Goal: Information Seeking & Learning: Find specific page/section

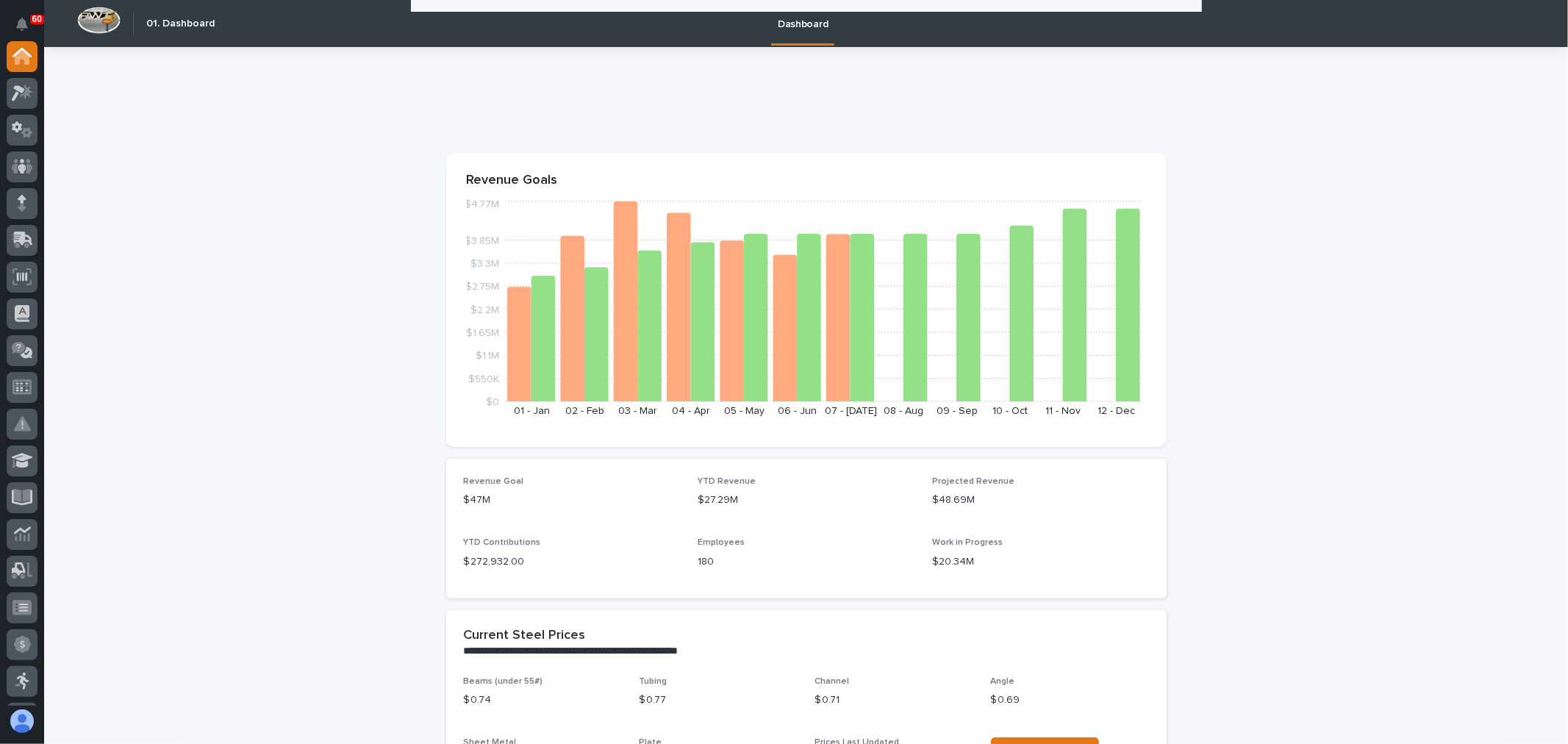
scroll to position [1388, 0]
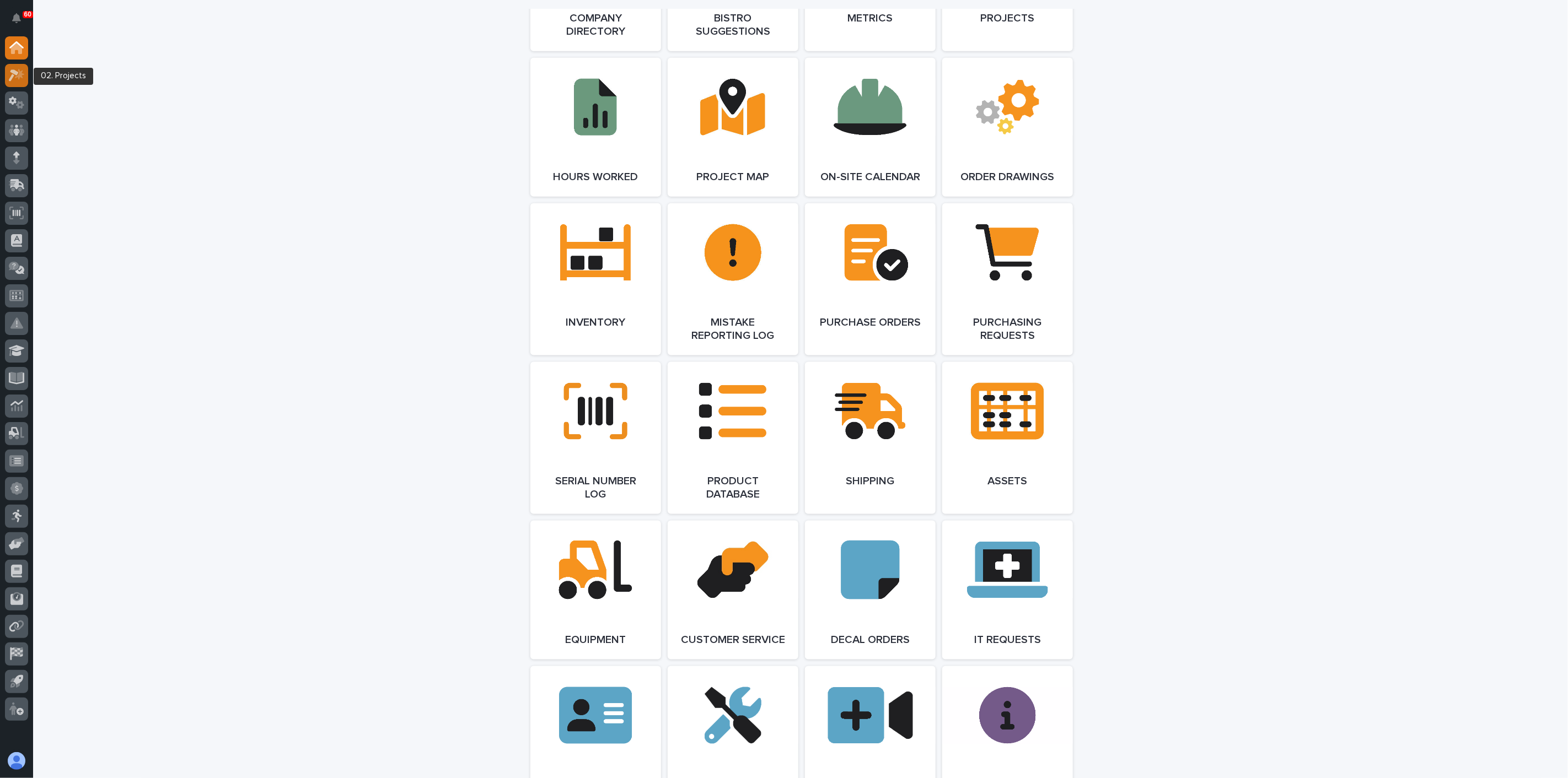
click at [19, 77] on icon at bounding box center [19, 74] width 9 height 11
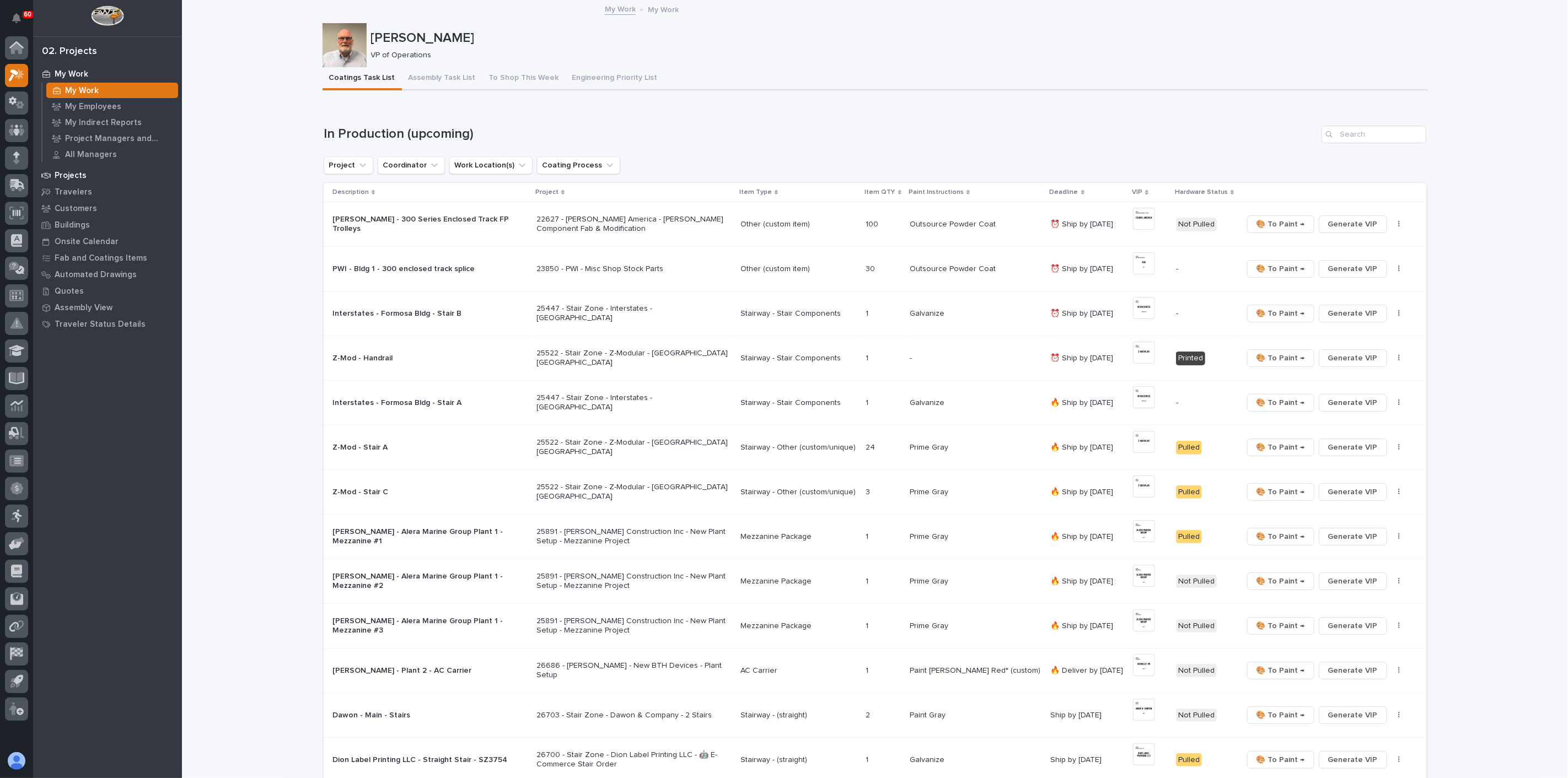
click at [63, 177] on p "Projects" at bounding box center [70, 175] width 32 height 10
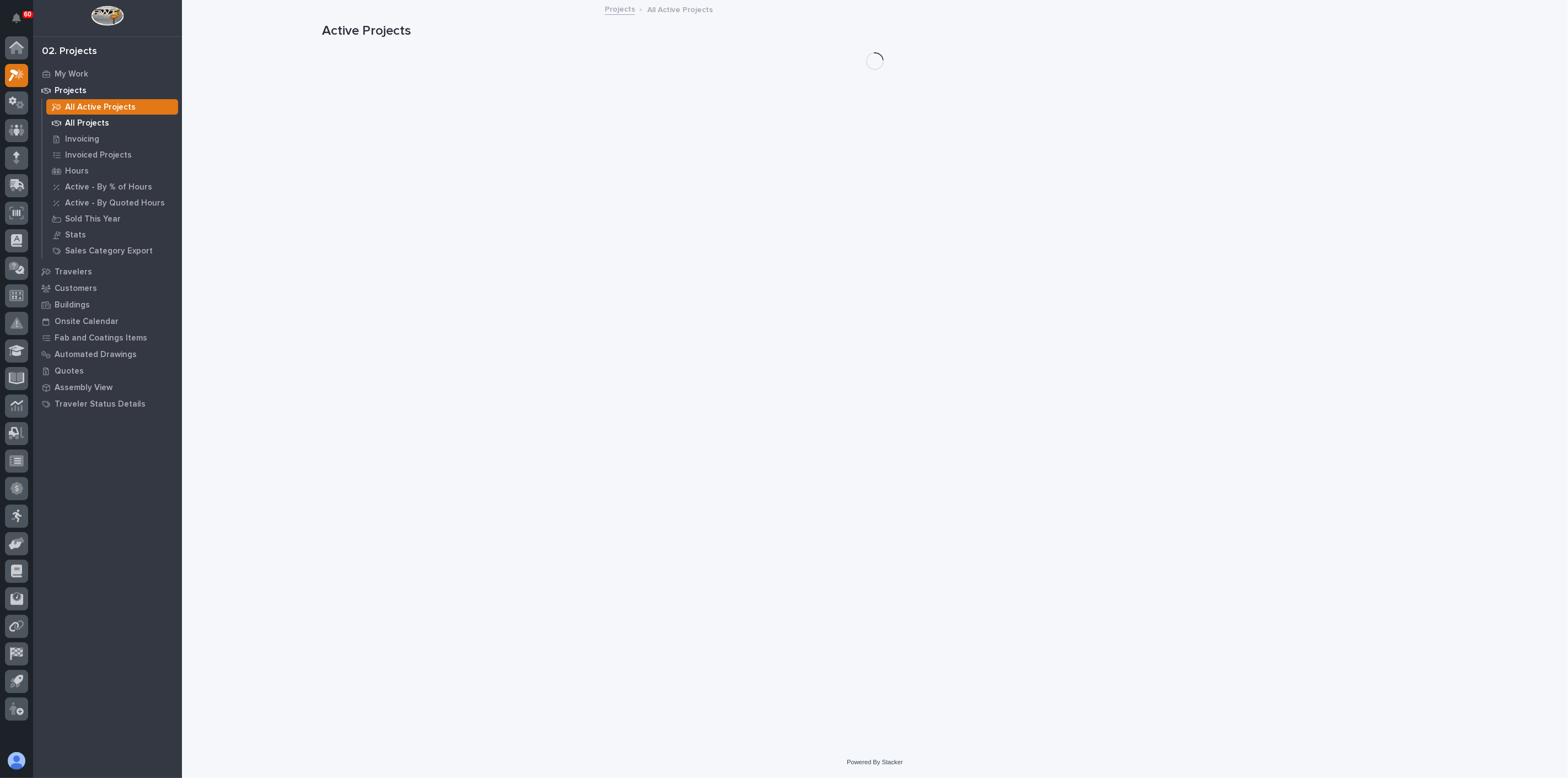
click at [89, 128] on p "All Projects" at bounding box center [87, 123] width 44 height 10
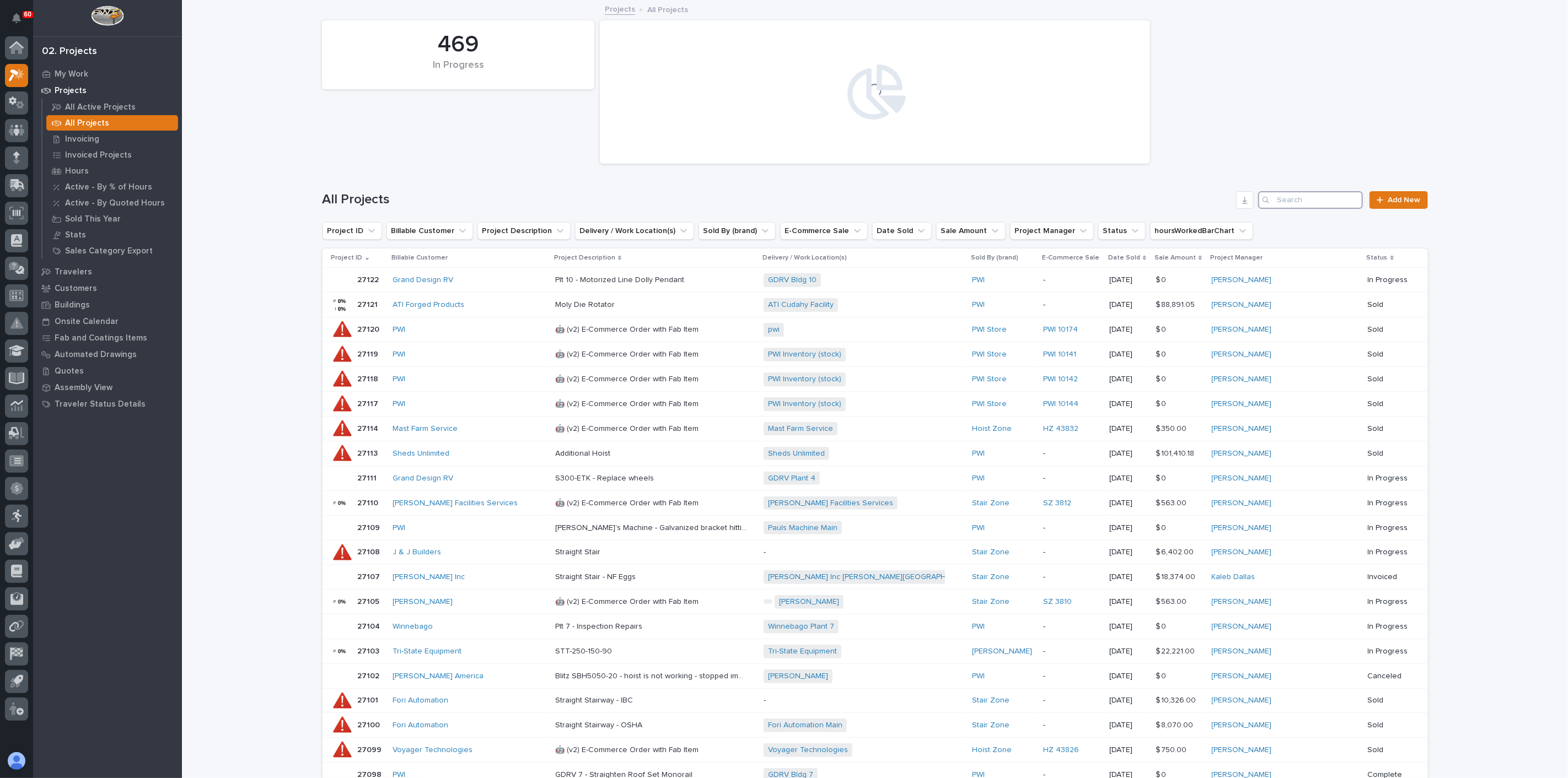
click at [1175, 196] on input "Search" at bounding box center [1311, 199] width 105 height 18
click at [1175, 201] on input "Search" at bounding box center [1311, 199] width 105 height 18
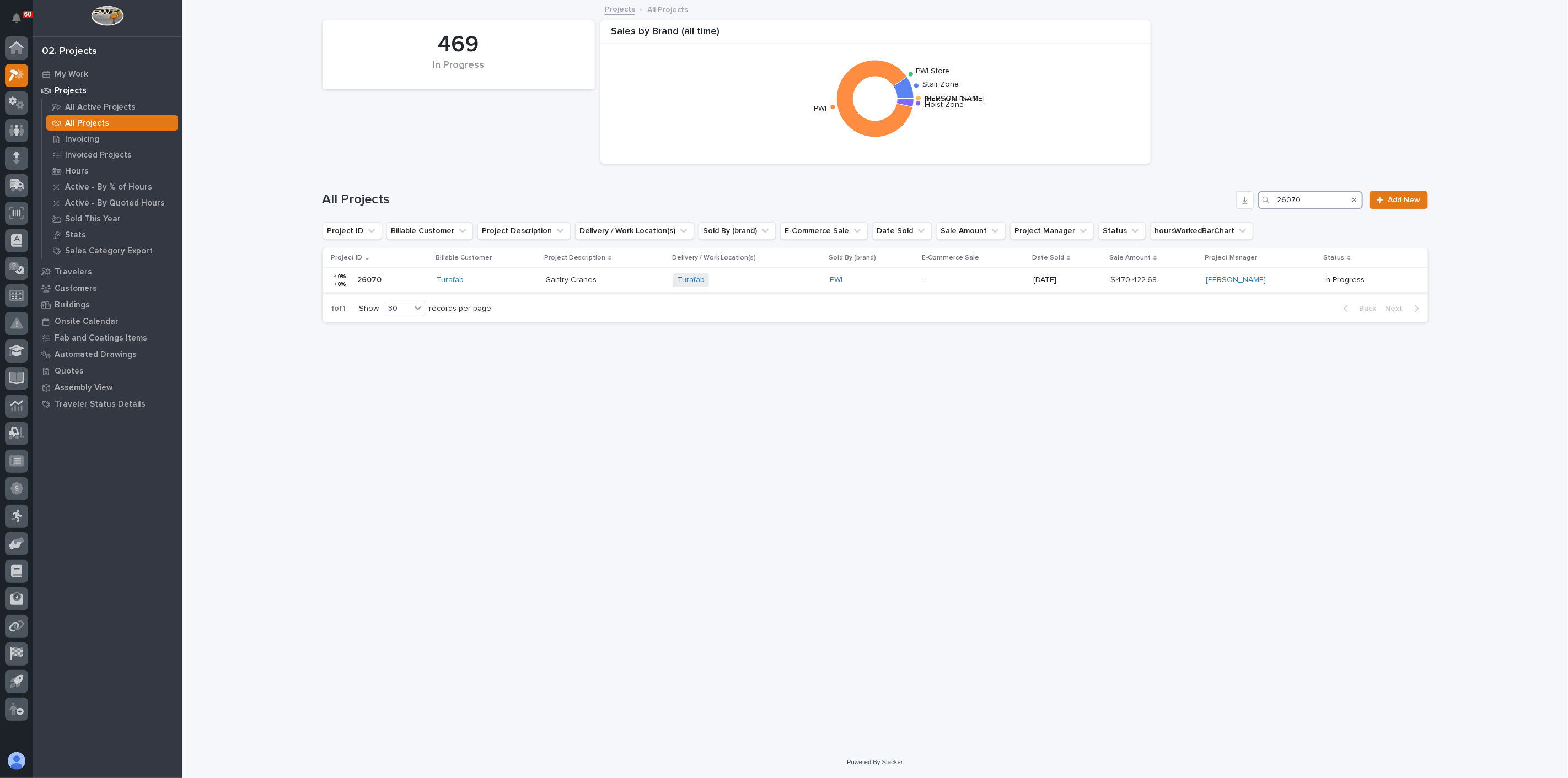
type input "26070"
click at [496, 282] on div "Turafab" at bounding box center [487, 280] width 100 height 9
click at [1175, 196] on input "26070" at bounding box center [1311, 199] width 105 height 18
type input "26750"
click at [667, 281] on p at bounding box center [637, 280] width 130 height 9
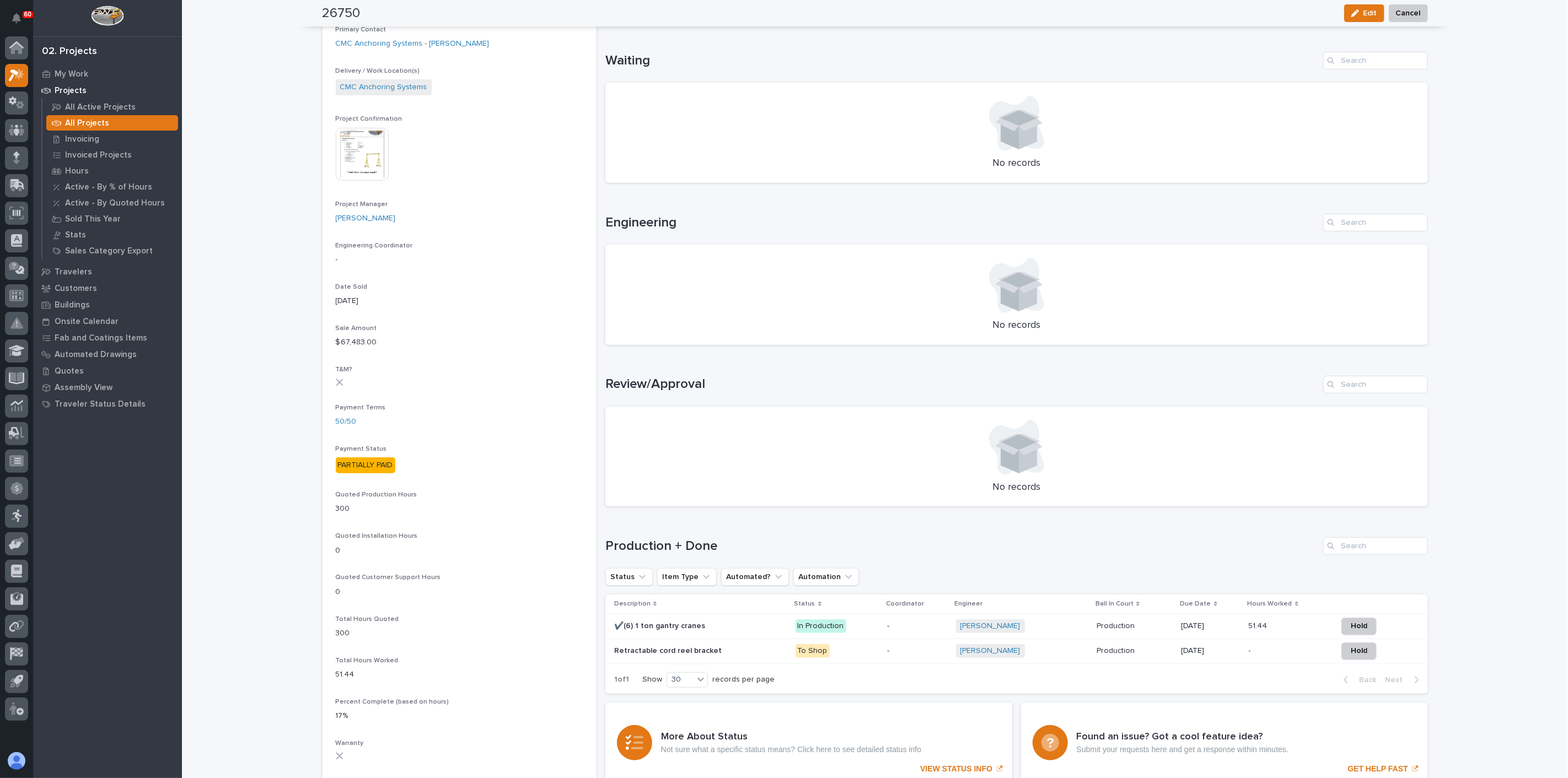
scroll to position [367, 0]
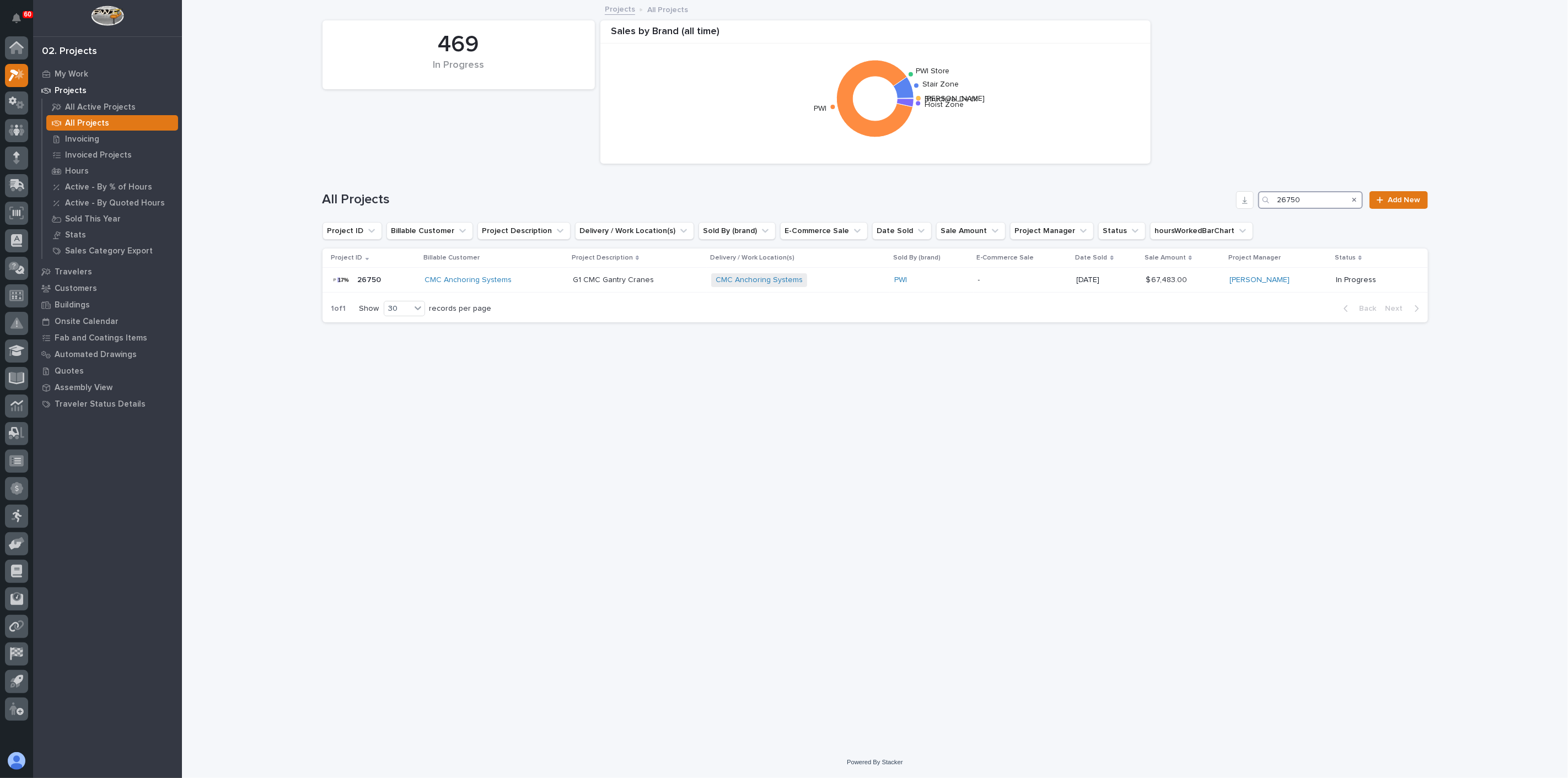
click at [1175, 193] on input "26750" at bounding box center [1311, 199] width 105 height 18
type input "26746"
click at [641, 283] on p at bounding box center [611, 280] width 141 height 9
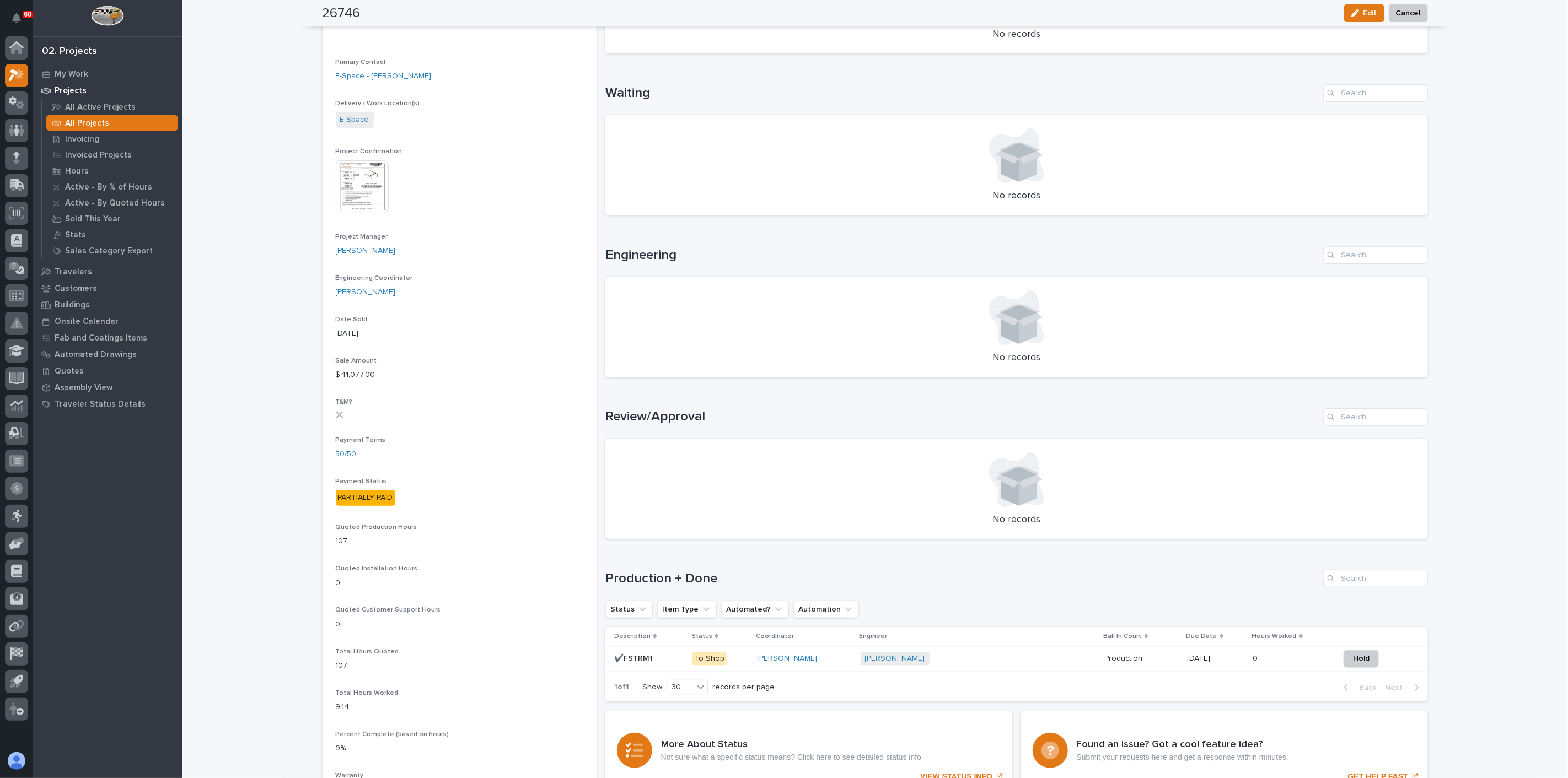
scroll to position [367, 0]
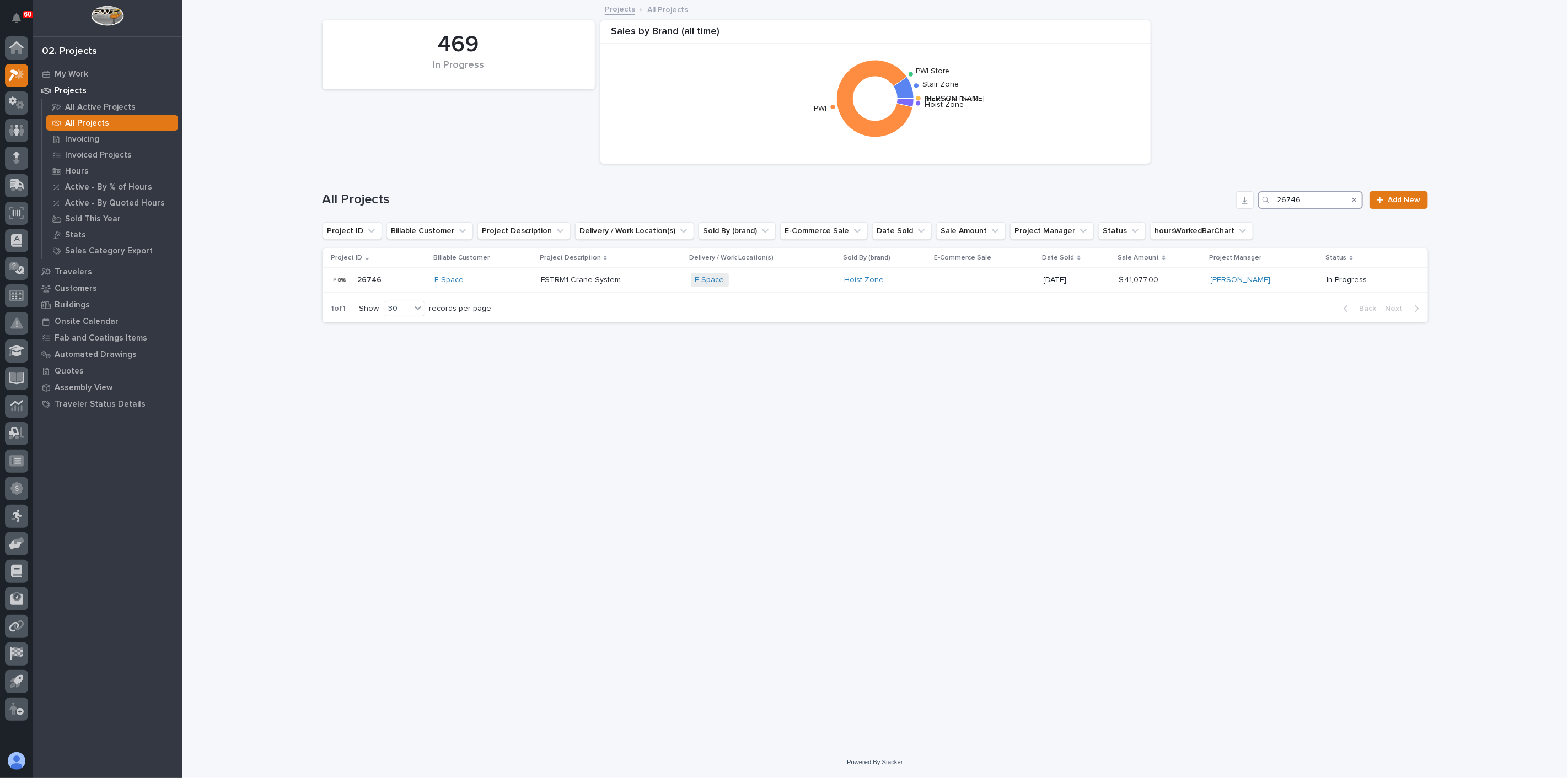
click at [1175, 197] on input "26746" at bounding box center [1311, 199] width 105 height 18
type input "26798"
click at [539, 278] on div "[PERSON_NAME] Equipment Service" at bounding box center [500, 280] width 176 height 9
click at [1175, 199] on input "26798" at bounding box center [1311, 199] width 105 height 18
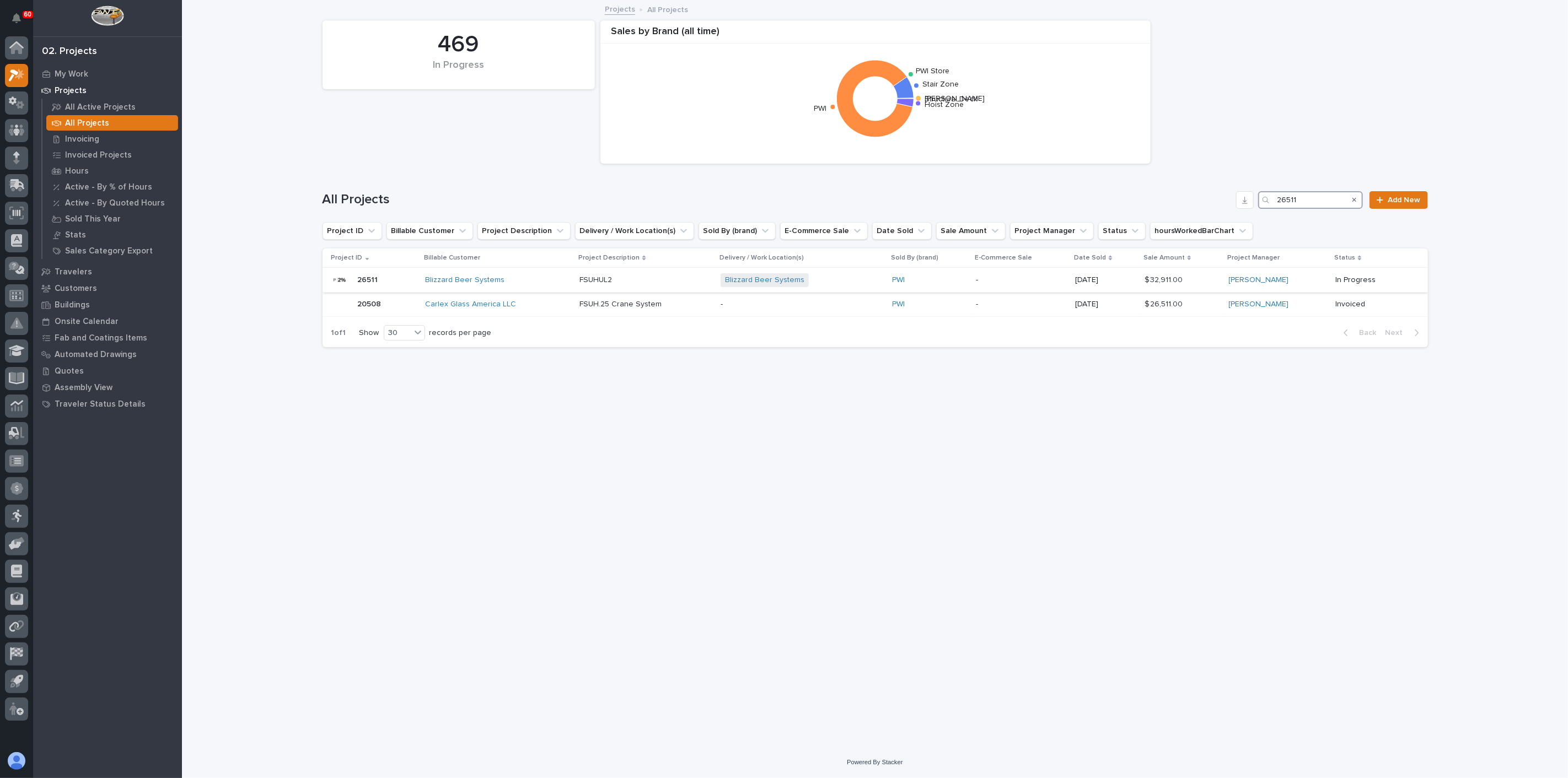
type input "26511"
click at [651, 281] on p at bounding box center [646, 280] width 133 height 9
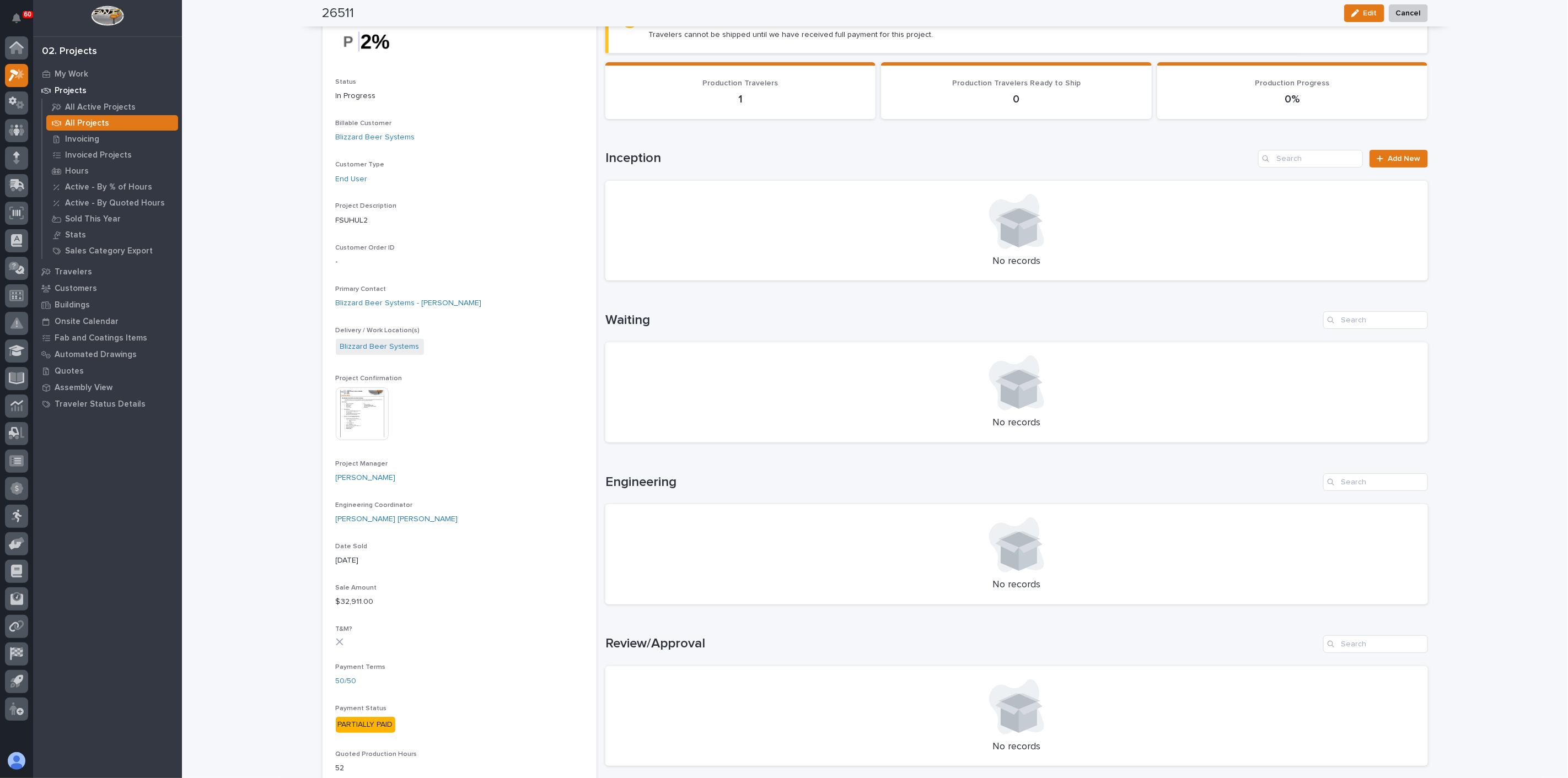
scroll to position [61, 0]
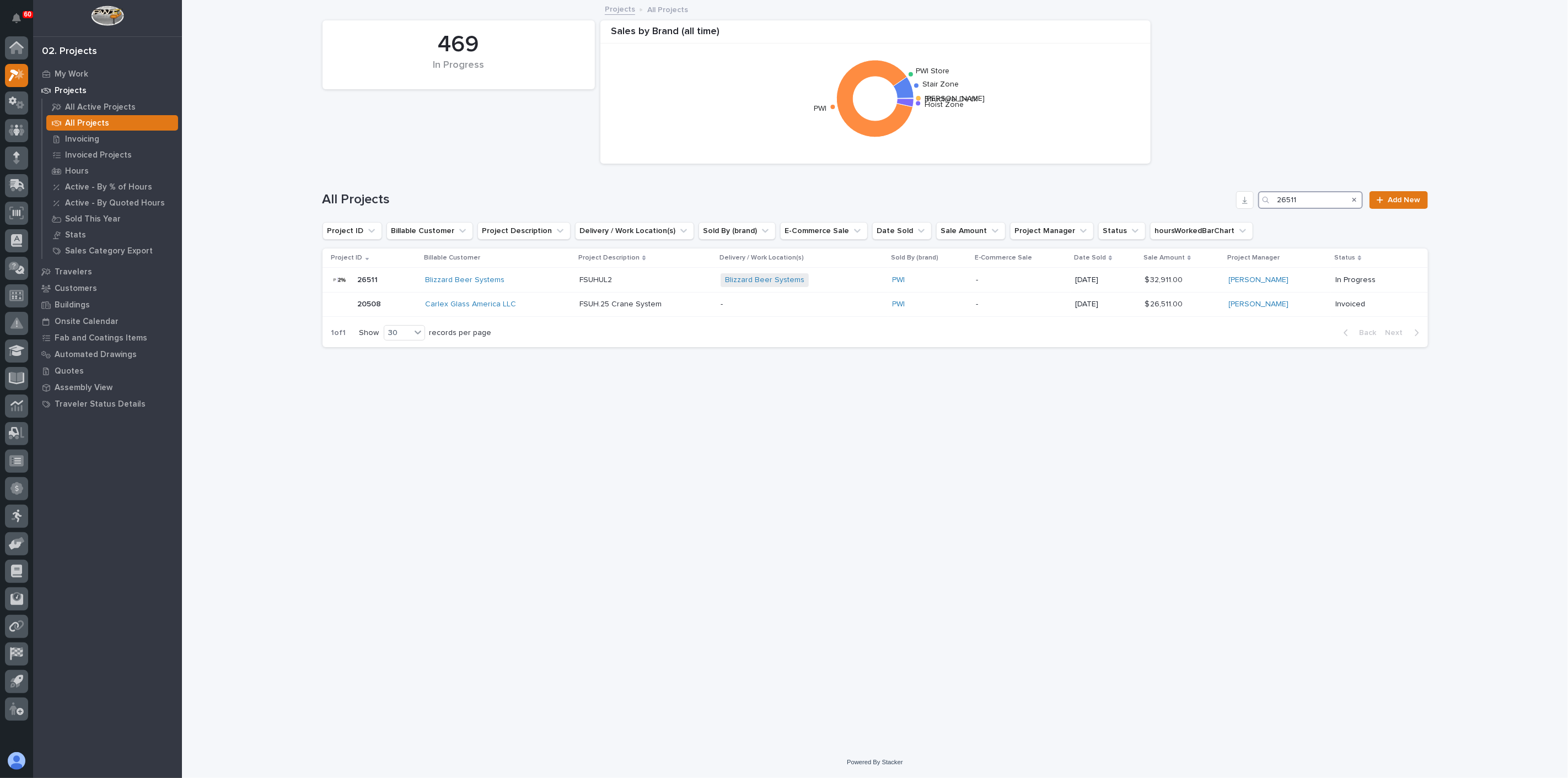
click at [1175, 202] on input "26511" at bounding box center [1311, 199] width 105 height 18
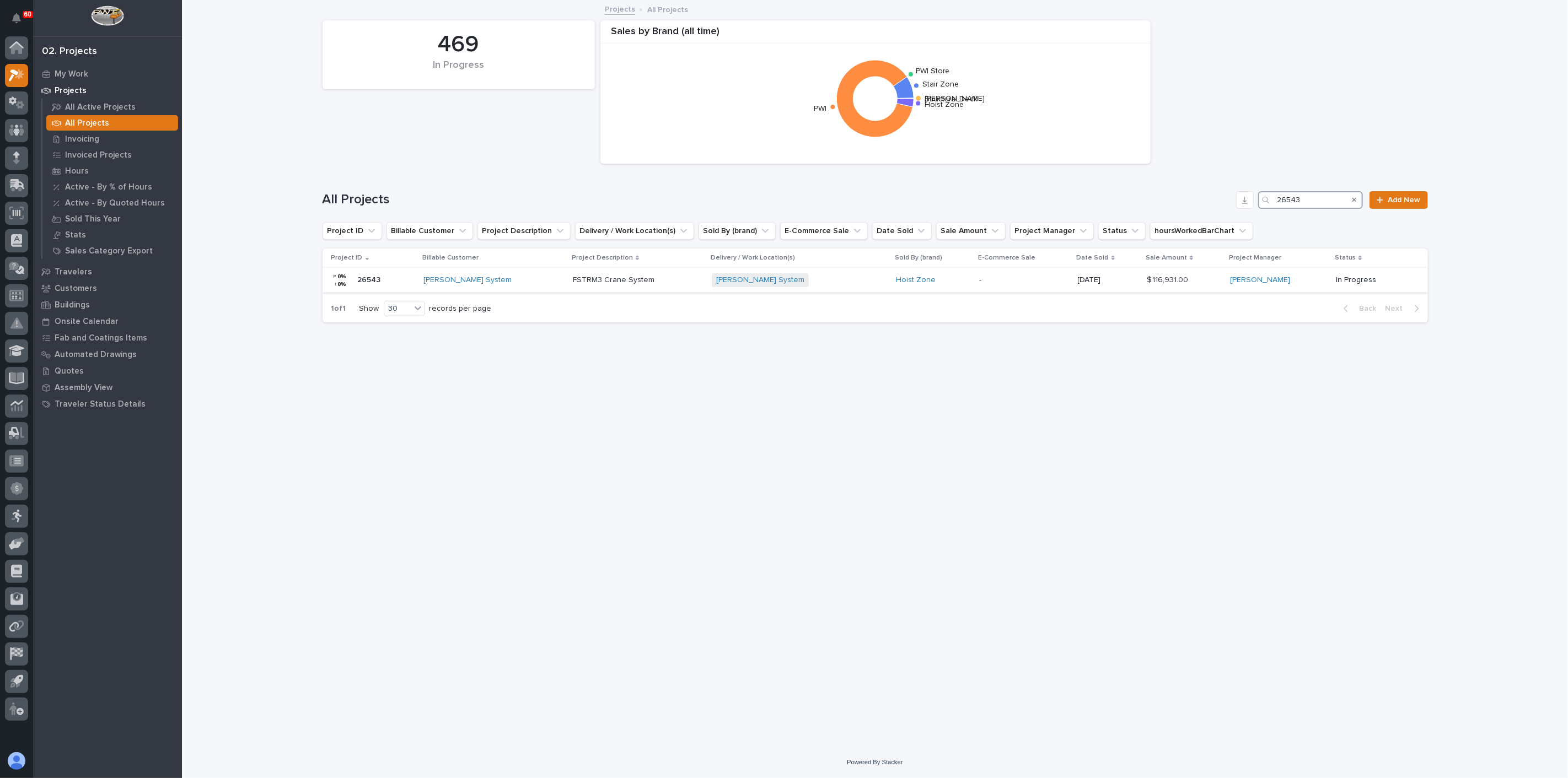
type input "26543"
click at [780, 271] on div "[PERSON_NAME] System + 0" at bounding box center [800, 280] width 176 height 23
click at [1175, 204] on input "26543" at bounding box center [1311, 199] width 105 height 18
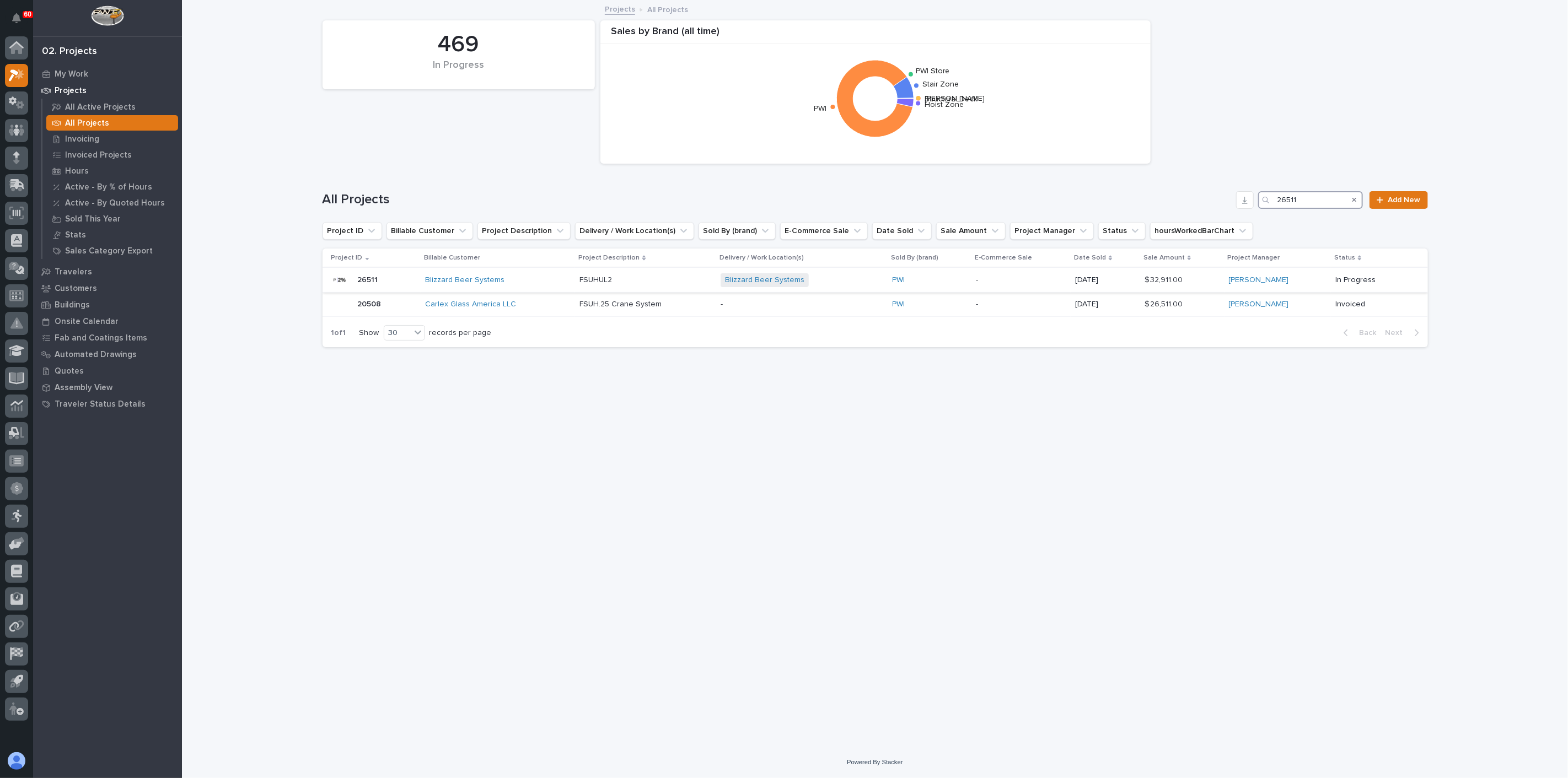
type input "26511"
click at [985, 282] on p "-" at bounding box center [1021, 280] width 90 height 9
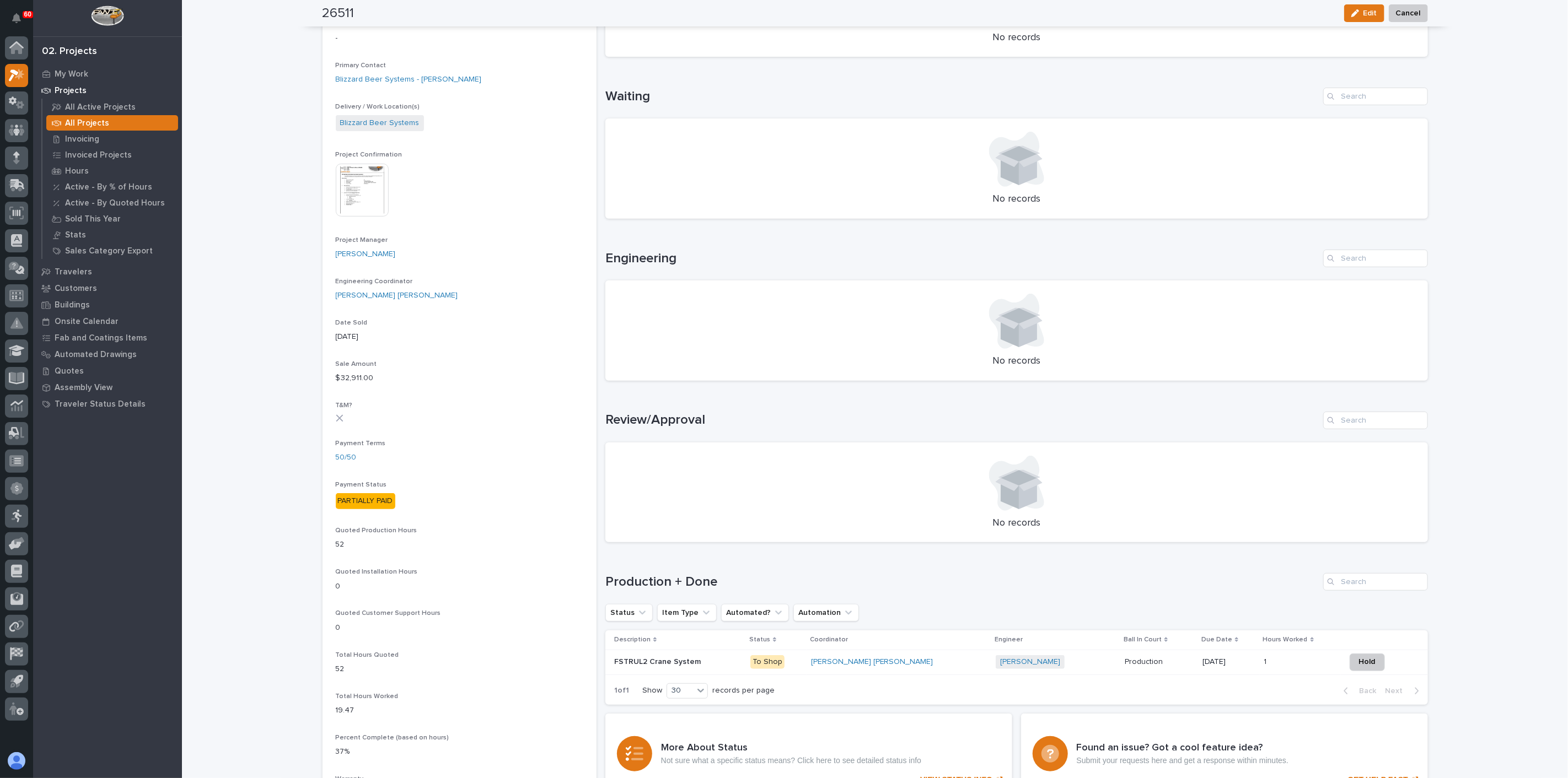
scroll to position [306, 0]
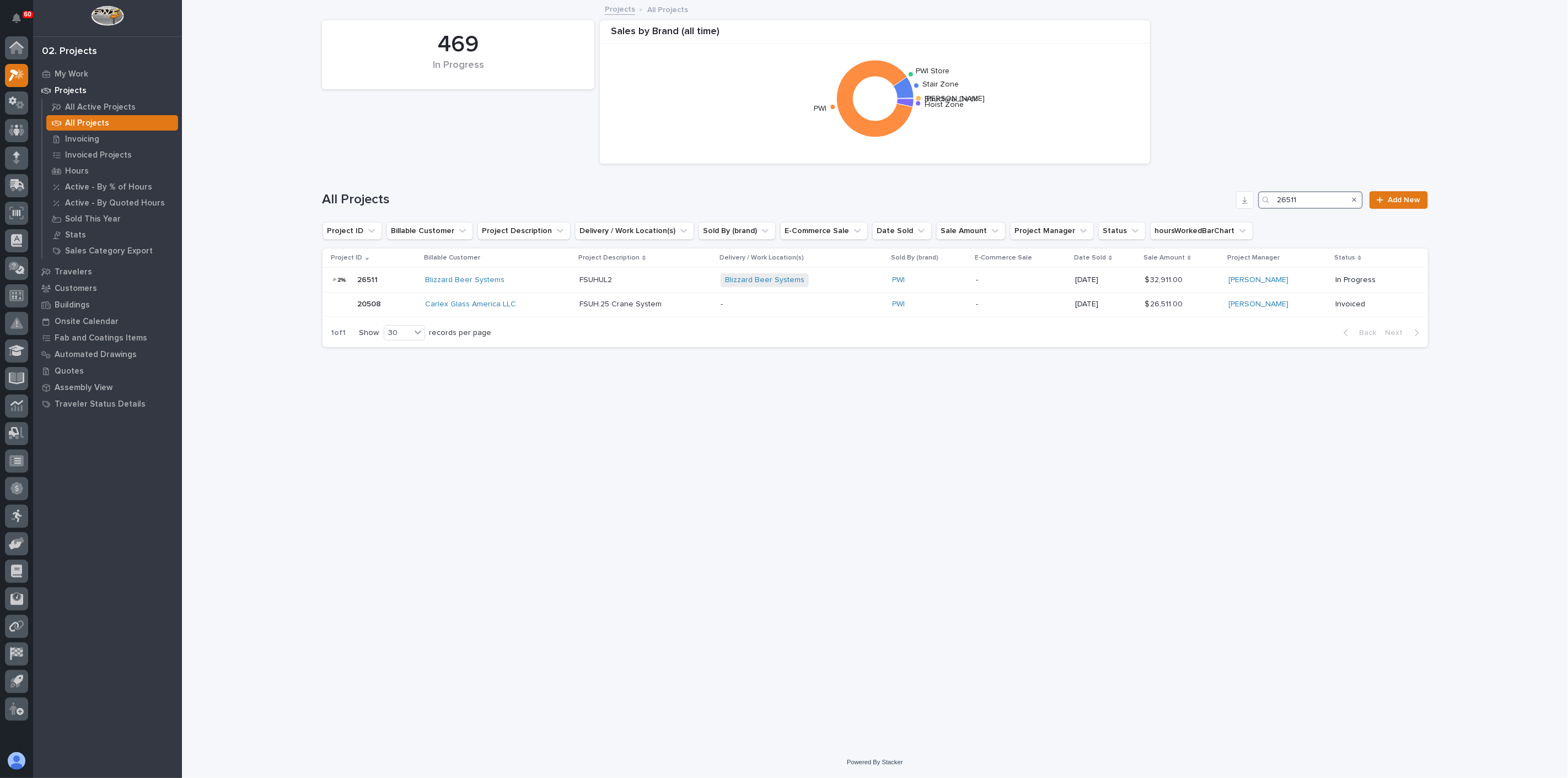
click at [1175, 196] on input "26511" at bounding box center [1311, 199] width 105 height 18
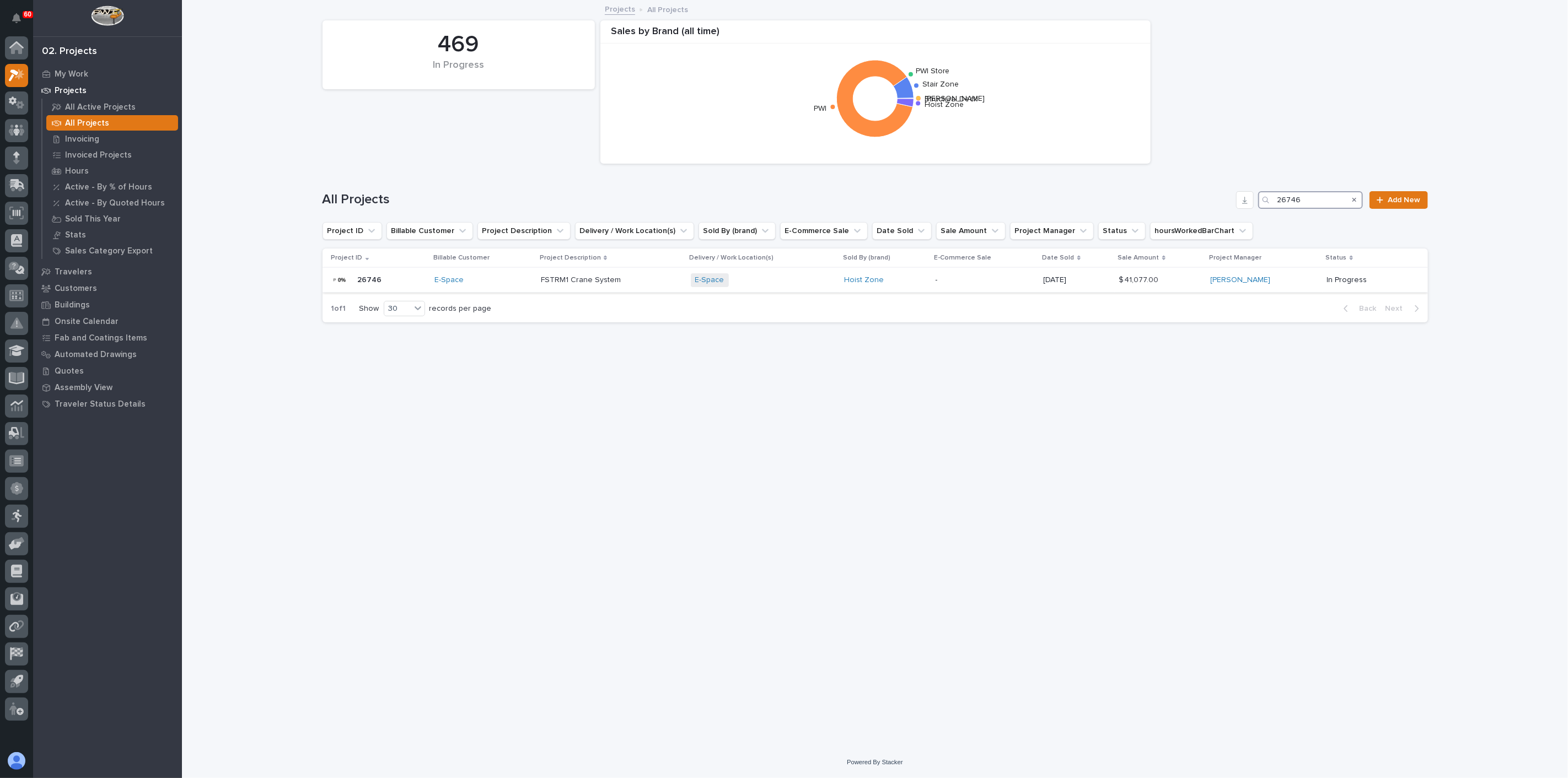
type input "26746"
click at [518, 283] on div "E-Space" at bounding box center [483, 280] width 97 height 9
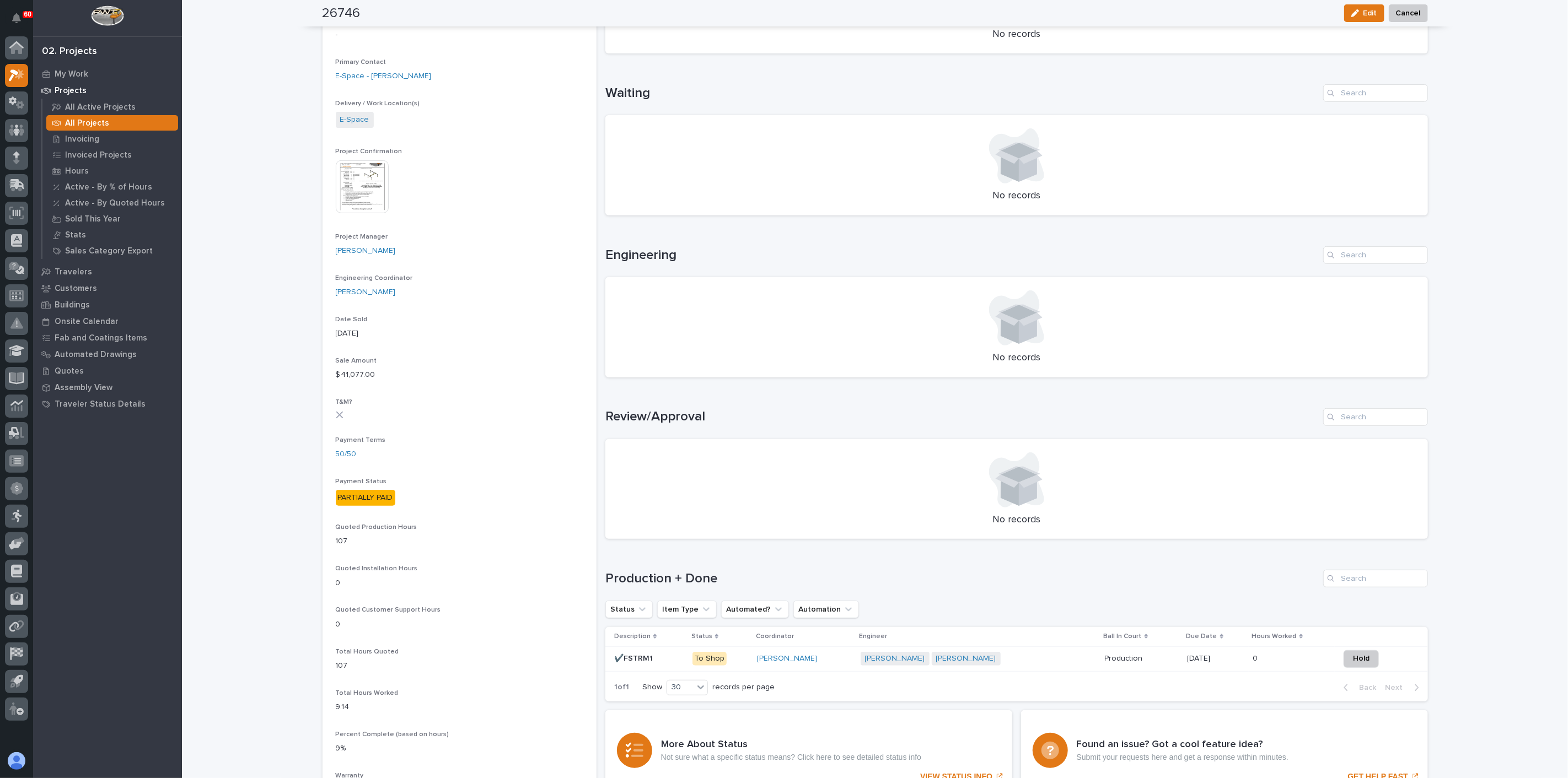
scroll to position [367, 0]
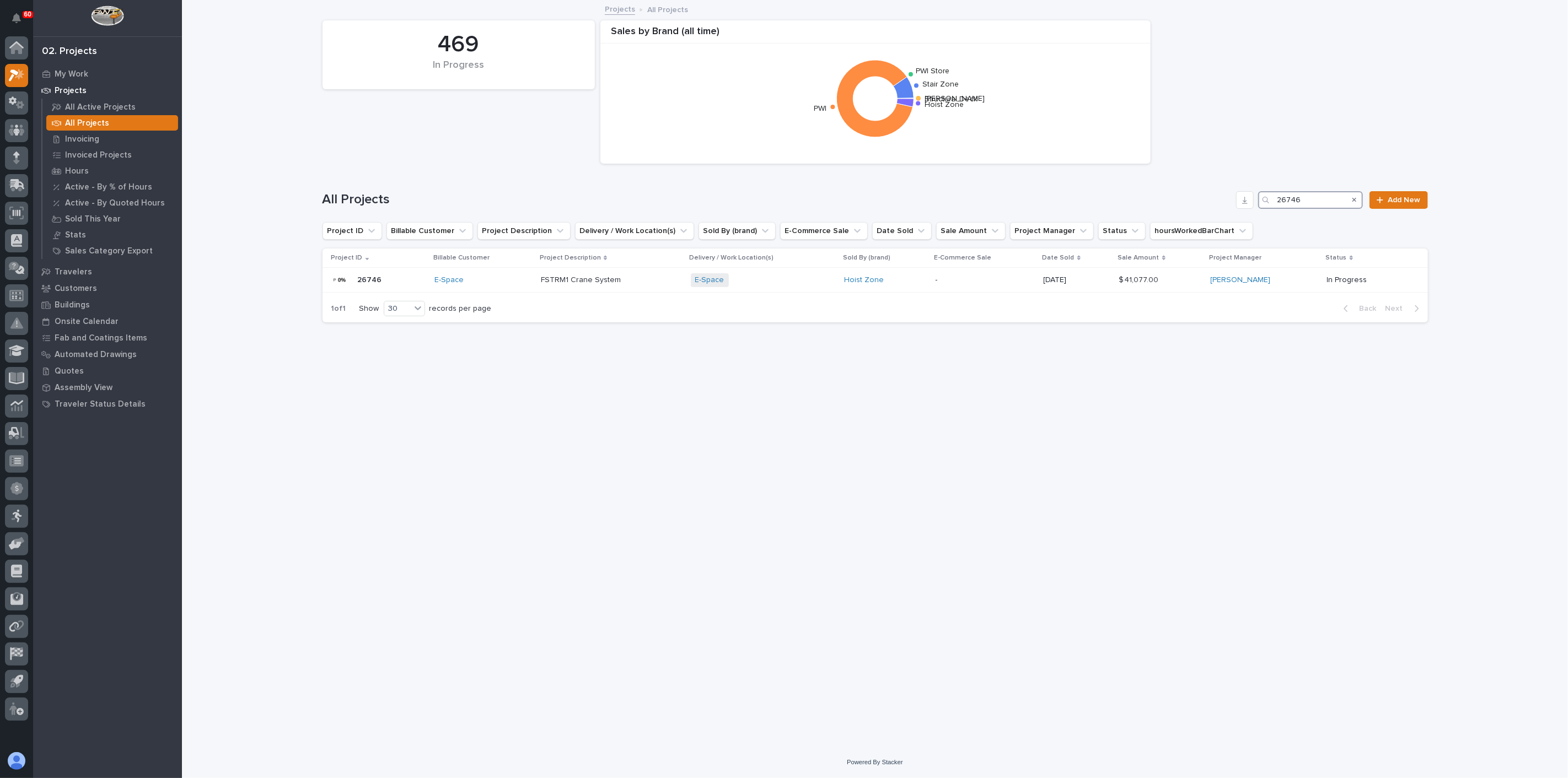
click at [1175, 194] on input "26746" at bounding box center [1311, 199] width 105 height 18
type input "26714"
click at [822, 283] on div "Pump Dynamics + 0" at bounding box center [768, 280] width 144 height 14
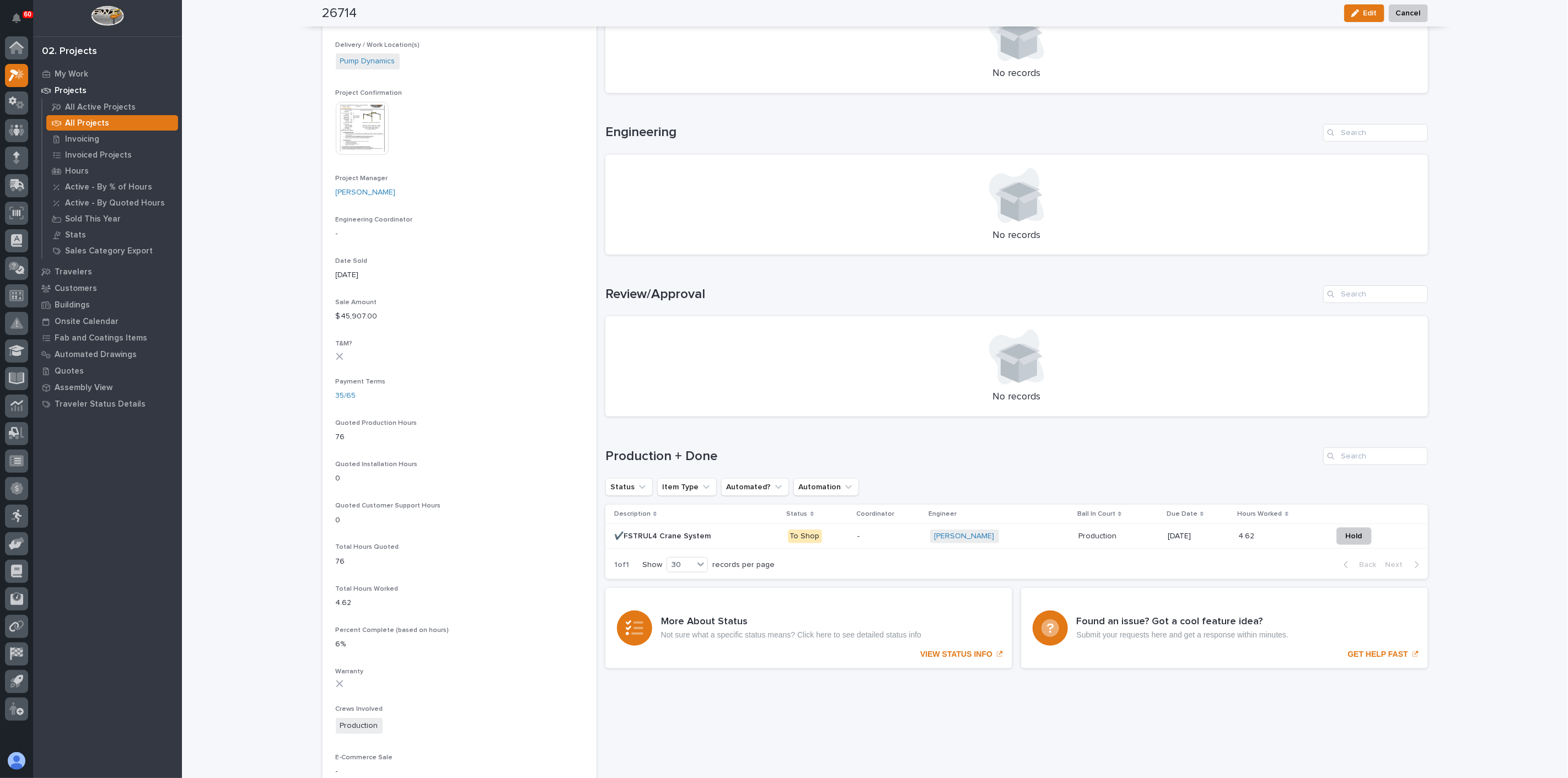
scroll to position [367, 0]
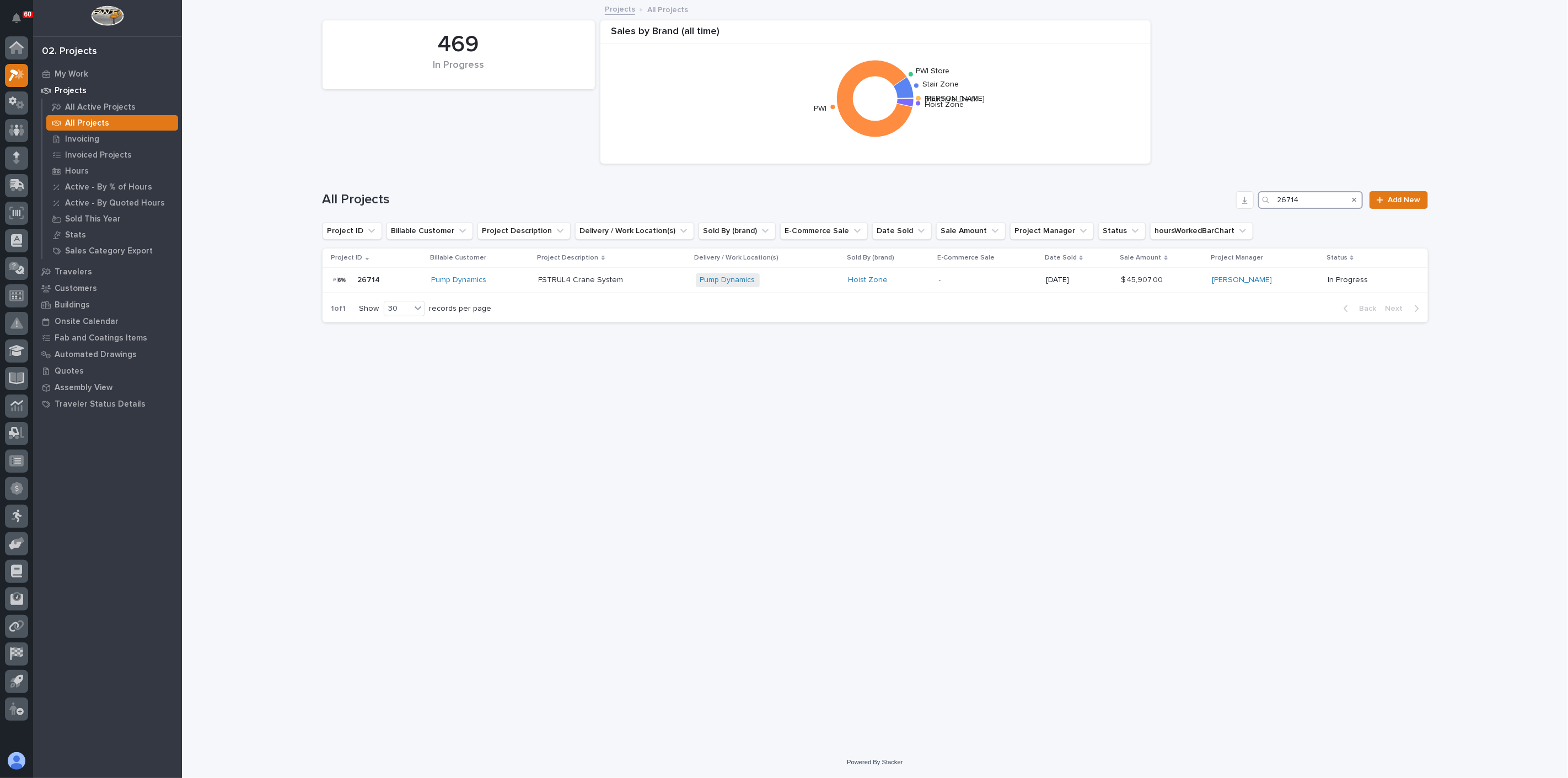
click at [1175, 197] on input "26714" at bounding box center [1311, 199] width 105 height 18
type input "26710"
click at [790, 289] on div "SeAH Steel USA + 0" at bounding box center [827, 280] width 205 height 23
click at [1175, 194] on input "26710" at bounding box center [1311, 199] width 105 height 18
type input "26589"
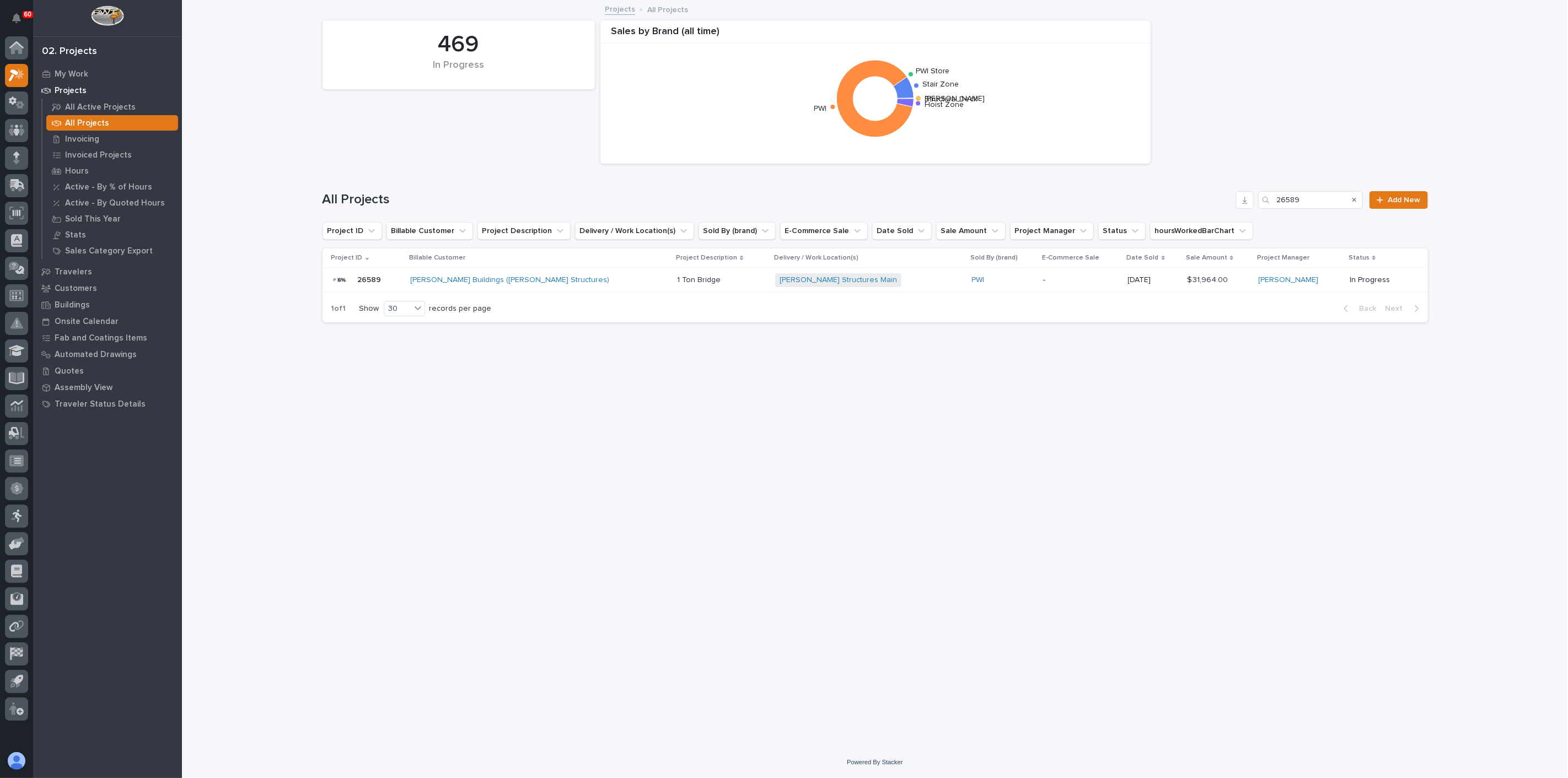
click at [848, 281] on div "[PERSON_NAME] Structures Main + 0" at bounding box center [869, 280] width 188 height 14
click at [1175, 202] on input "26589" at bounding box center [1311, 199] width 105 height 18
type input "26784"
click at [522, 277] on div "[PERSON_NAME] Precision Fabricators" at bounding box center [506, 280] width 187 height 9
click at [1175, 204] on input "26784" at bounding box center [1311, 199] width 105 height 18
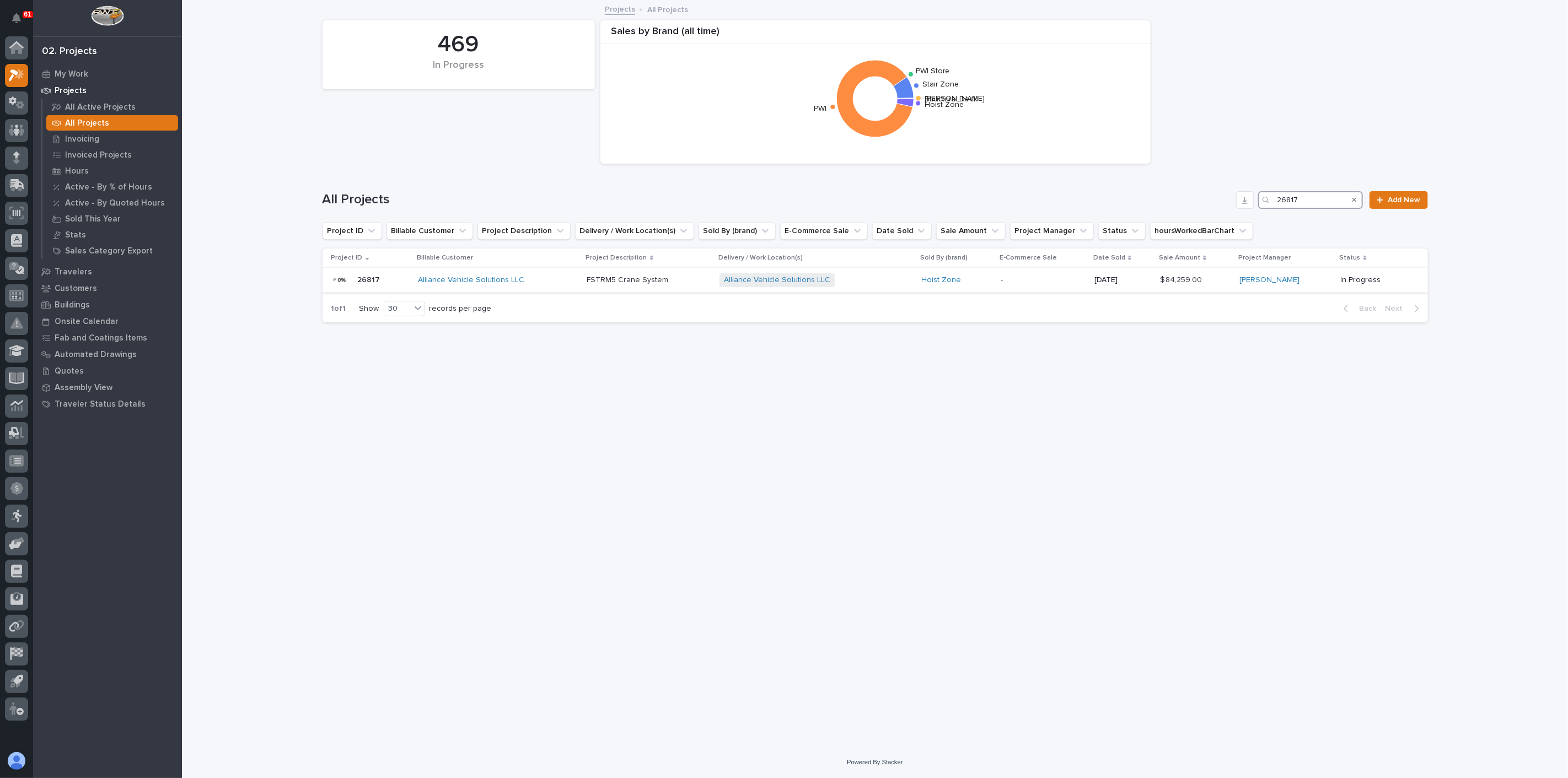
type input "26817"
click at [687, 286] on div "FSTRM5 Crane System FSTRM5 Crane System" at bounding box center [649, 280] width 123 height 18
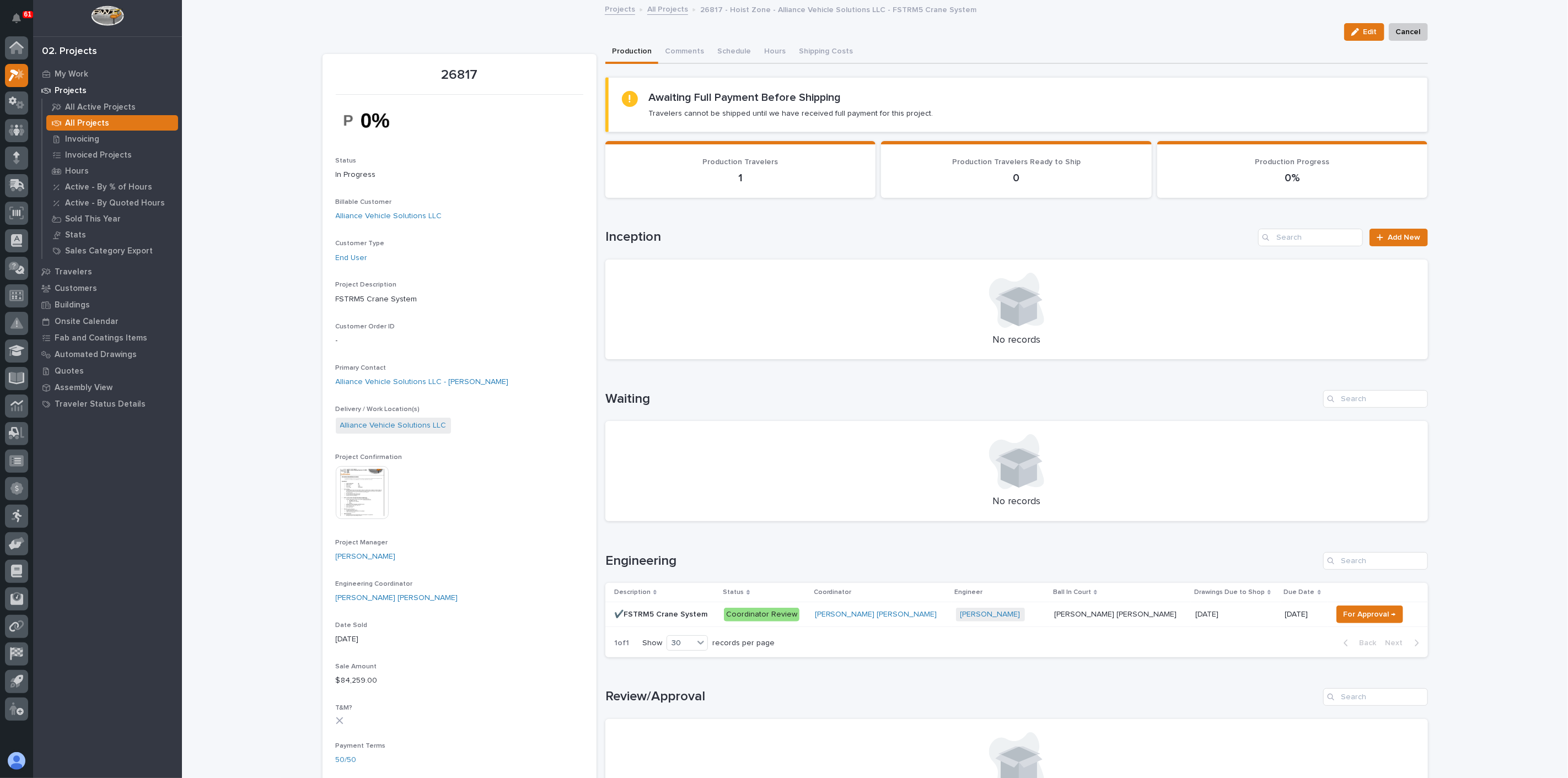
scroll to position [61, 0]
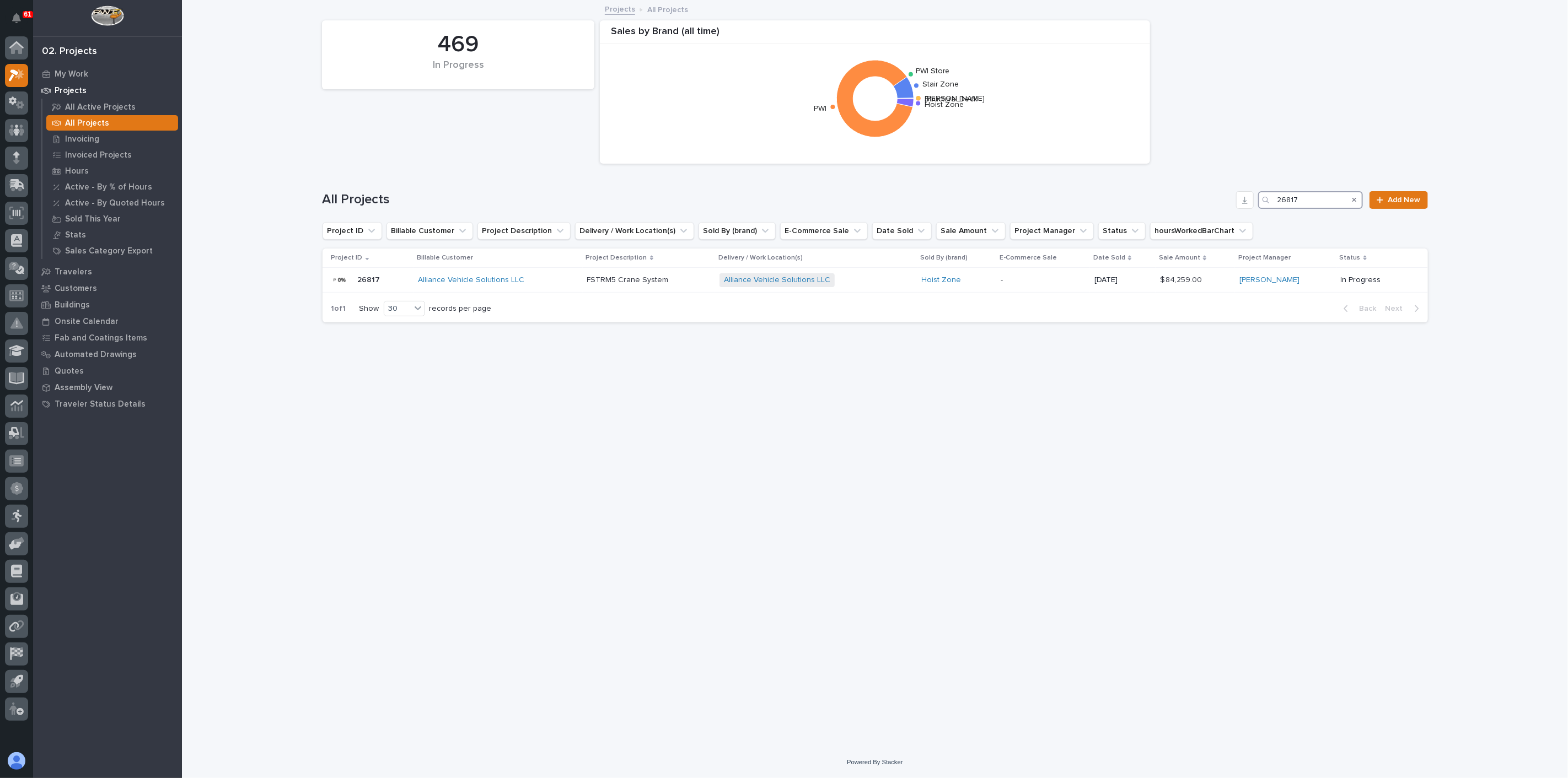
click at [1175, 199] on input "26817" at bounding box center [1311, 199] width 105 height 18
type input "25161"
click at [673, 274] on div "Mounting Facility - 15 Ton Crane Mounting Facility - 15 Ton Crane" at bounding box center [635, 280] width 147 height 18
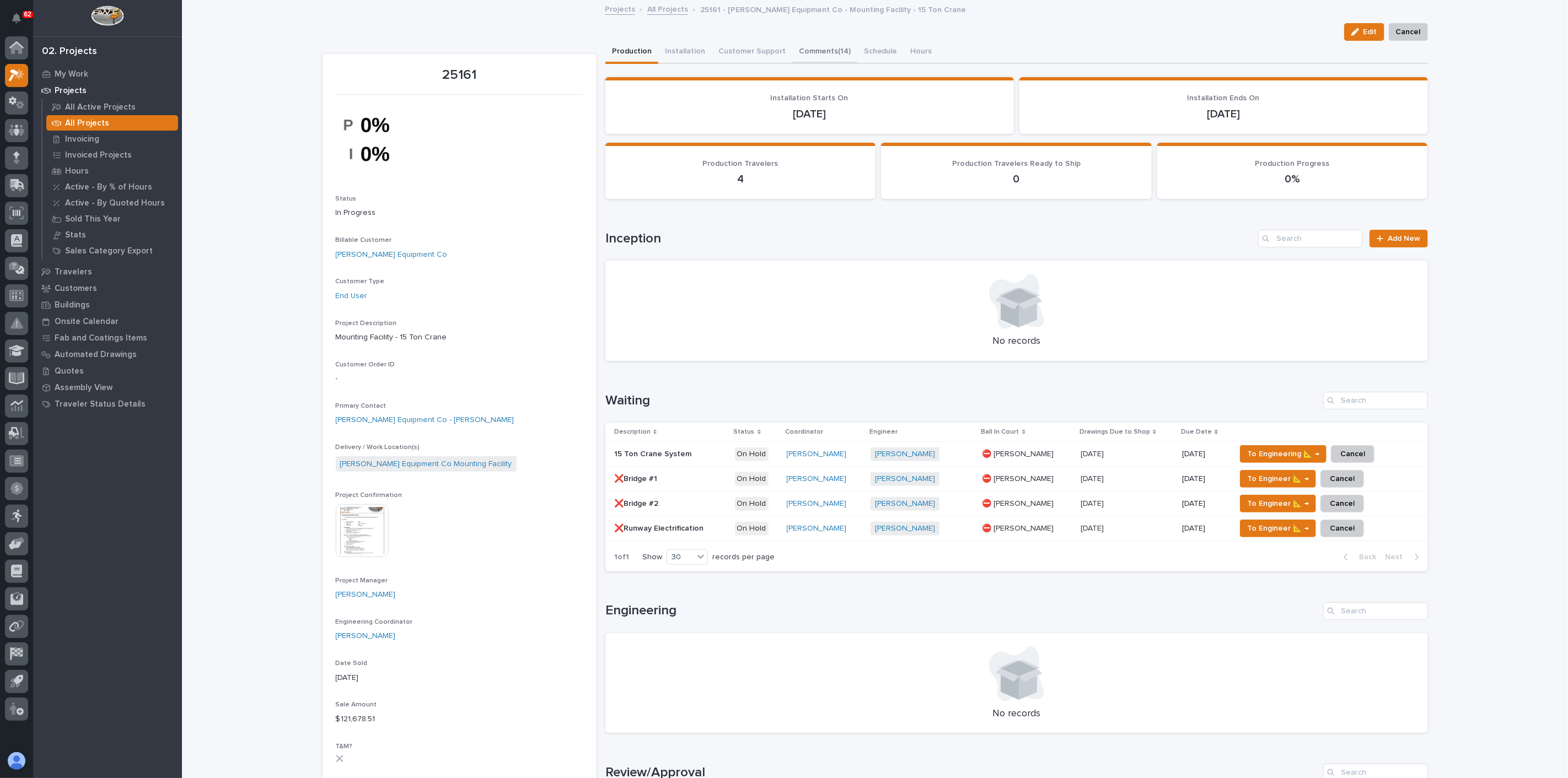
click at [807, 52] on button "Comments (14)" at bounding box center [825, 52] width 65 height 23
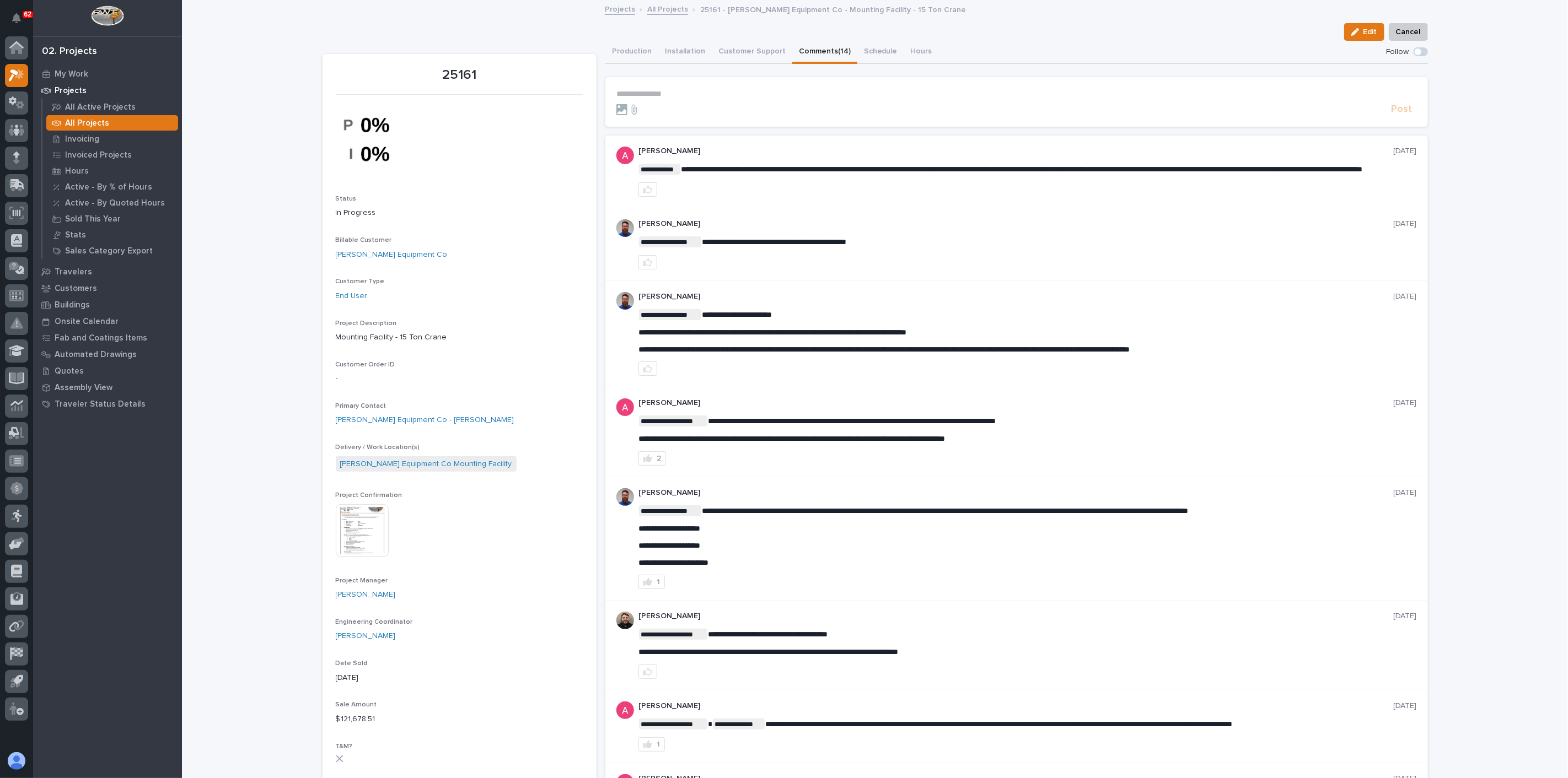
click at [636, 94] on p "**********" at bounding box center [1016, 94] width 800 height 9
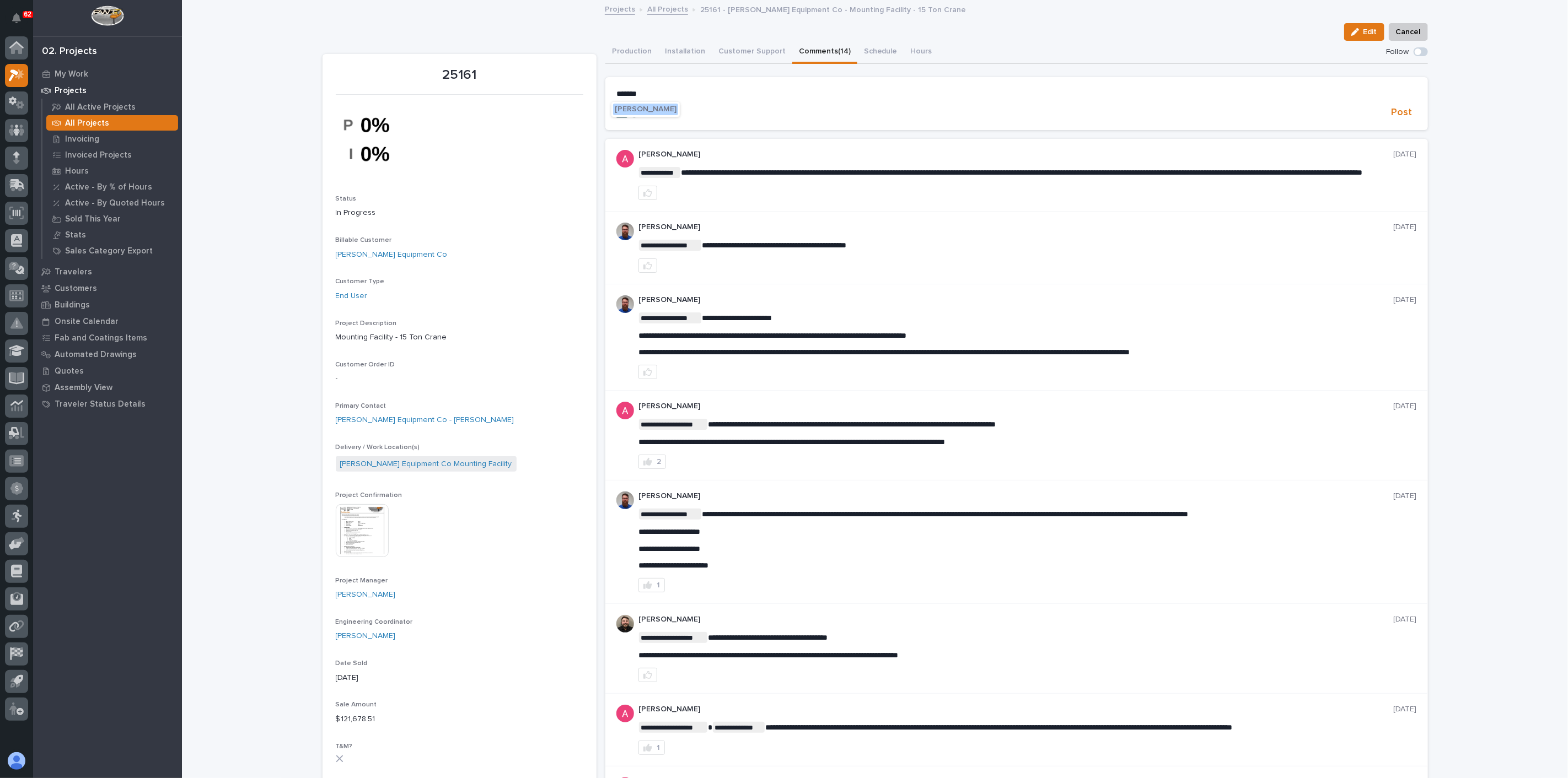
click at [651, 110] on span "[PERSON_NAME]" at bounding box center [646, 109] width 62 height 8
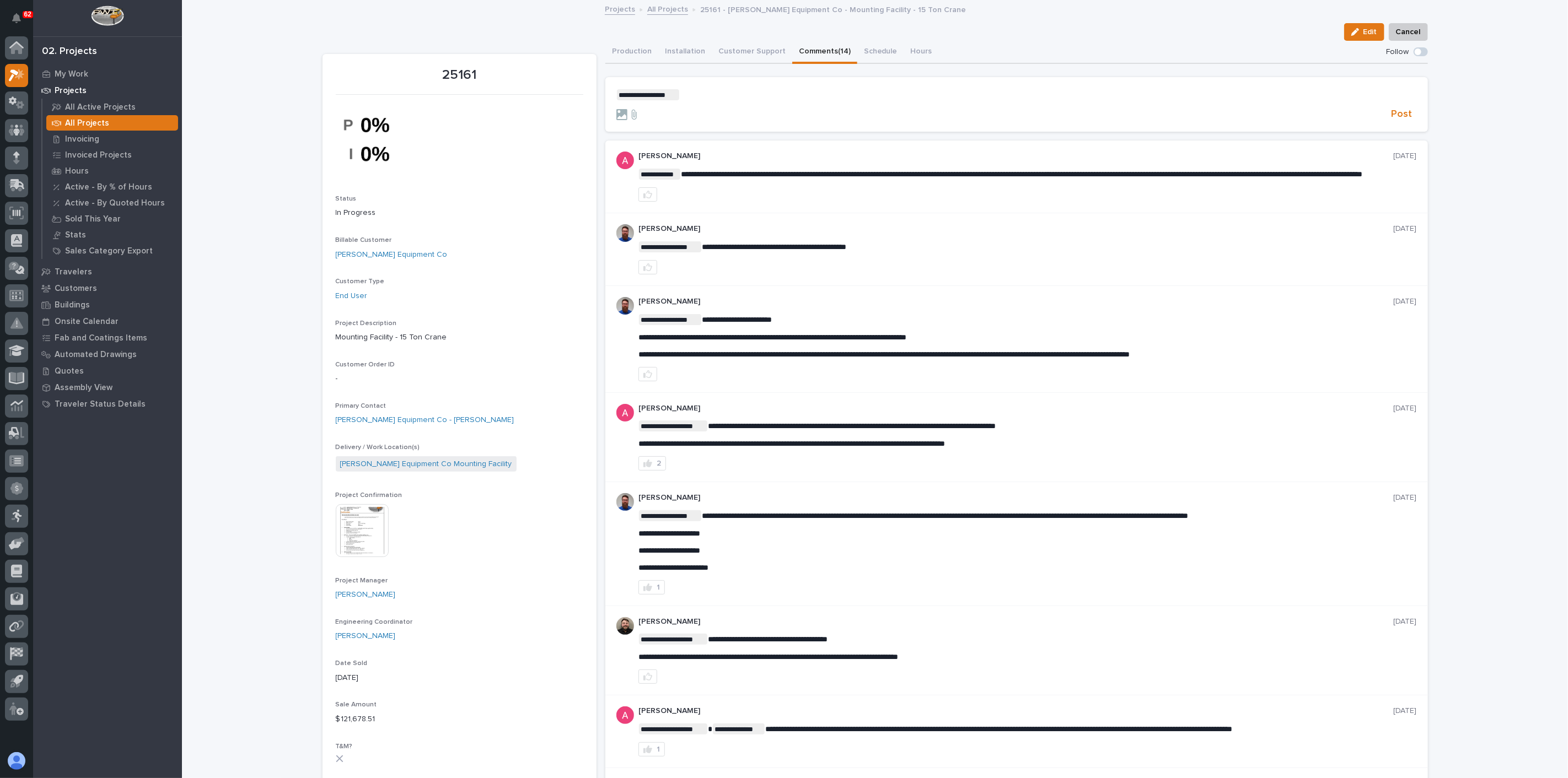
click at [702, 93] on p "**********" at bounding box center [1016, 95] width 800 height 11
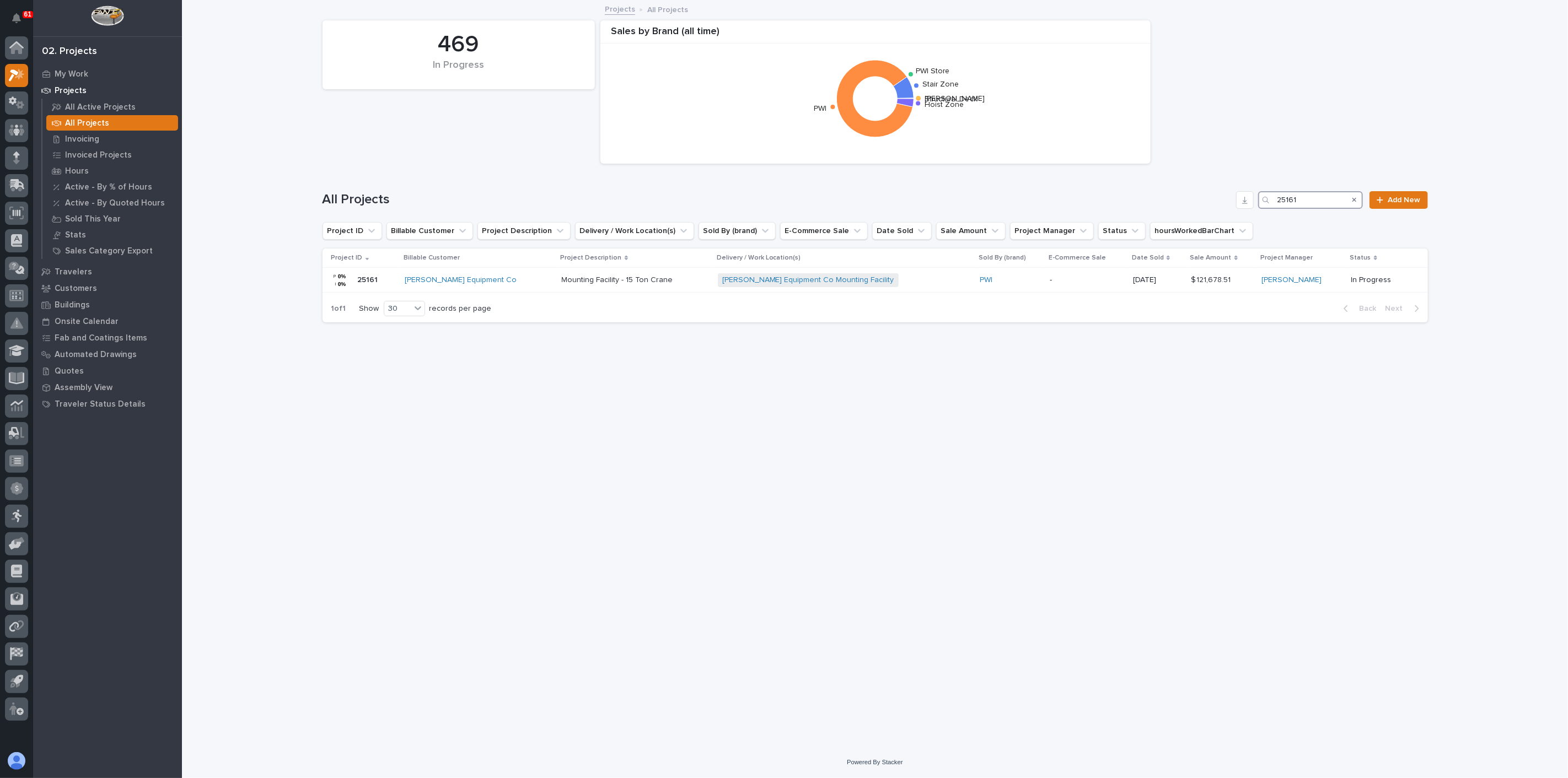
click at [1175, 201] on input "25161" at bounding box center [1311, 199] width 105 height 18
type input "26083"
click at [643, 285] on div "6 Ton Crane Systems 6 Ton Crane Systems" at bounding box center [611, 280] width 122 height 18
click at [1175, 202] on input "26083" at bounding box center [1311, 199] width 105 height 18
type input "26235"
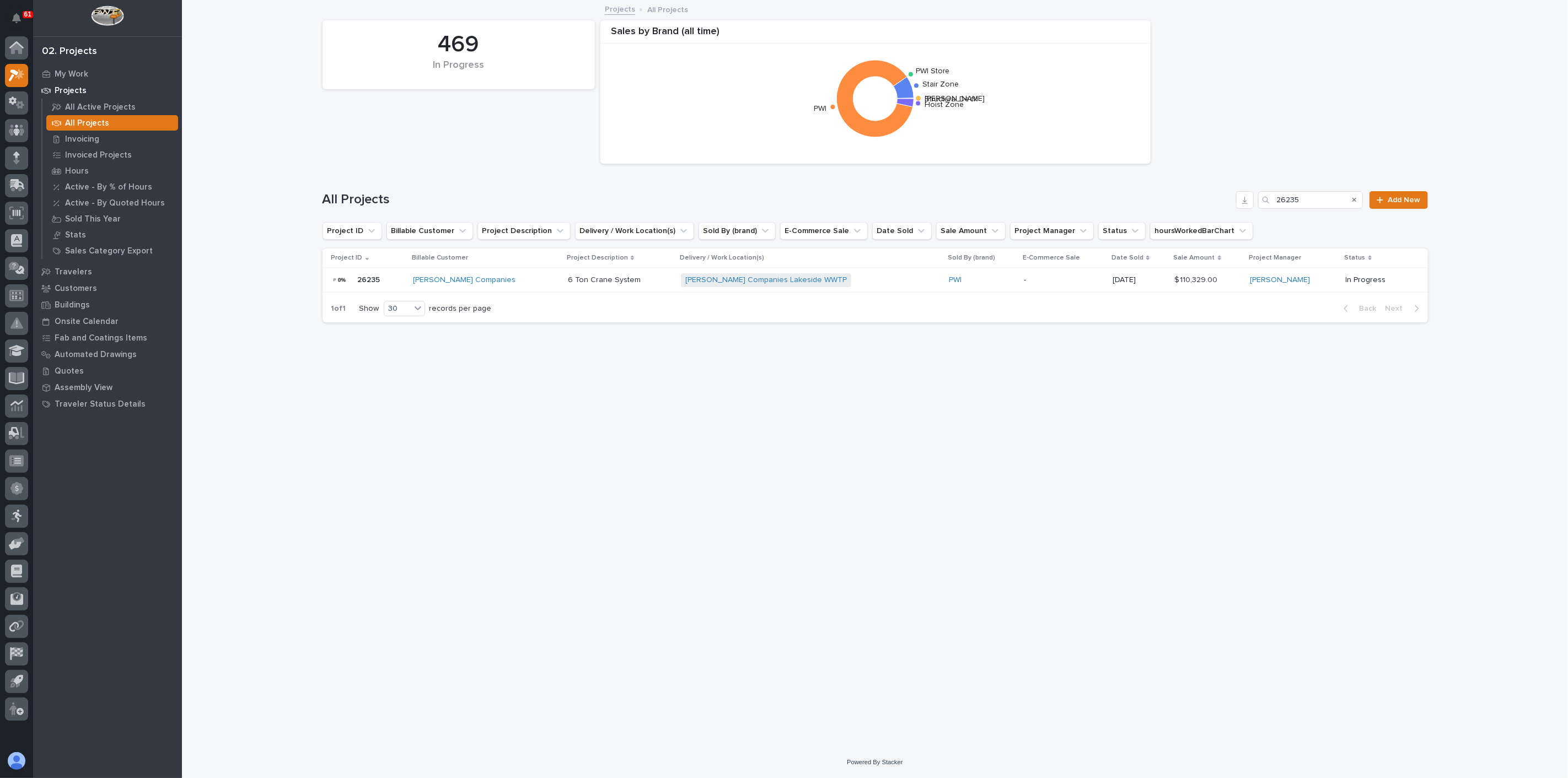
click at [964, 280] on div "PWI" at bounding box center [982, 280] width 66 height 9
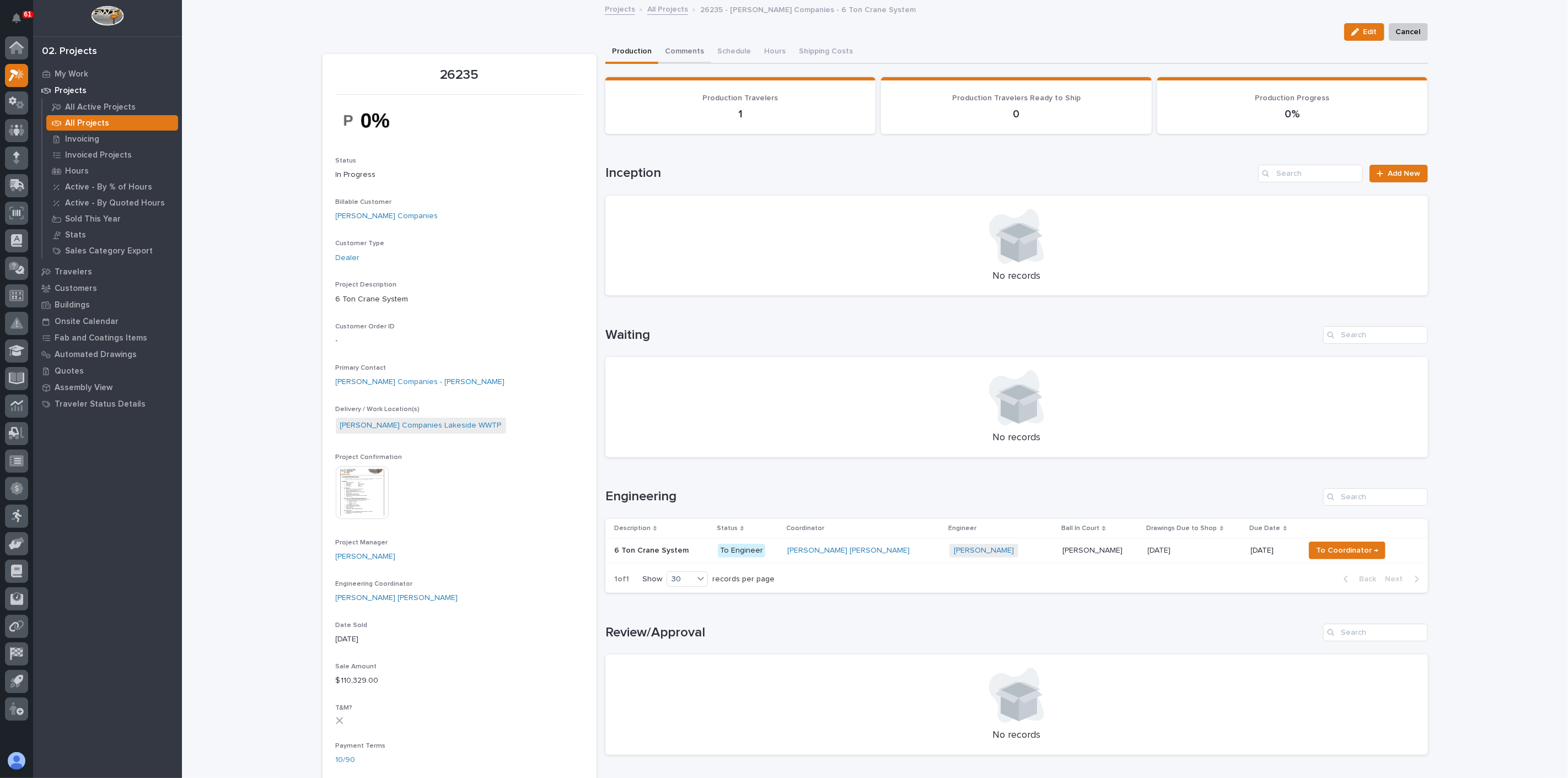
click at [687, 49] on button "Comments" at bounding box center [685, 52] width 52 height 23
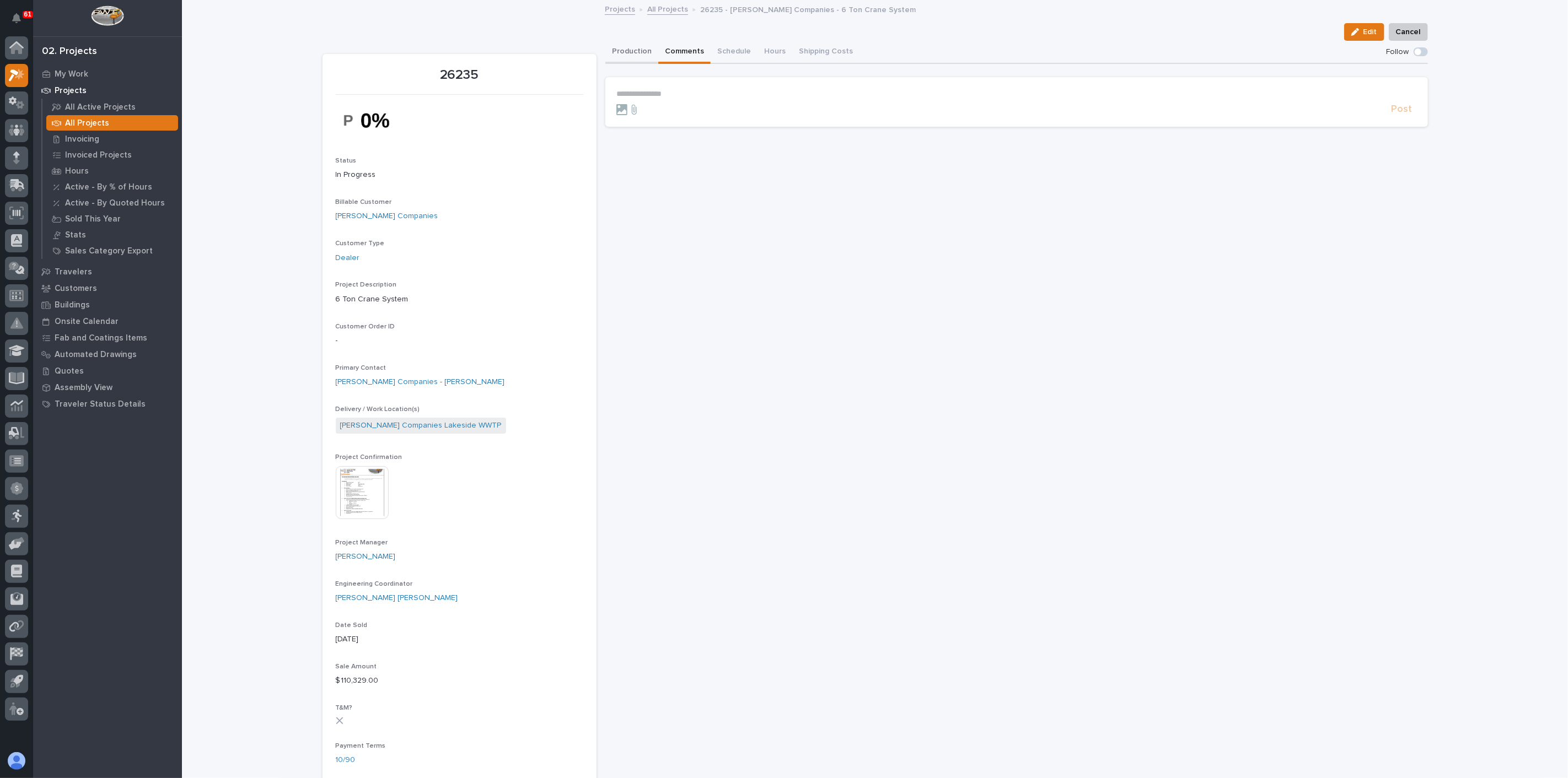
click at [630, 54] on button "Production" at bounding box center [632, 52] width 53 height 23
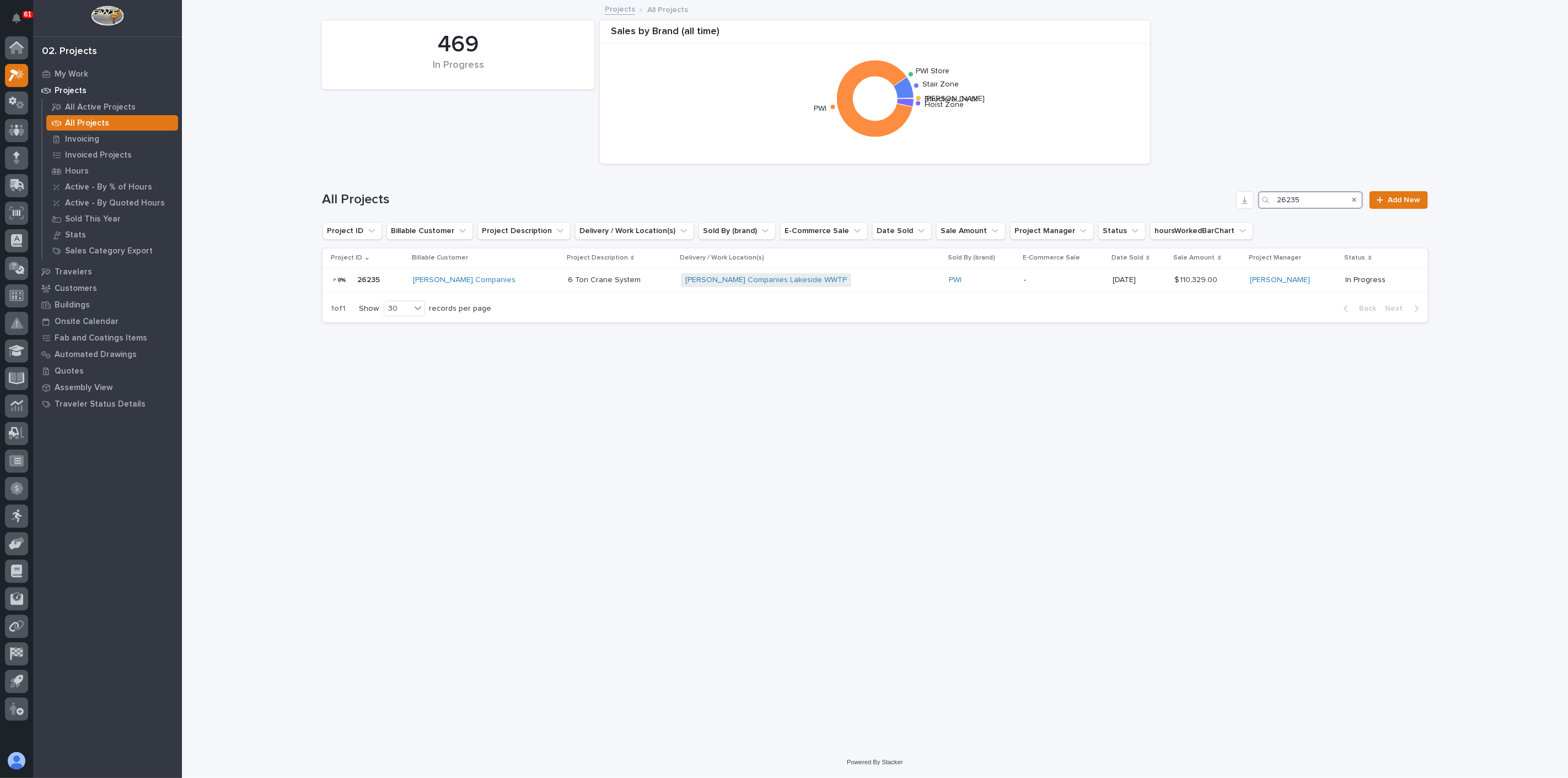
click at [1175, 197] on input "26235" at bounding box center [1311, 199] width 105 height 18
type input "25487"
click at [535, 282] on div "Universal Tank and Fabrication" at bounding box center [488, 280] width 150 height 9
click at [1175, 204] on input "25487" at bounding box center [1311, 199] width 105 height 18
type input "26239"
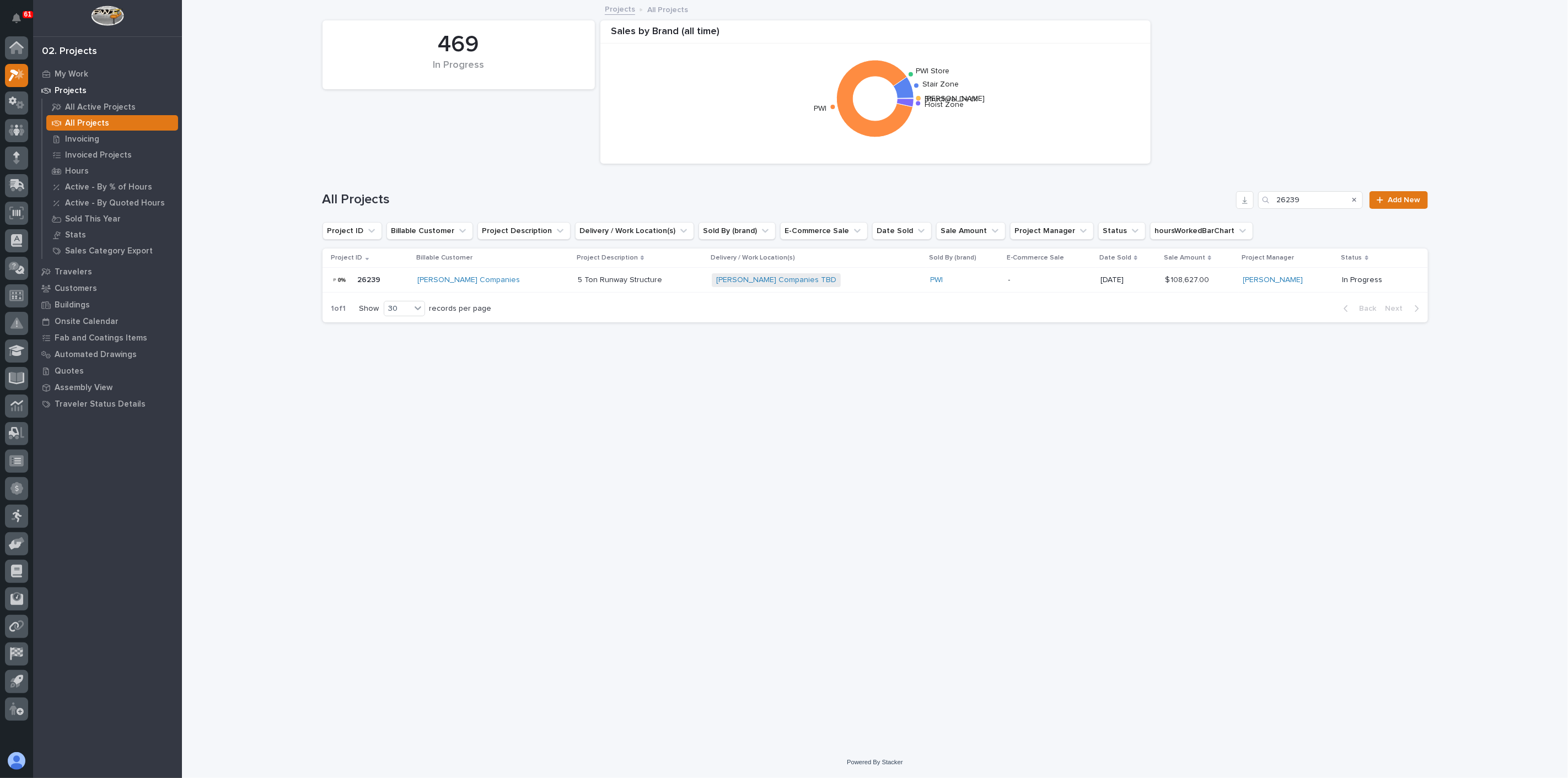
click at [652, 281] on p at bounding box center [641, 280] width 125 height 9
click at [1175, 200] on input "26239" at bounding box center [1311, 199] width 105 height 18
type input "25487"
click at [911, 281] on div "Universal Tank and Fabrication Building Addition + 0" at bounding box center [819, 280] width 264 height 23
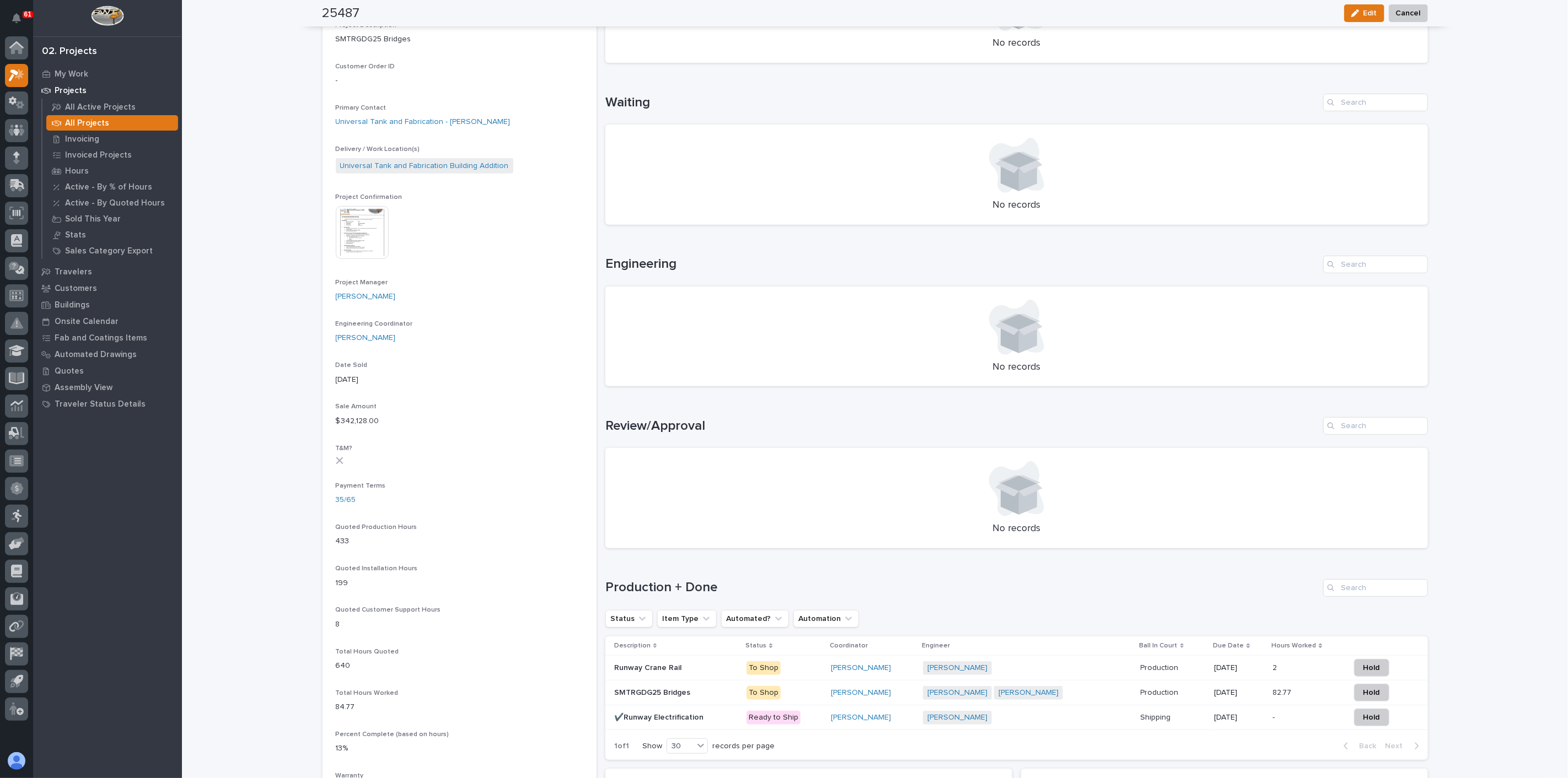
scroll to position [367, 0]
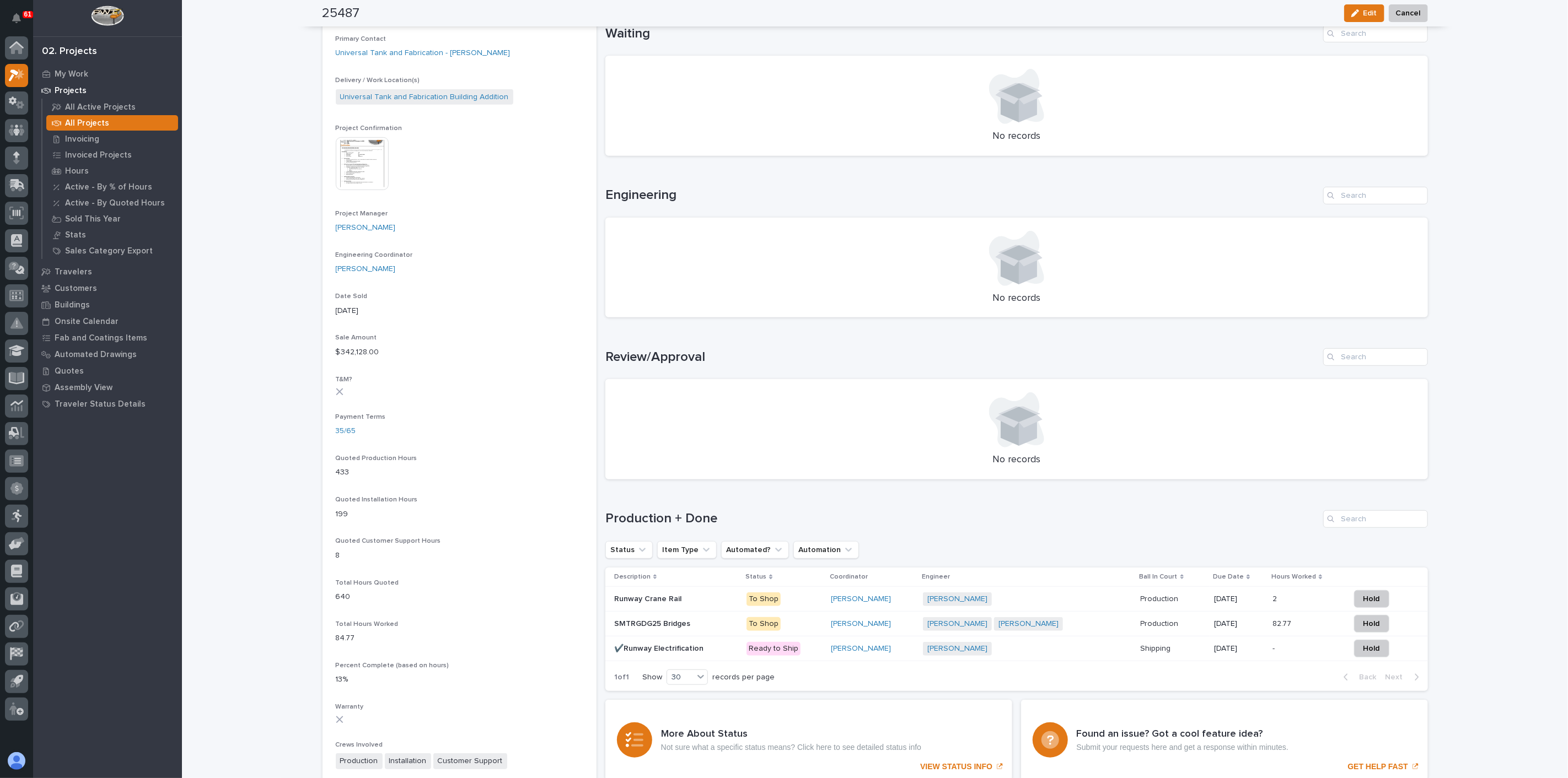
click at [367, 170] on img at bounding box center [362, 163] width 53 height 53
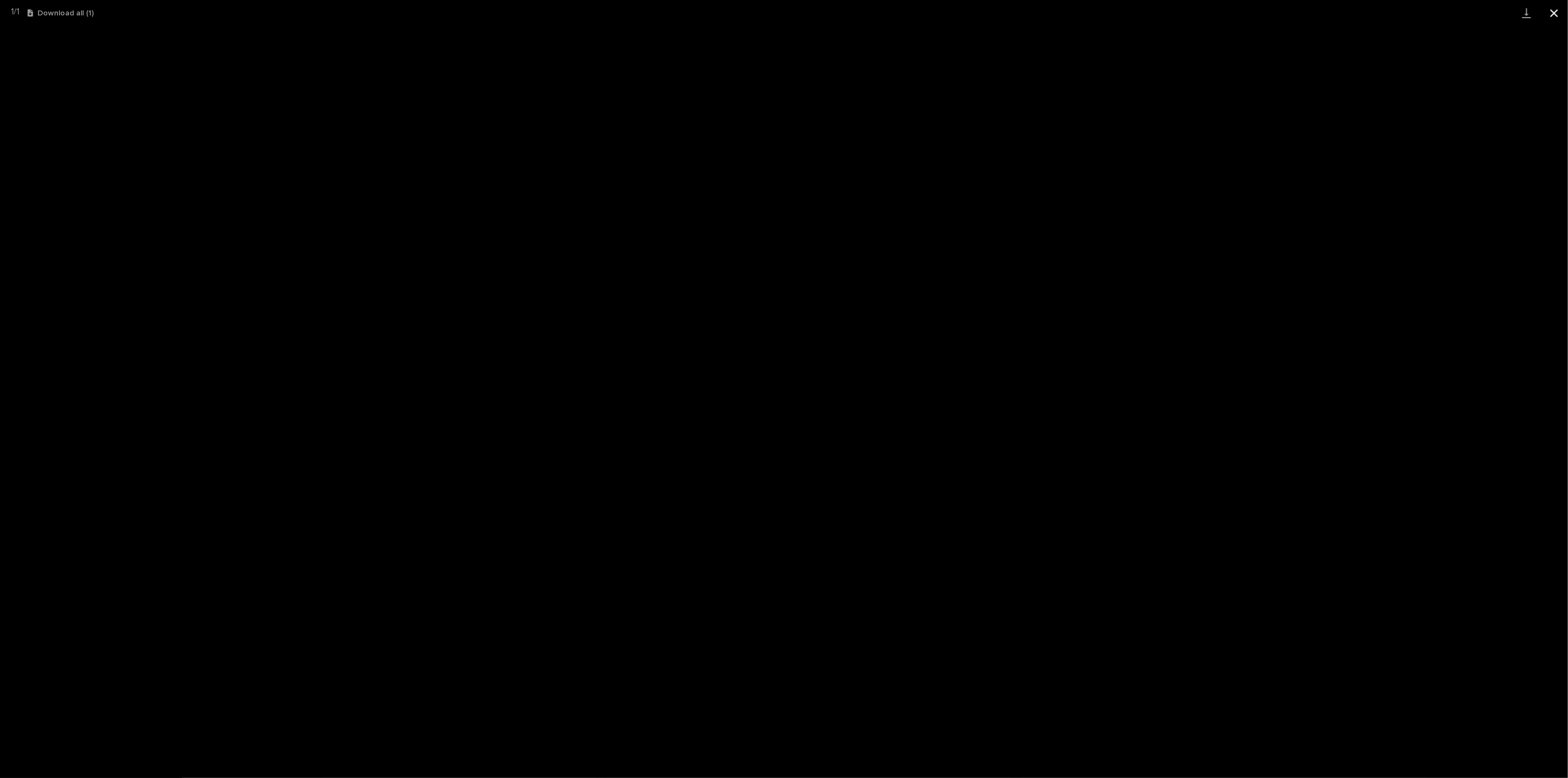
click at [1175, 13] on button "Close gallery" at bounding box center [1554, 13] width 27 height 26
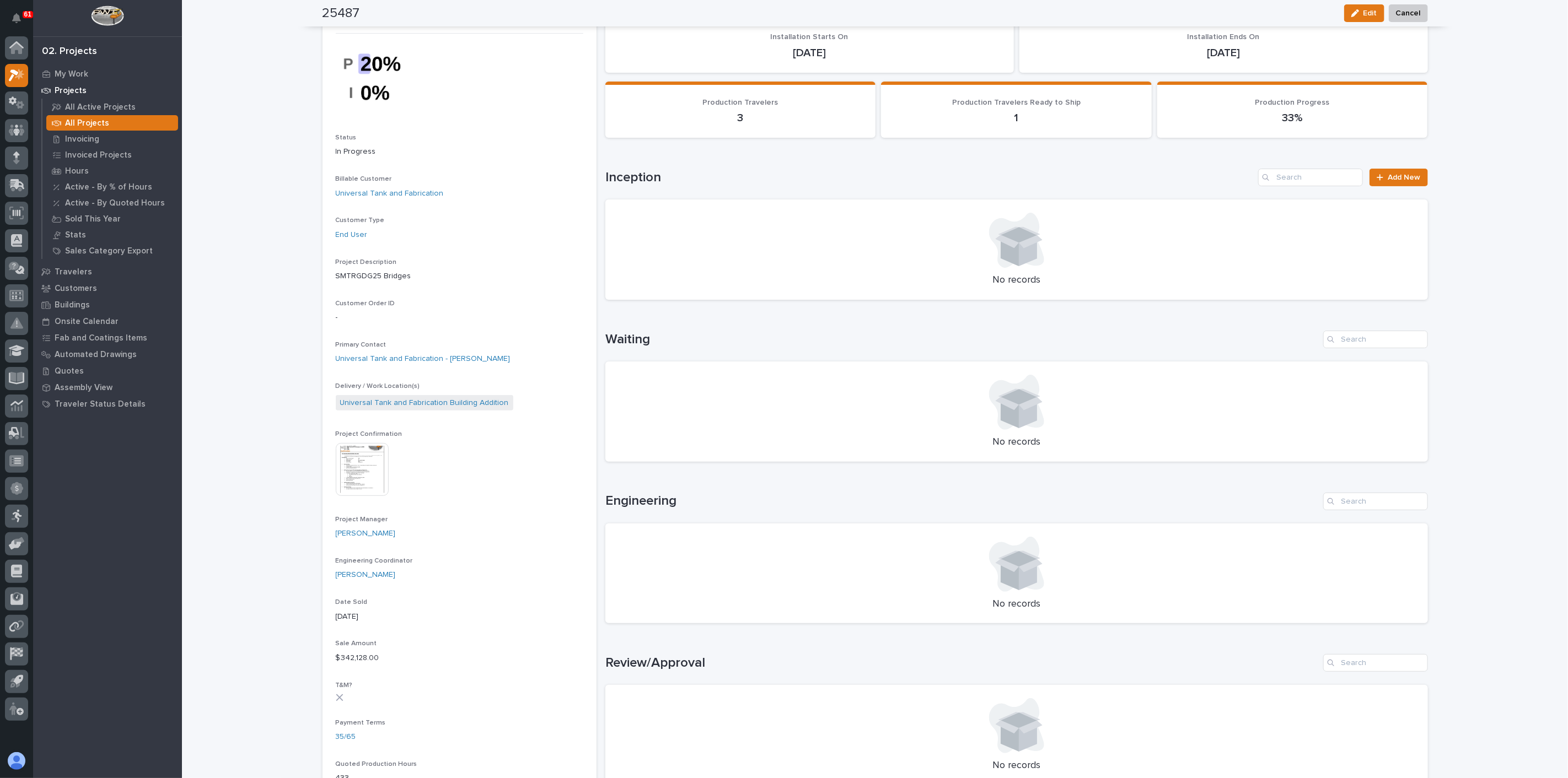
scroll to position [0, 0]
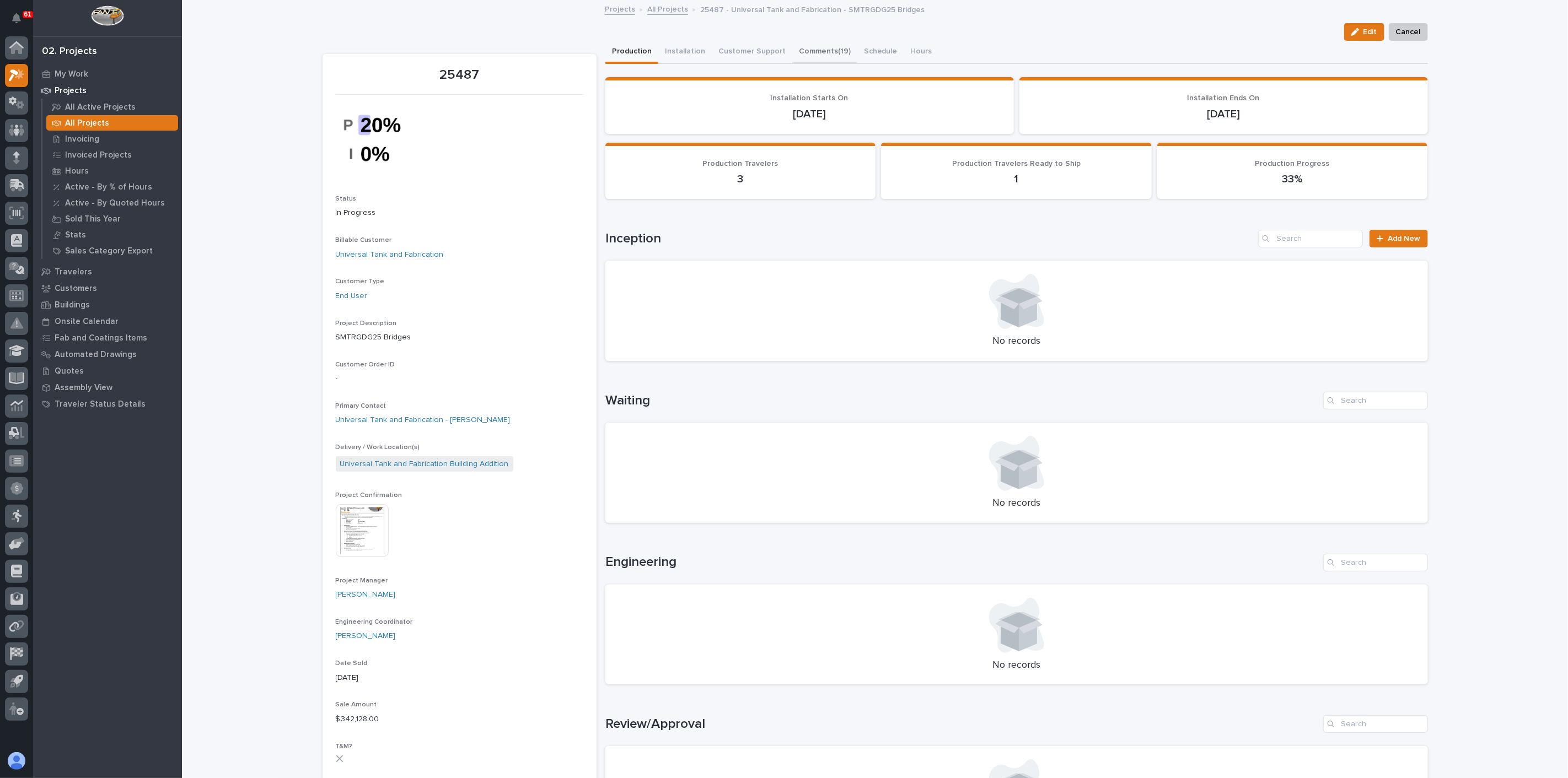
click at [805, 49] on button "Comments (19)" at bounding box center [825, 52] width 65 height 23
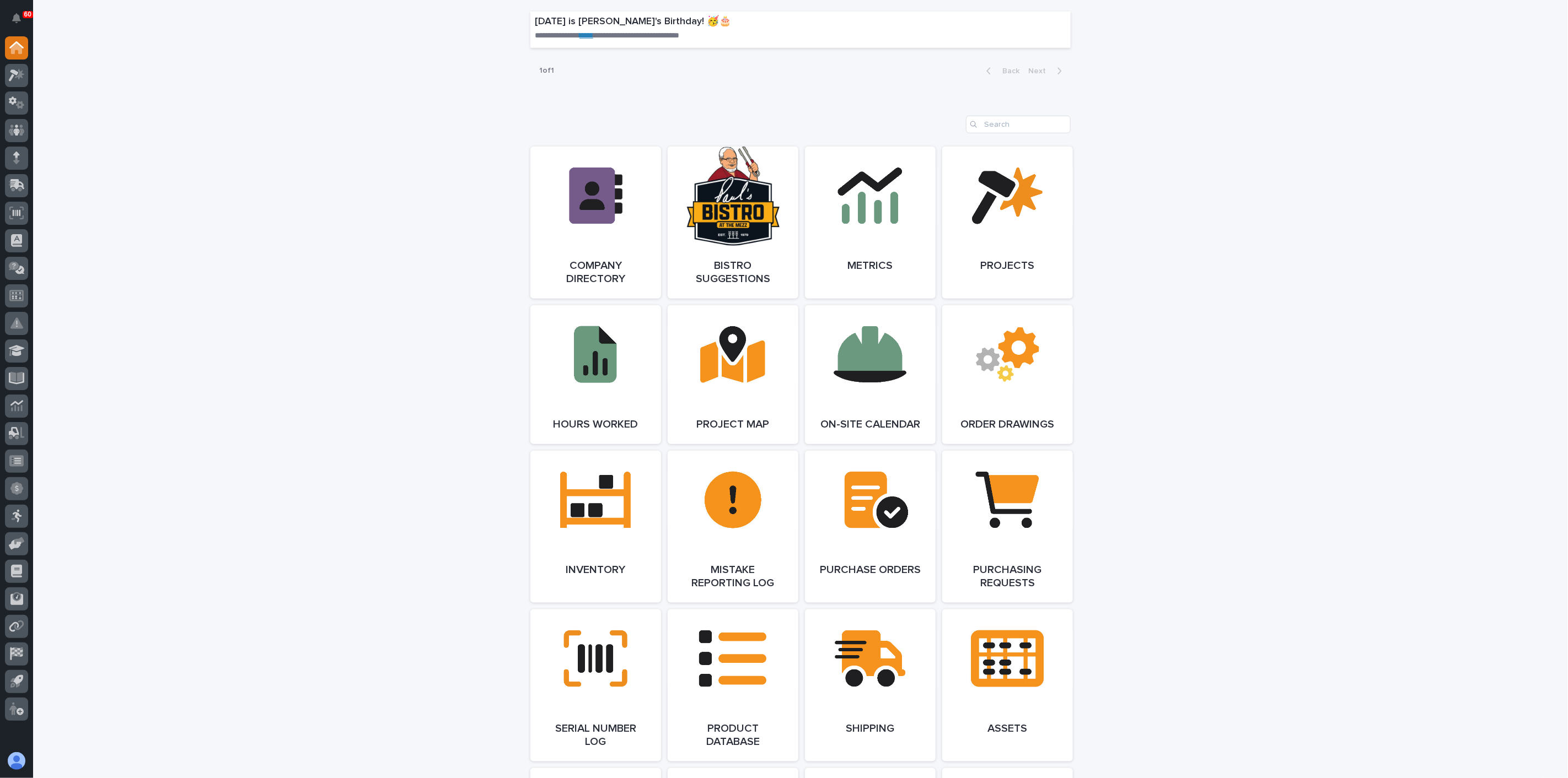
scroll to position [796, 0]
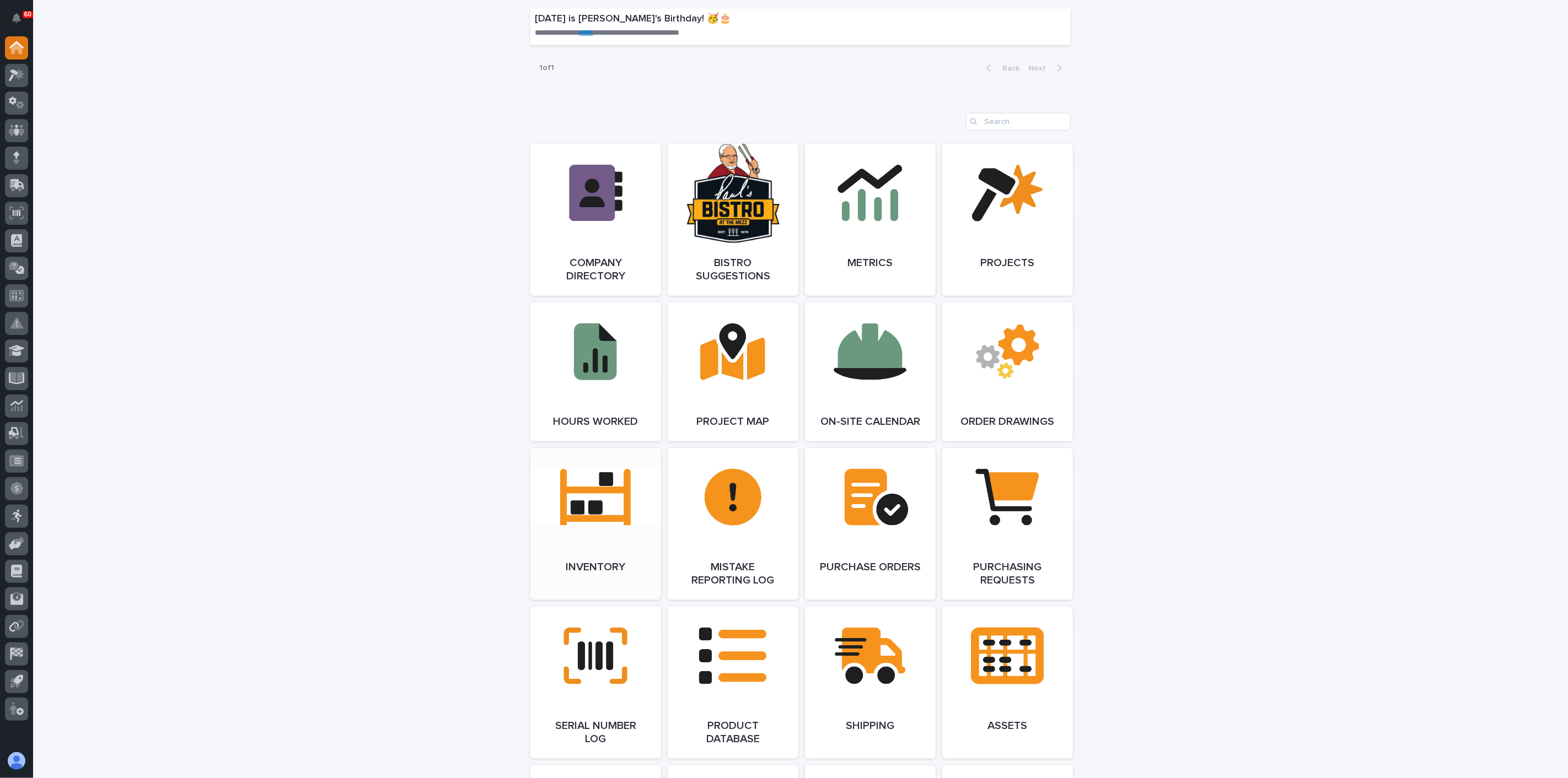
click at [592, 492] on link "Open Link" at bounding box center [595, 524] width 130 height 152
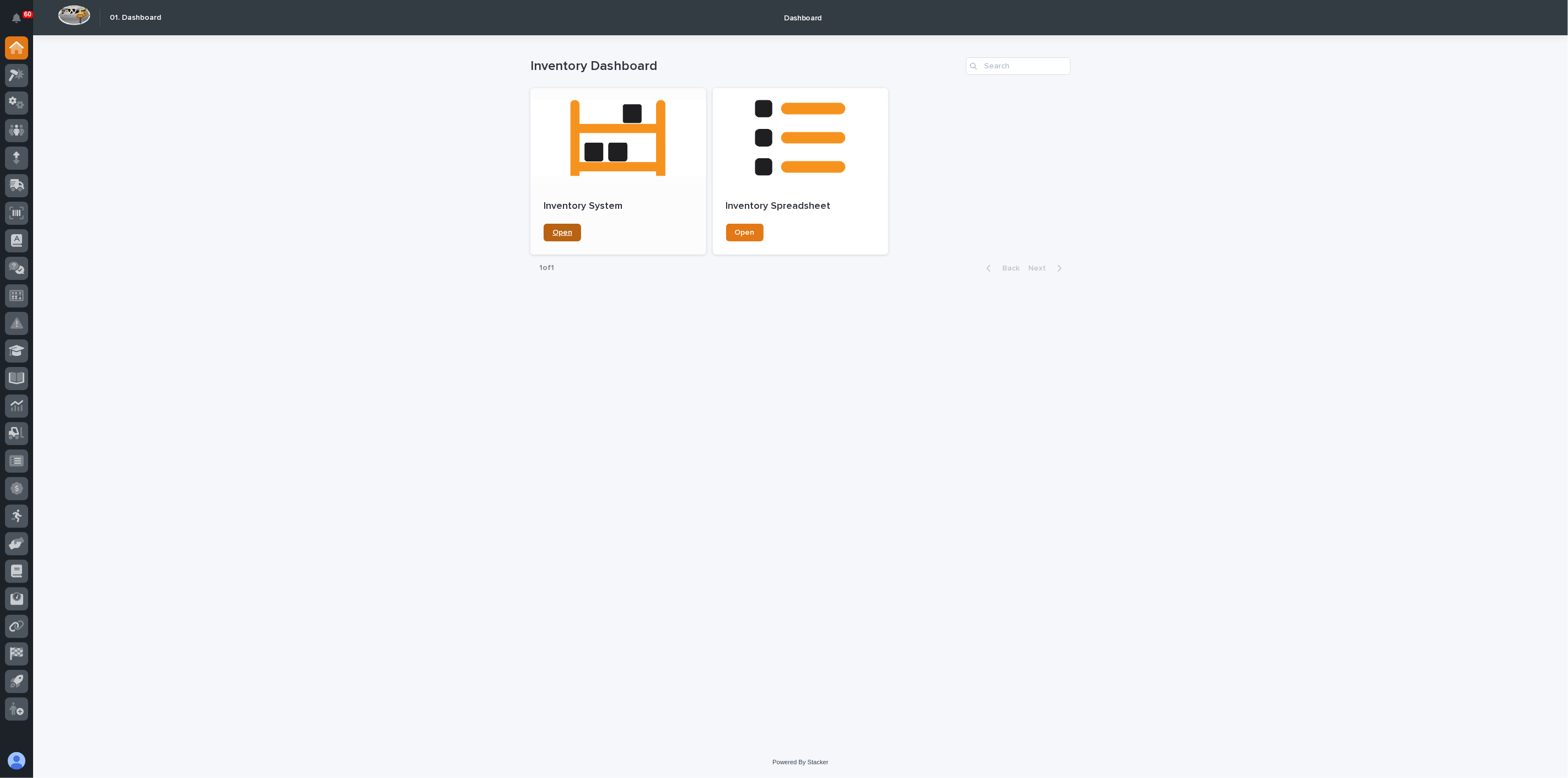
click at [572, 224] on link "Open" at bounding box center [562, 232] width 37 height 18
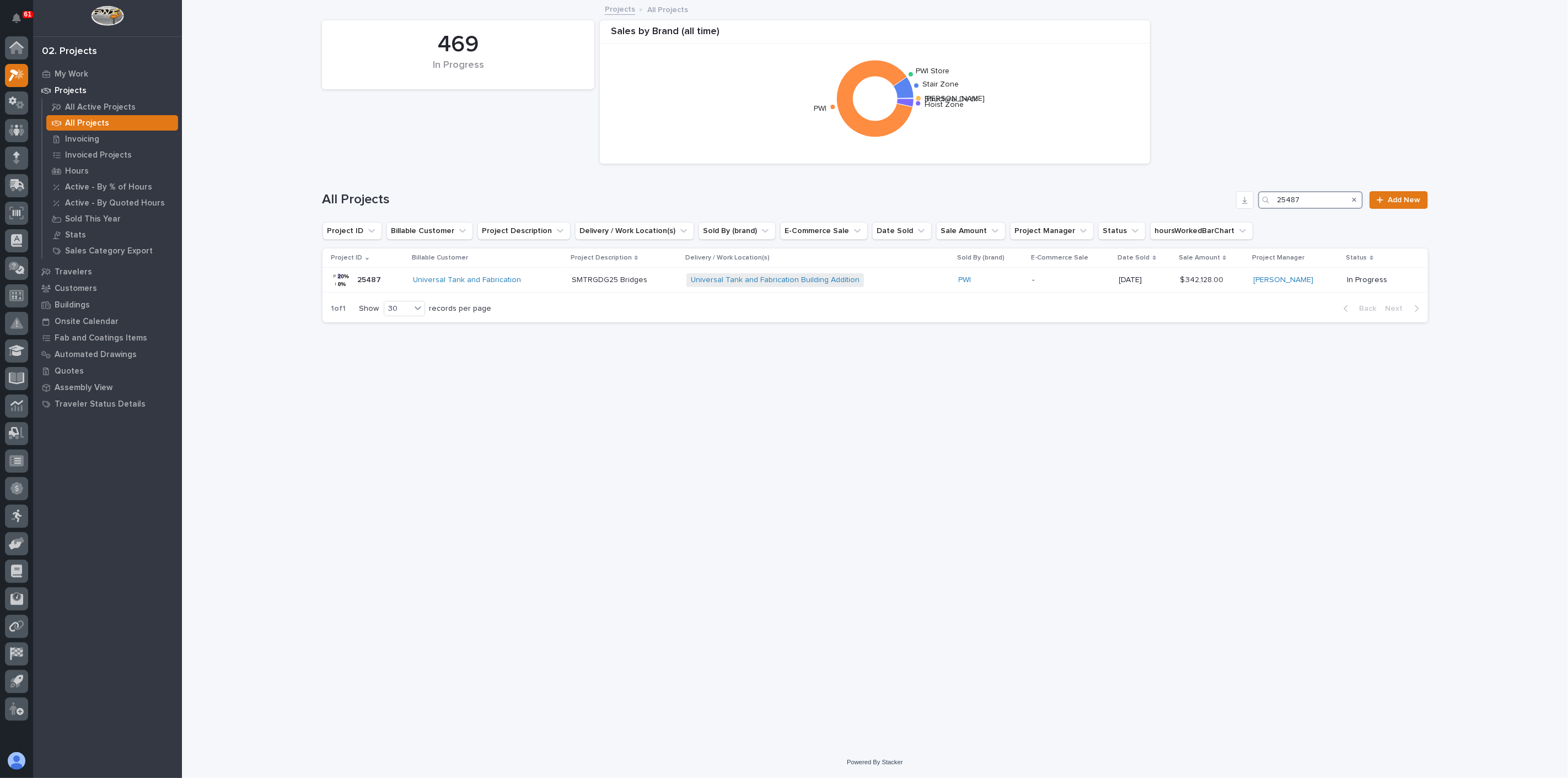
click at [1334, 204] on input "25487" at bounding box center [1311, 199] width 105 height 18
type input "26441"
click at [790, 282] on div "J-TAC LLC Shop Building + 0" at bounding box center [761, 280] width 184 height 14
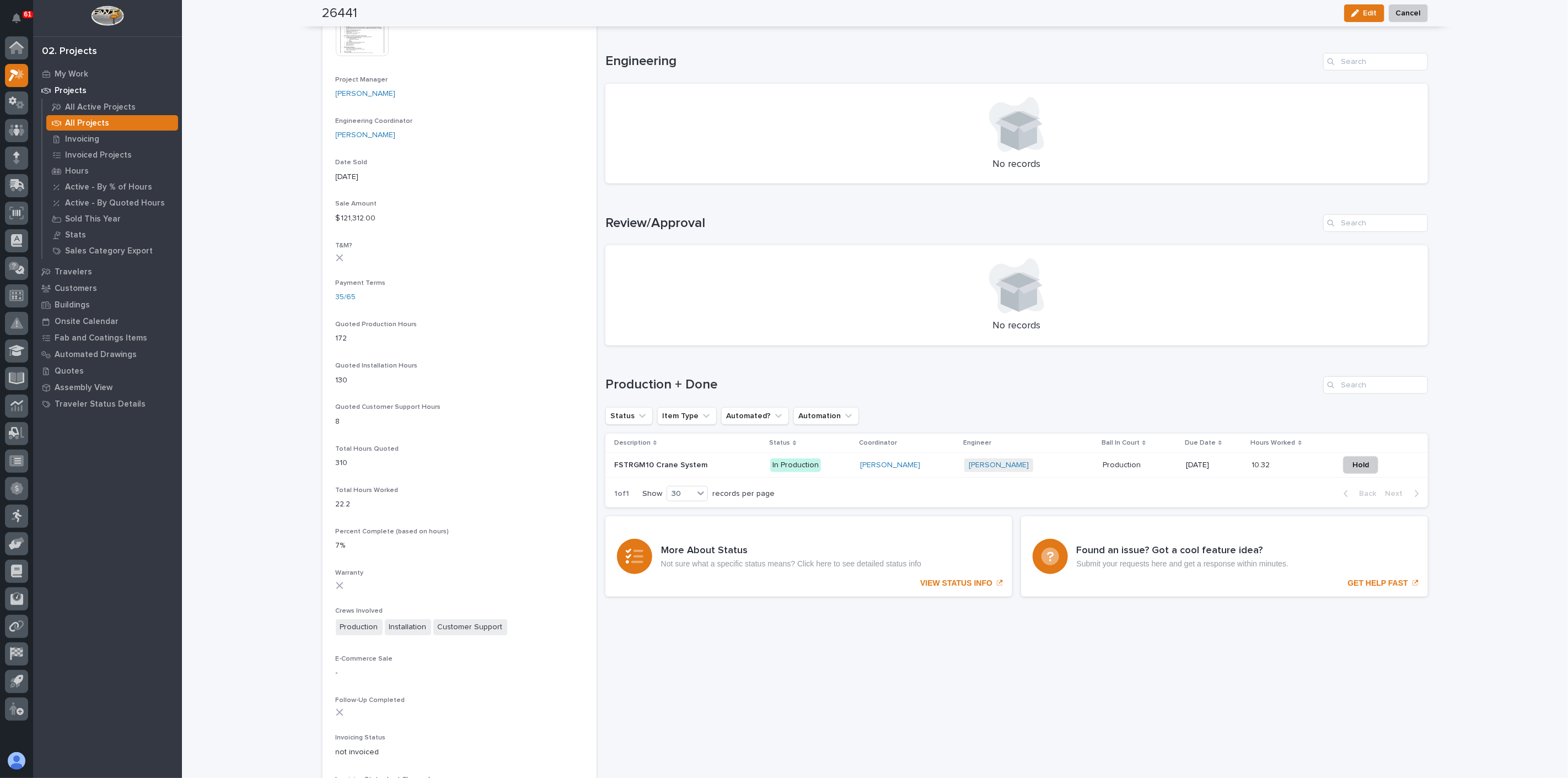
scroll to position [551, 0]
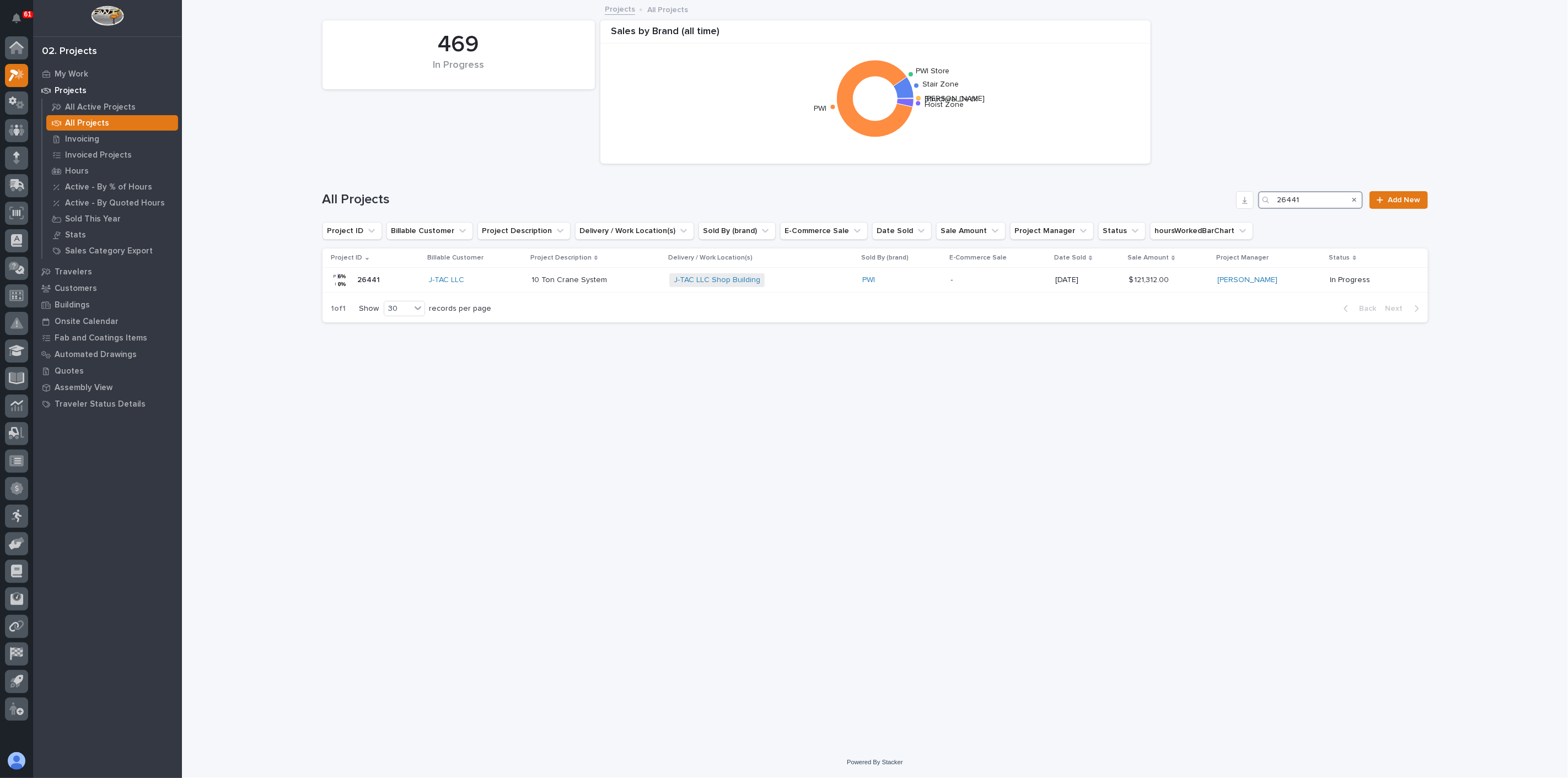
click at [1310, 197] on input "26441" at bounding box center [1311, 199] width 105 height 18
type input "26758"
click at [898, 283] on div "PWI" at bounding box center [920, 280] width 77 height 9
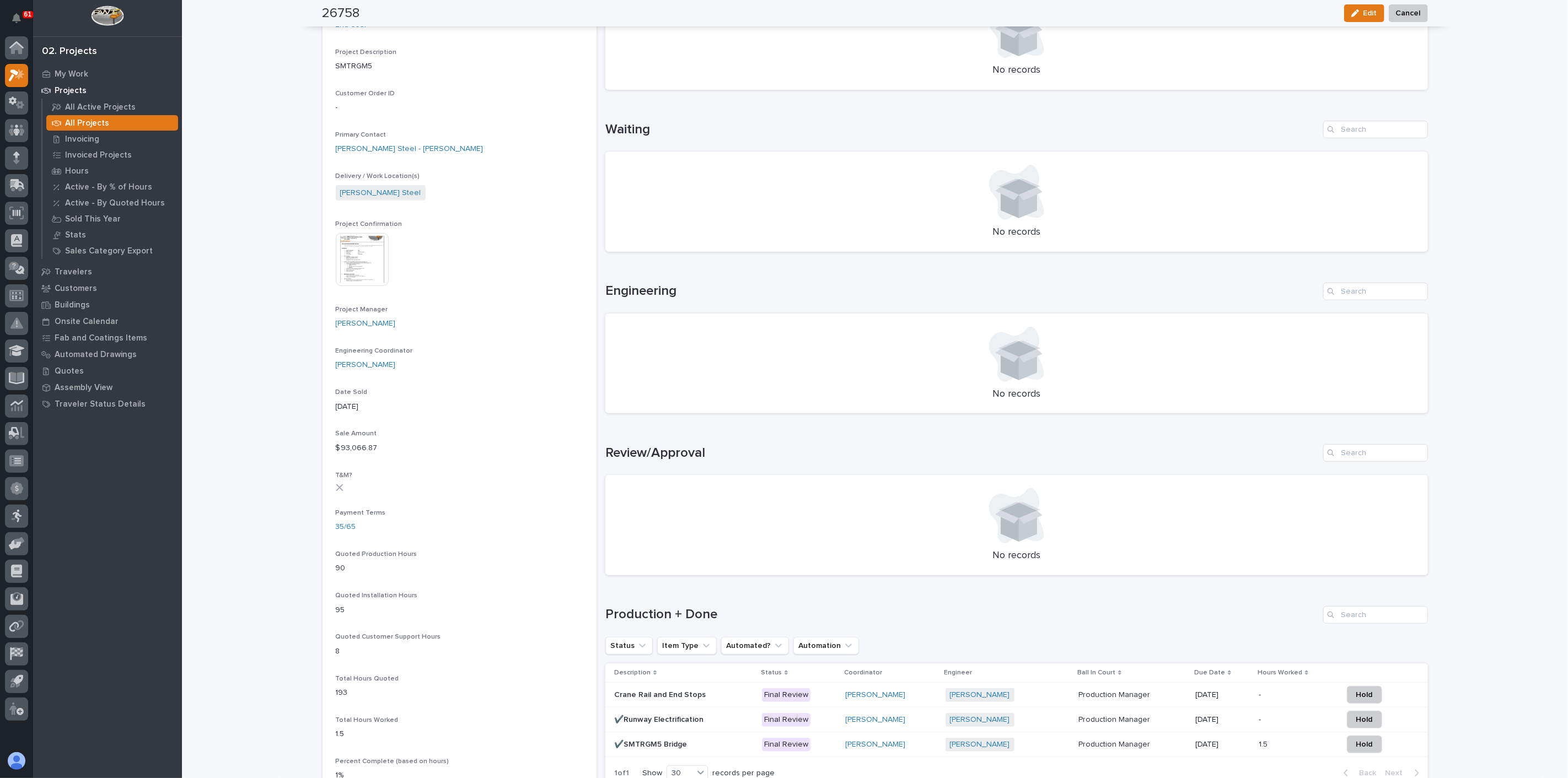
scroll to position [306, 0]
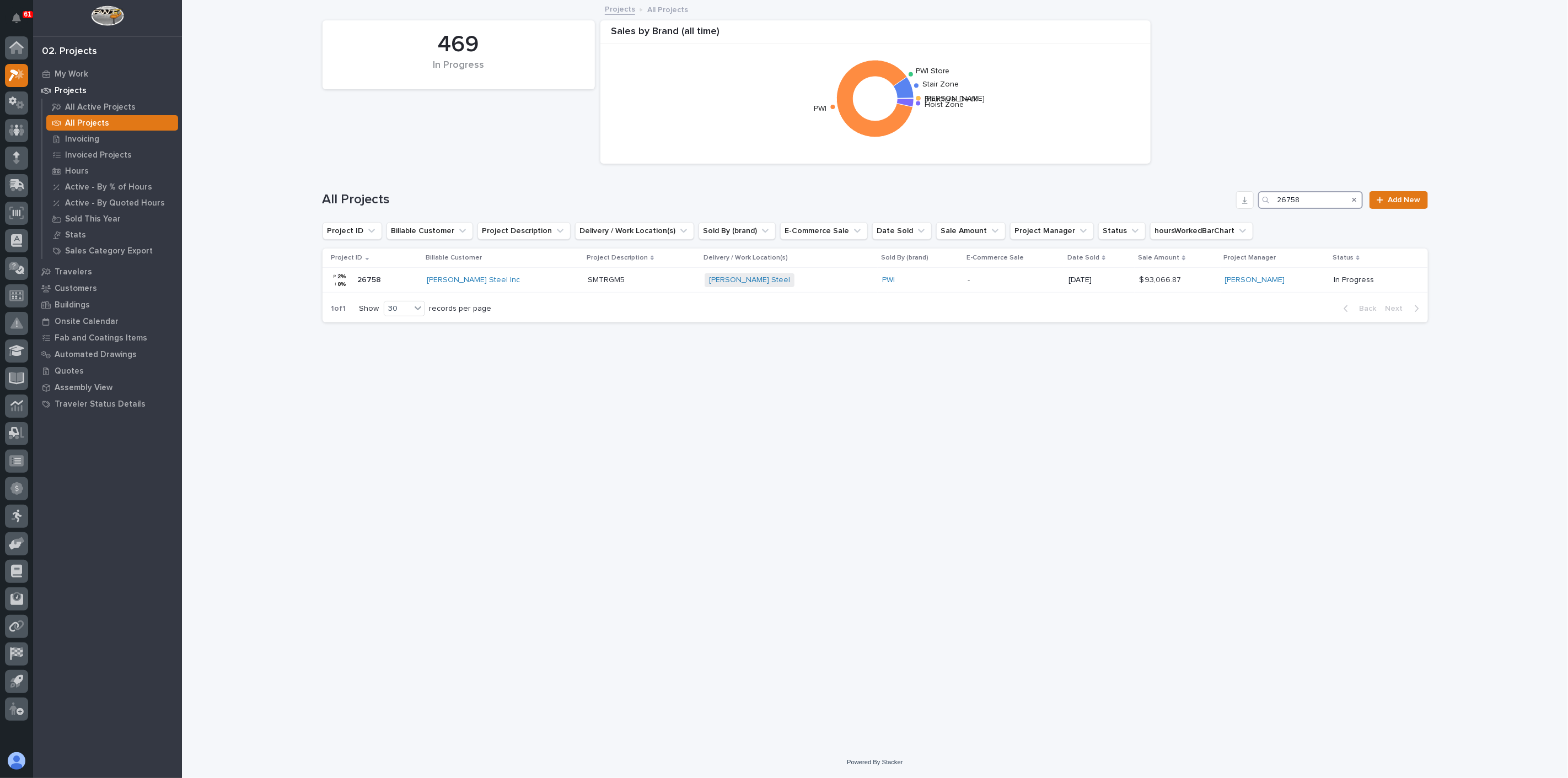
click at [1322, 197] on input "26758" at bounding box center [1311, 199] width 105 height 18
type input "26695"
click at [784, 282] on div "TYC Americas + 0" at bounding box center [768, 280] width 143 height 14
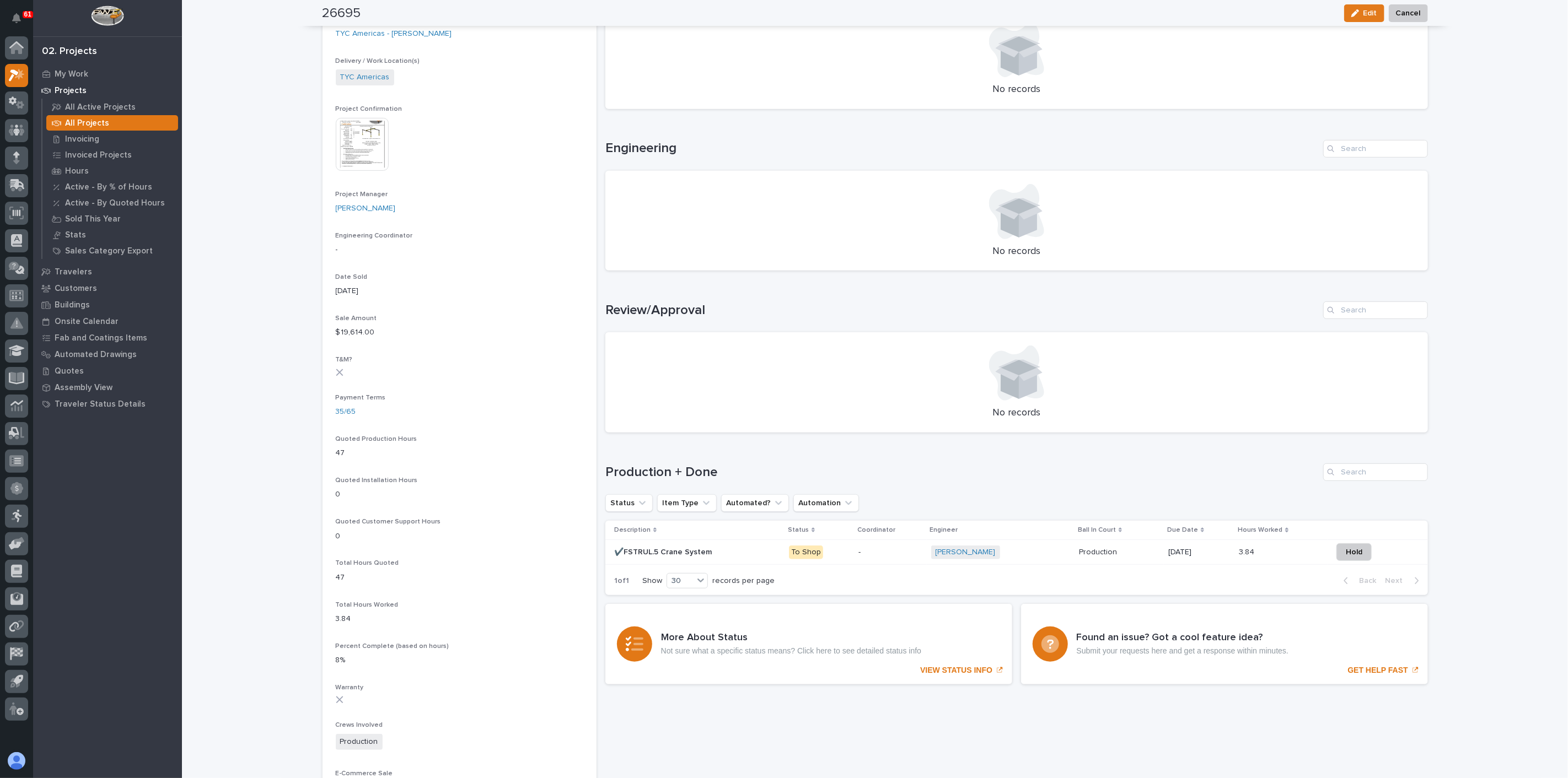
scroll to position [367, 0]
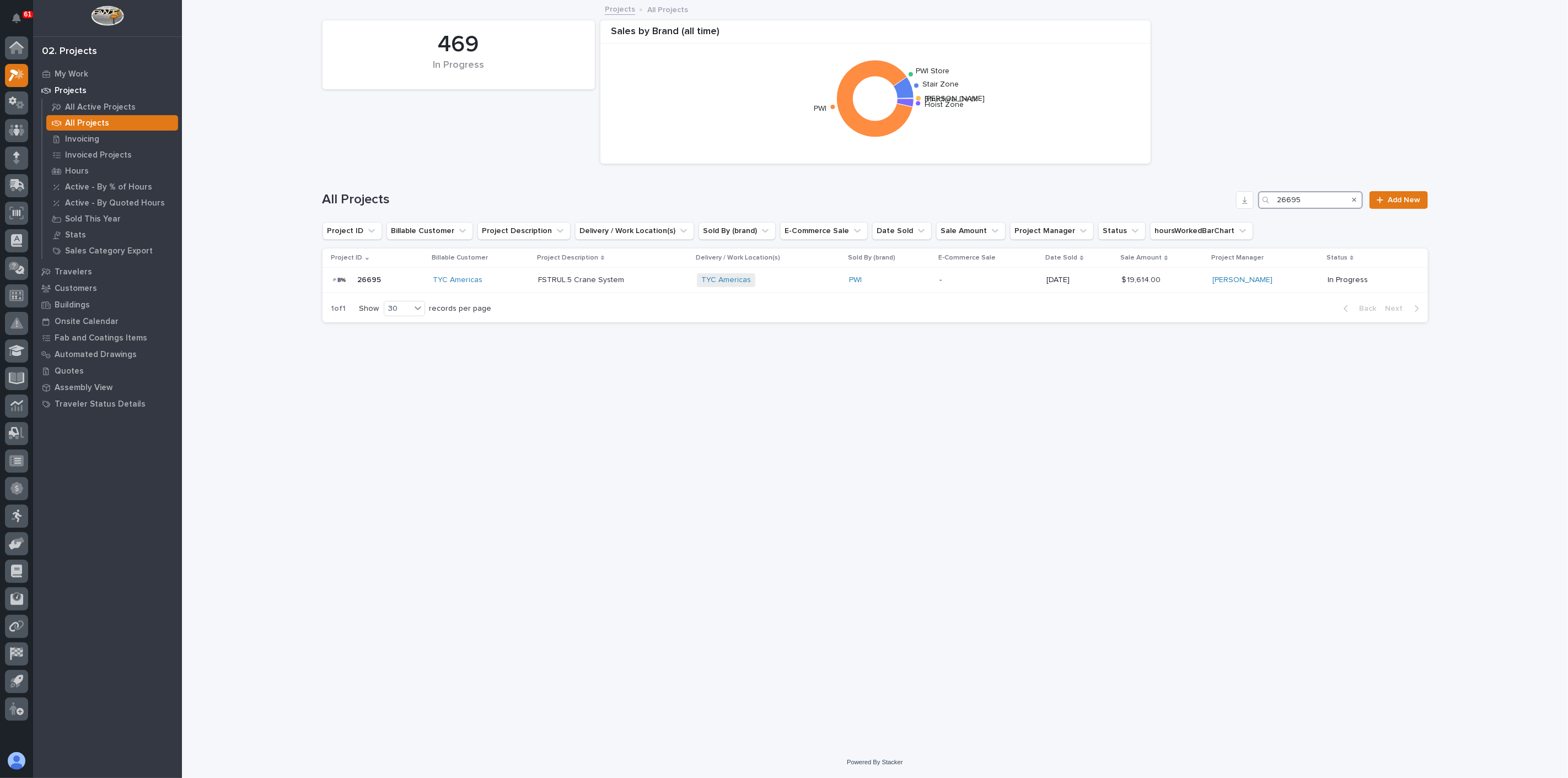
click at [1326, 194] on input "26695" at bounding box center [1311, 199] width 105 height 18
type input "26697"
click at [836, 280] on div "Seabreeze Culvert + 0" at bounding box center [779, 280] width 153 height 14
click at [1325, 194] on input "26697" at bounding box center [1311, 199] width 105 height 18
type input "26574"
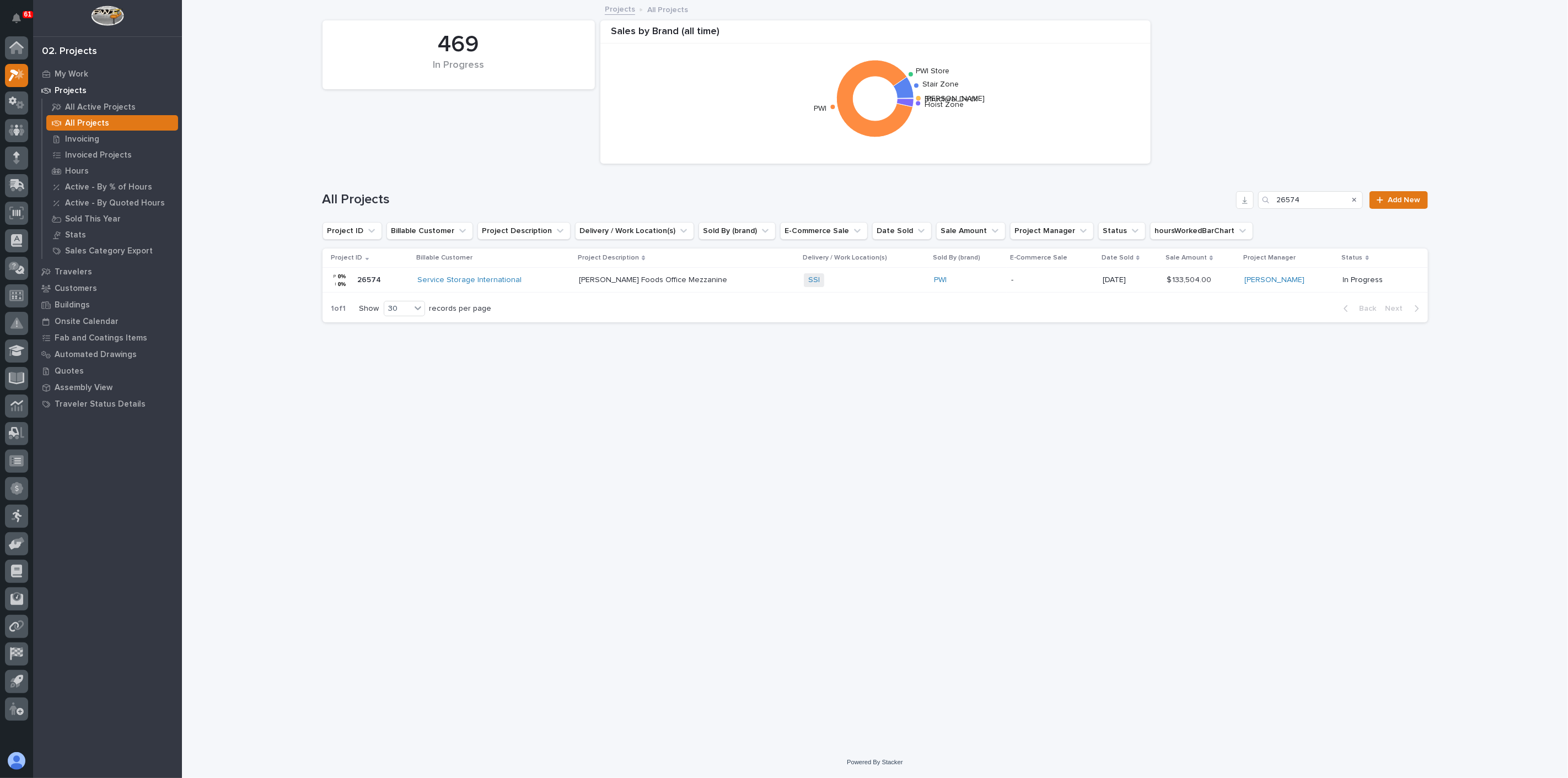
click at [736, 287] on div "Shearer's Foods Office Mezzanine Shearer's Foods Office Mezzanine" at bounding box center [687, 280] width 216 height 18
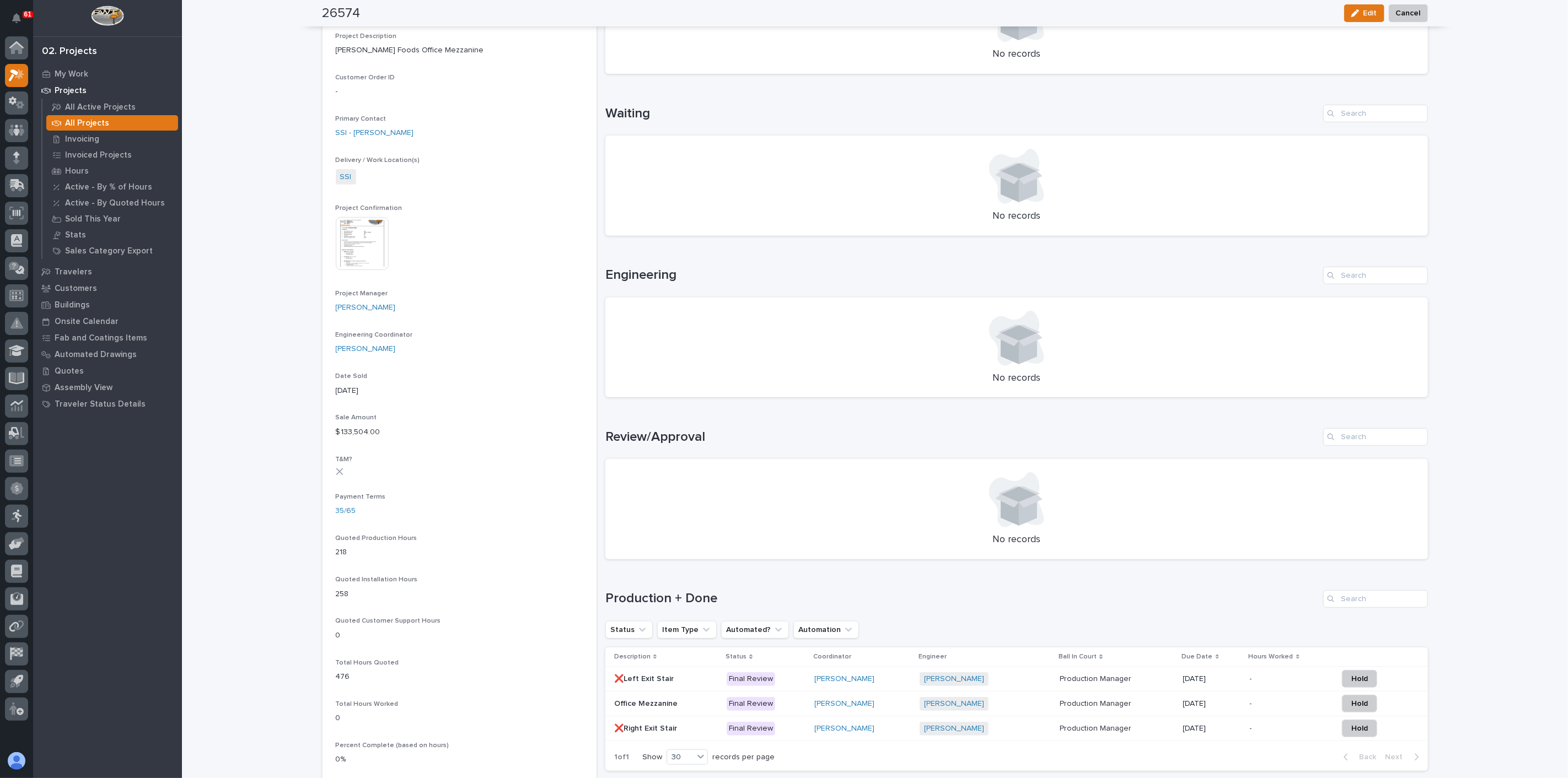
scroll to position [306, 0]
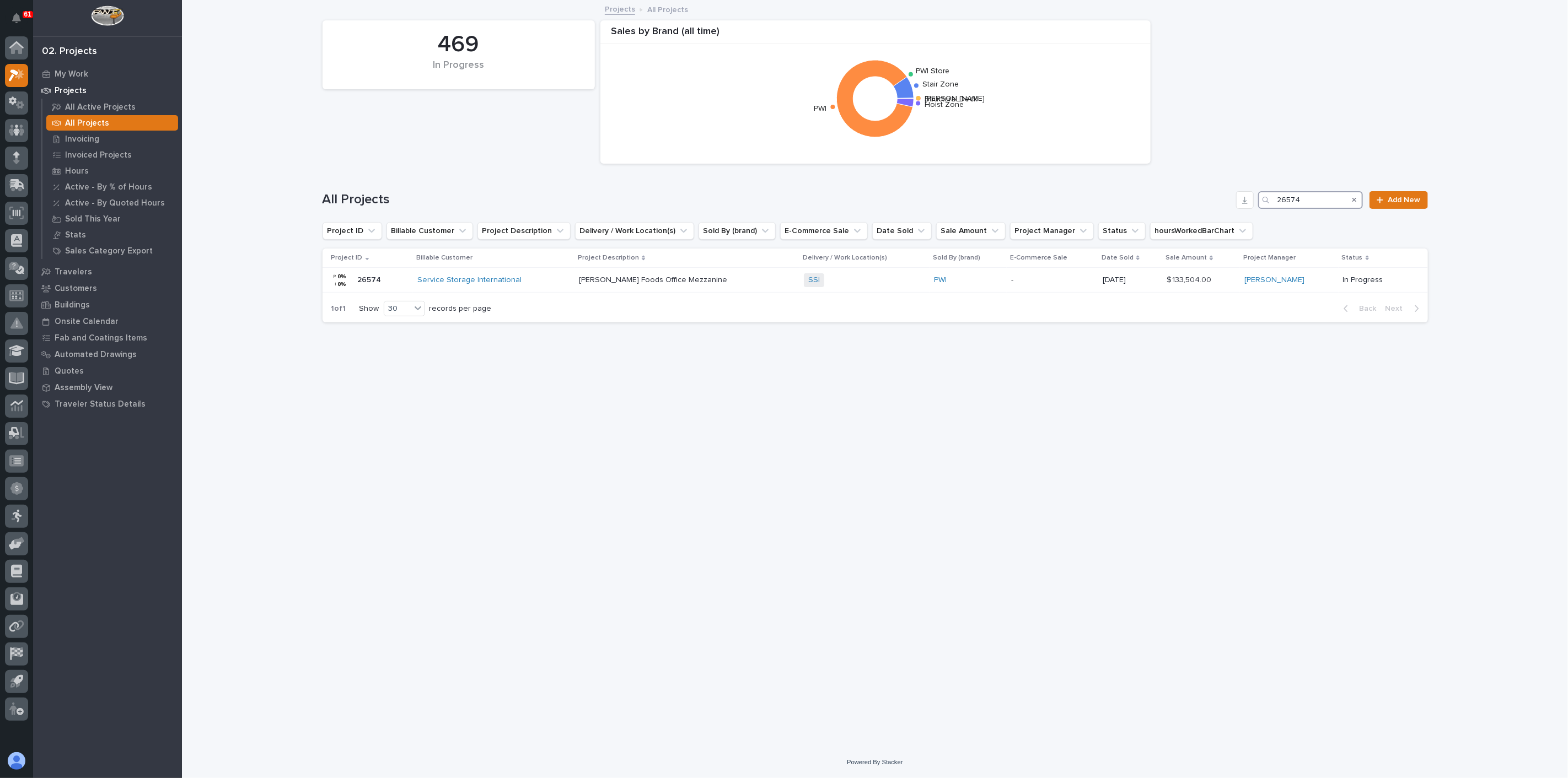
click at [1313, 199] on input "26574" at bounding box center [1311, 199] width 105 height 18
type input "26727"
click at [697, 285] on p at bounding box center [723, 280] width 131 height 9
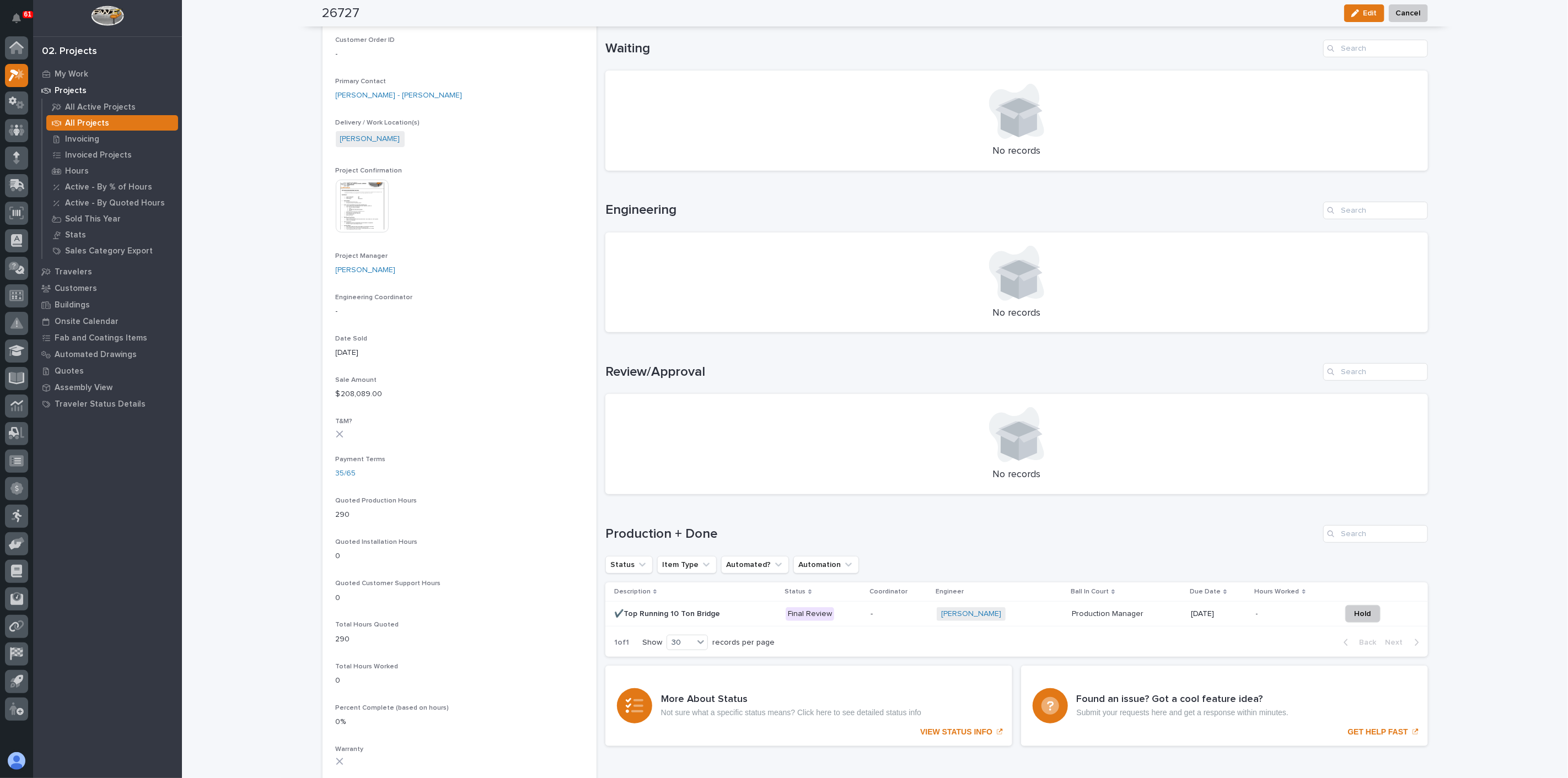
scroll to position [306, 0]
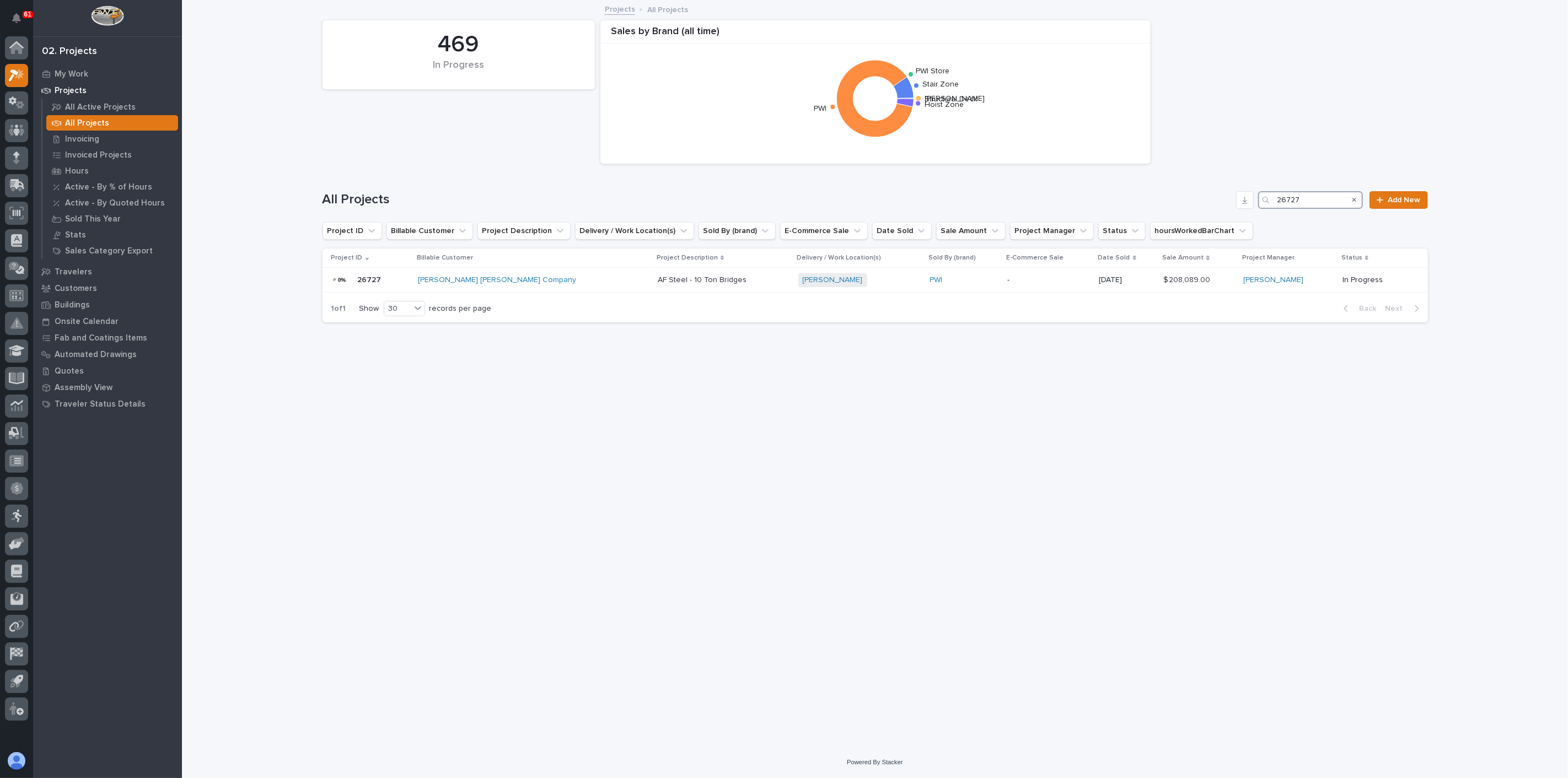
click at [1306, 199] on input "26727" at bounding box center [1311, 199] width 105 height 18
type input "26832"
click at [855, 274] on div "Clayton Homes Conway Facility + 0" at bounding box center [780, 280] width 193 height 14
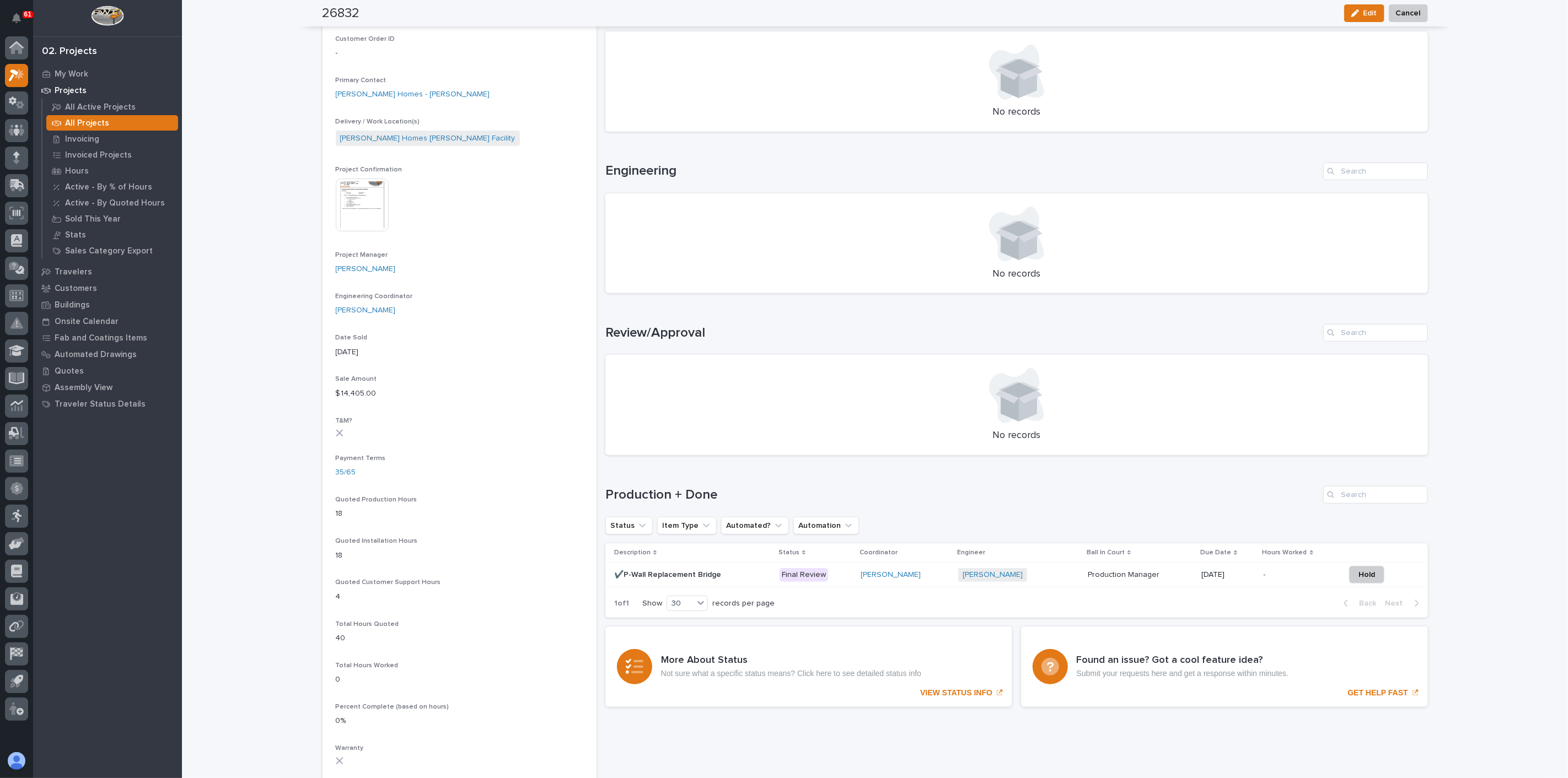
scroll to position [324, 0]
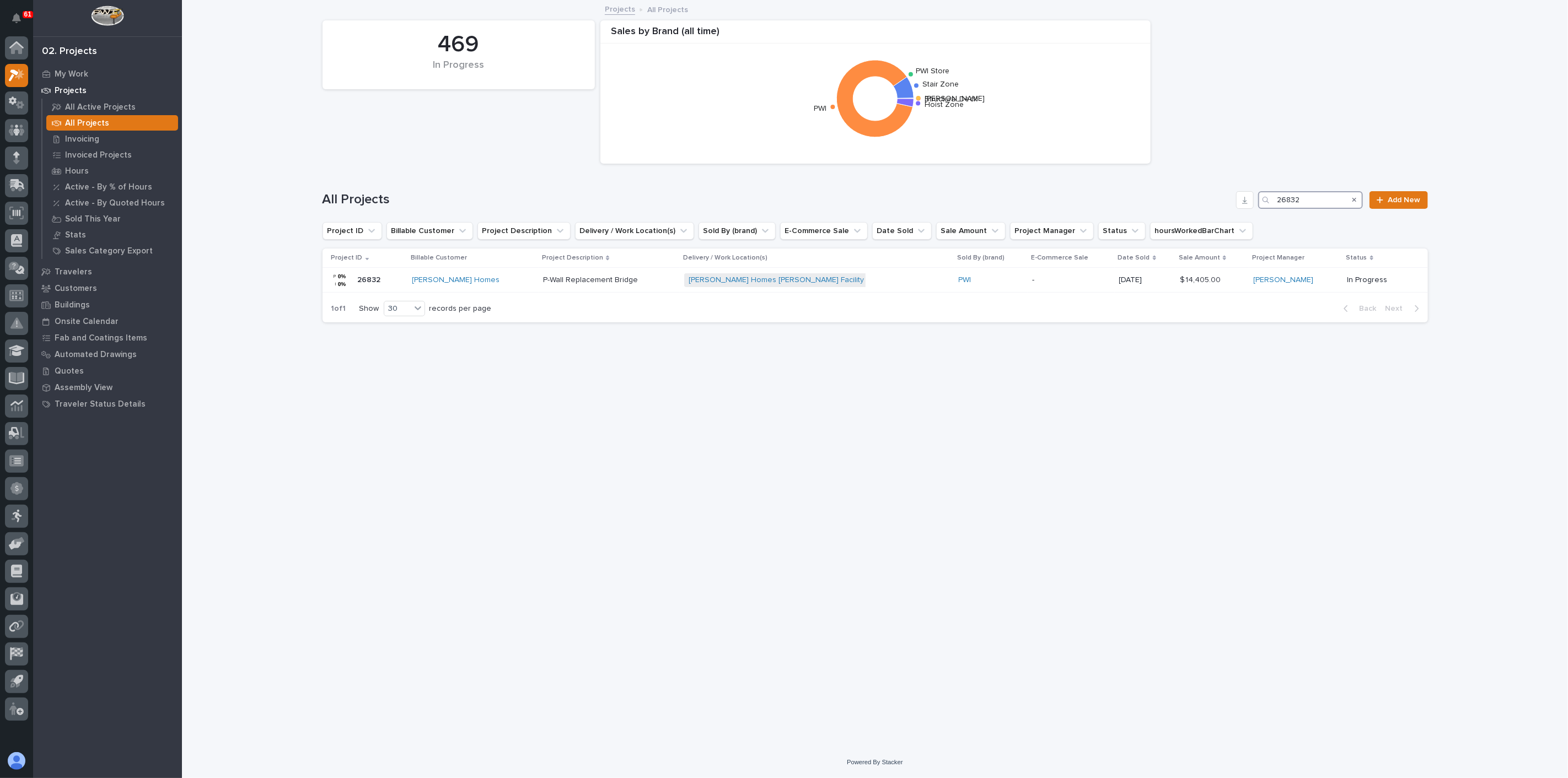
click at [1328, 197] on input "26832" at bounding box center [1311, 199] width 105 height 18
type input "26287"
click at [967, 283] on p "-" at bounding box center [1013, 280] width 92 height 9
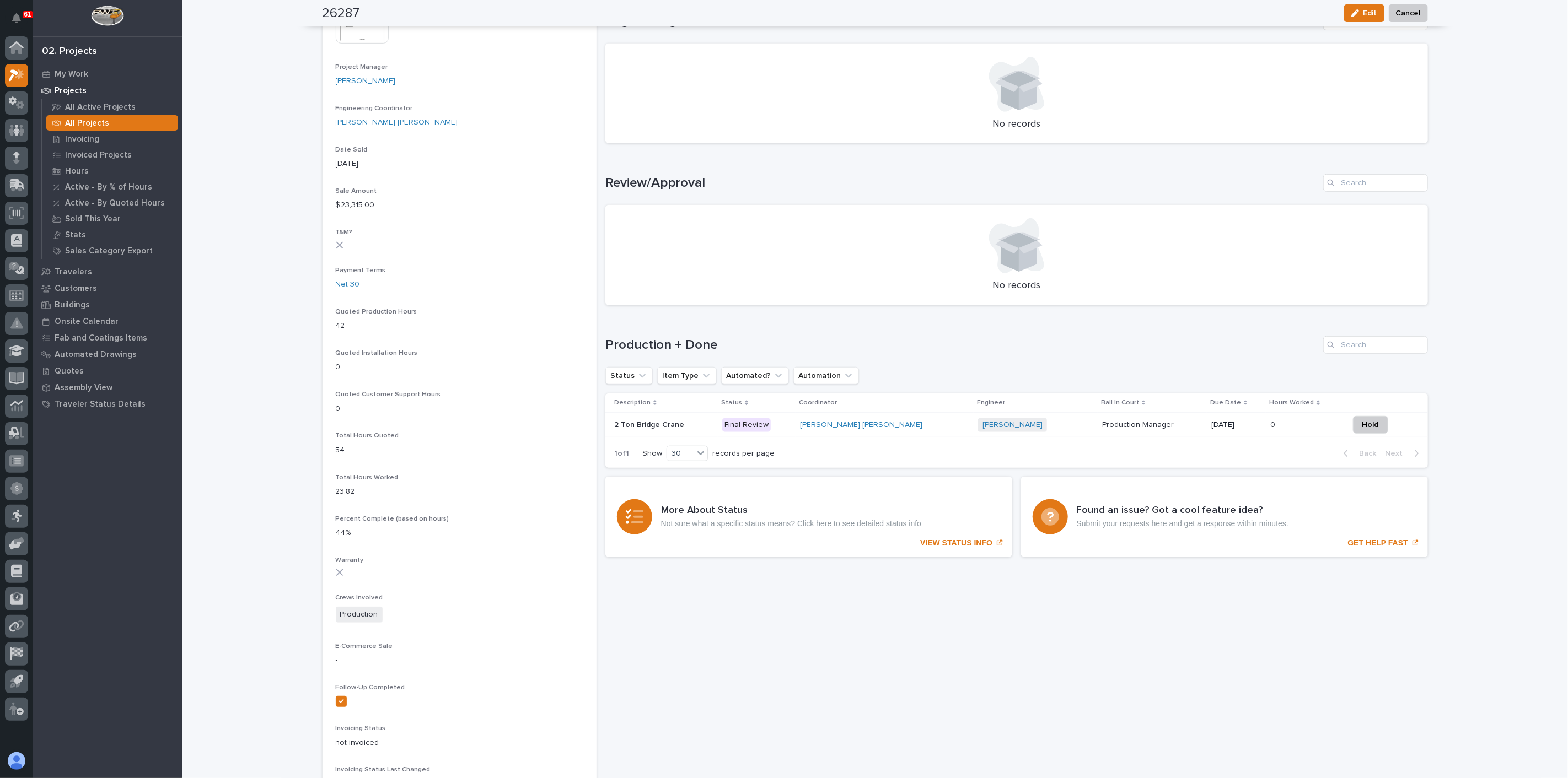
scroll to position [489, 0]
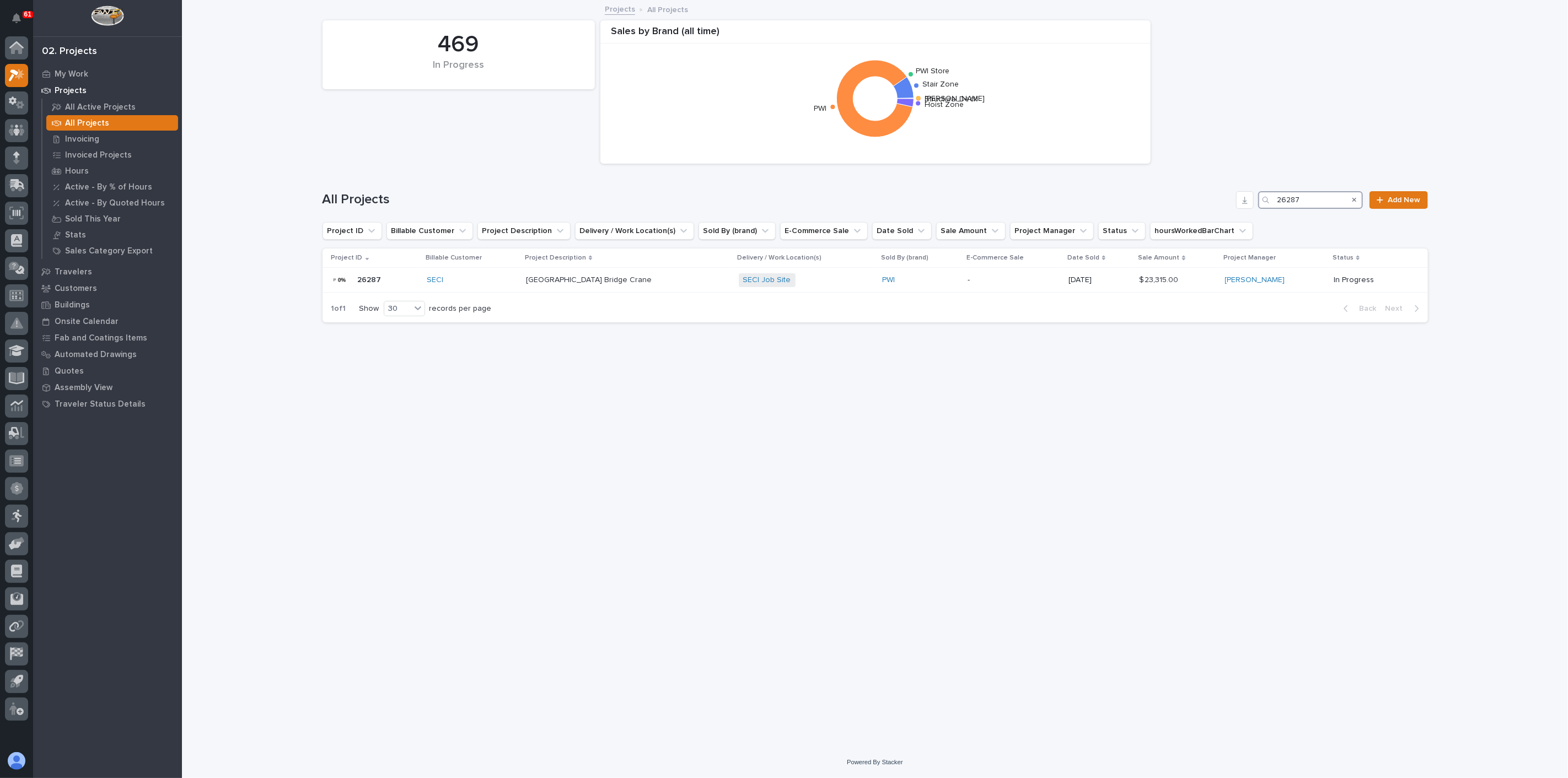
click at [1335, 199] on input "26287" at bounding box center [1311, 199] width 105 height 18
type input "26412"
click at [697, 284] on p at bounding box center [668, 280] width 119 height 9
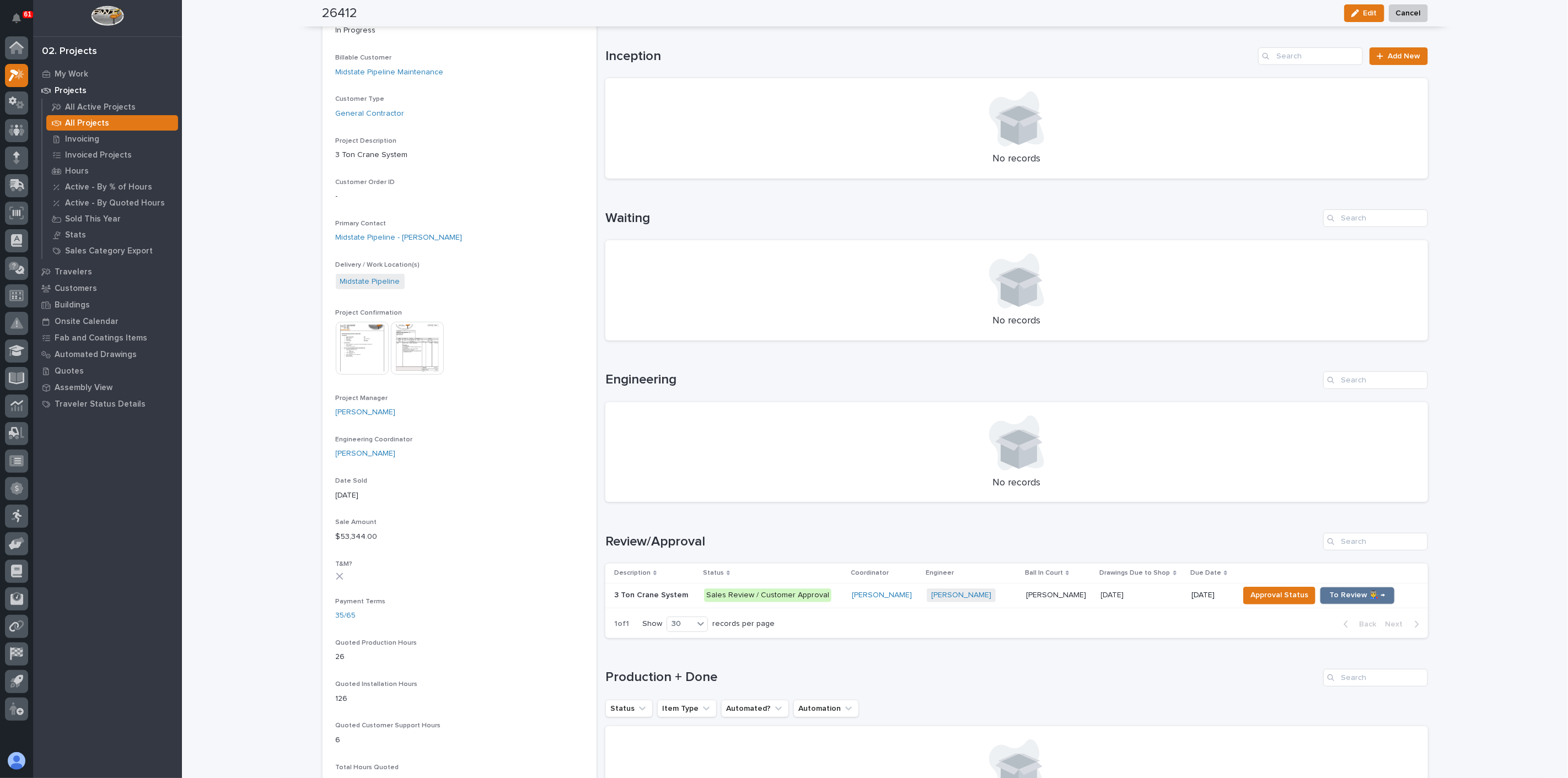
scroll to position [183, 0]
